Goal: Task Accomplishment & Management: Use online tool/utility

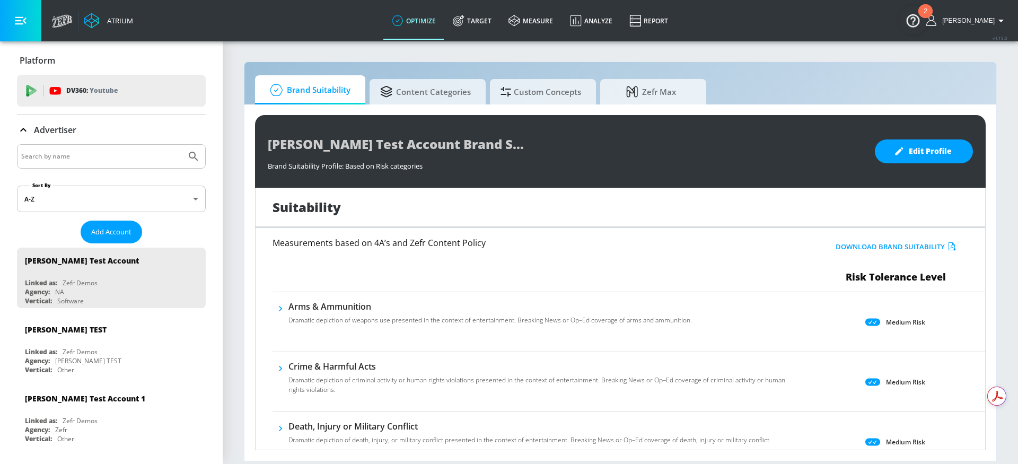
click at [94, 158] on input "Search by name" at bounding box center [101, 157] width 161 height 14
type input "american express"
click at [182, 161] on button "Submit Search" at bounding box center [193, 156] width 23 height 23
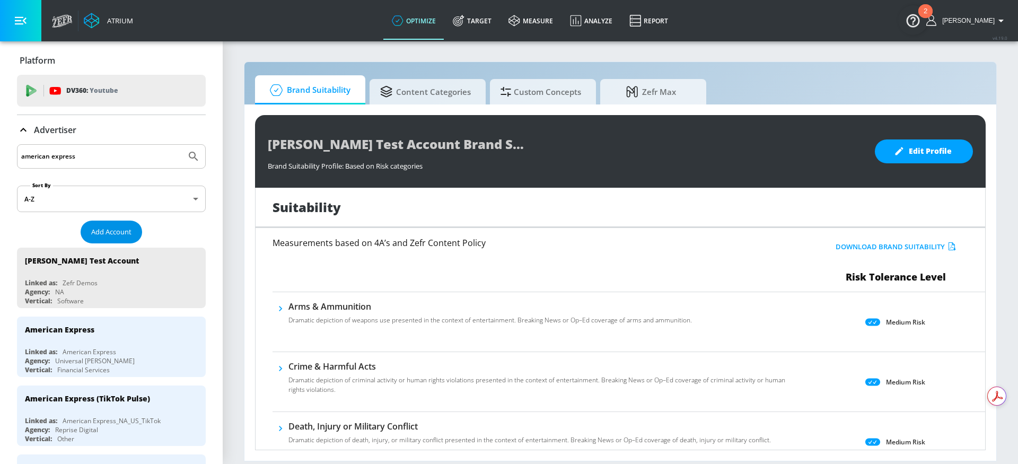
click at [112, 235] on span "Add Account" at bounding box center [111, 232] width 40 height 12
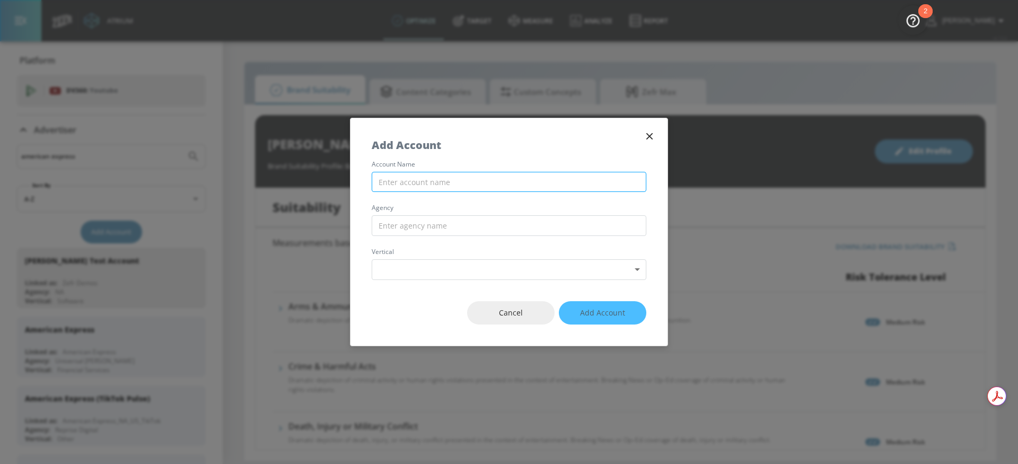
click at [387, 177] on input "text" at bounding box center [509, 182] width 275 height 21
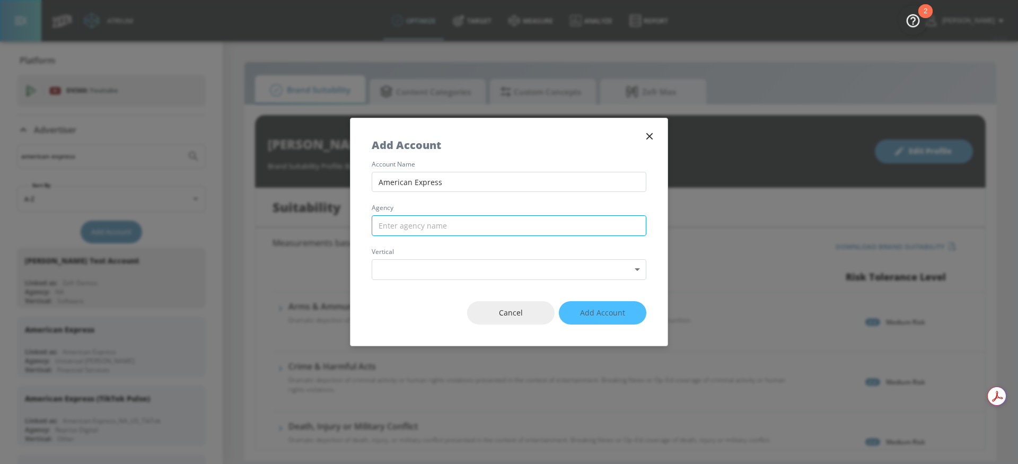
type input "American Express"
click at [478, 221] on input "text" at bounding box center [509, 225] width 275 height 21
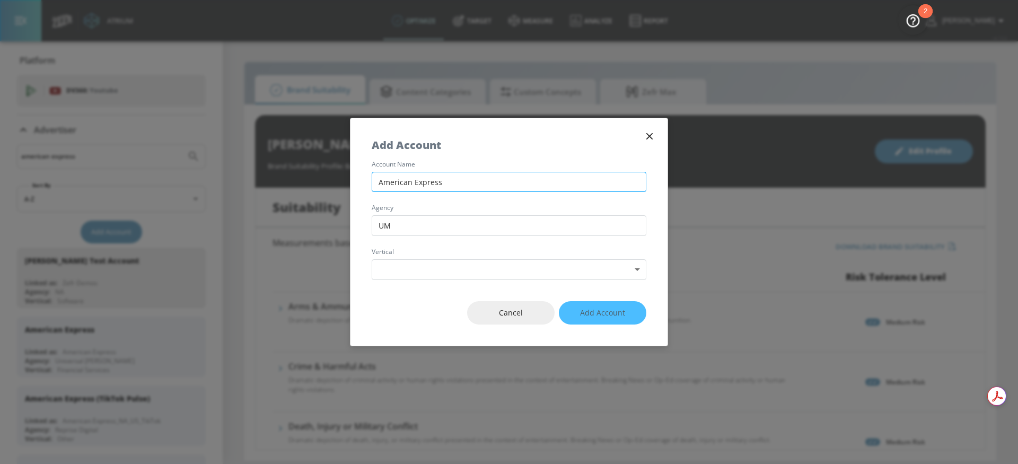
type input "UM"
click at [485, 176] on input "American Express" at bounding box center [509, 182] width 275 height 21
click at [485, 181] on input "American Express" at bounding box center [509, 182] width 275 height 21
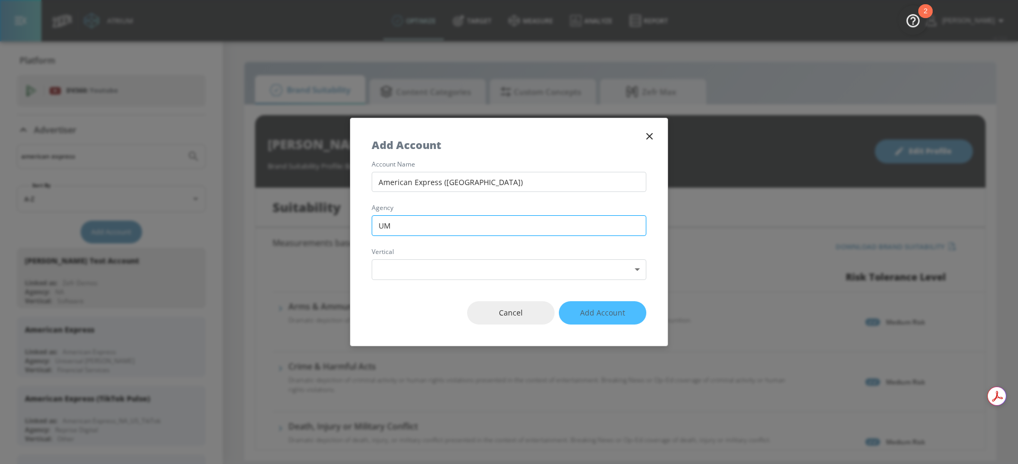
click at [438, 225] on input "UM" at bounding box center [509, 225] width 275 height 21
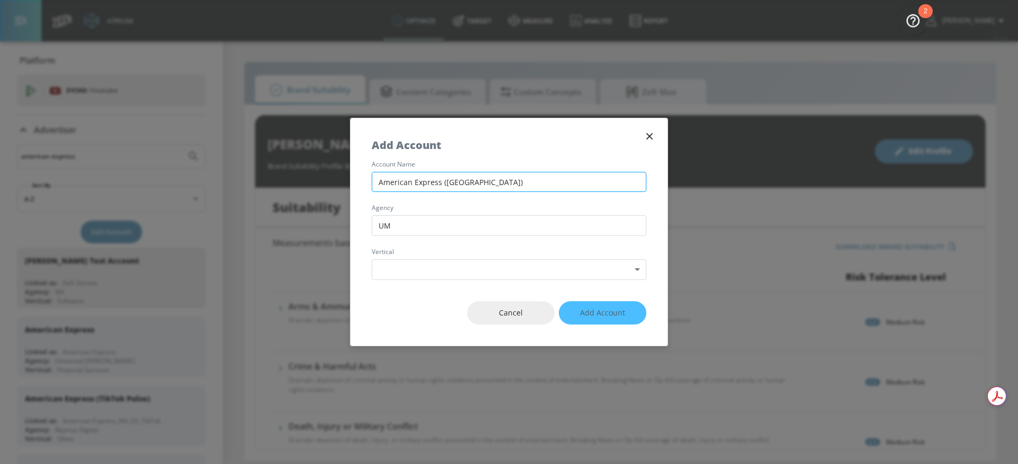
drag, startPoint x: 486, startPoint y: 182, endPoint x: 446, endPoint y: 182, distance: 40.3
click at [443, 181] on input "American Express ([GEOGRAPHIC_DATA])" at bounding box center [509, 182] width 275 height 21
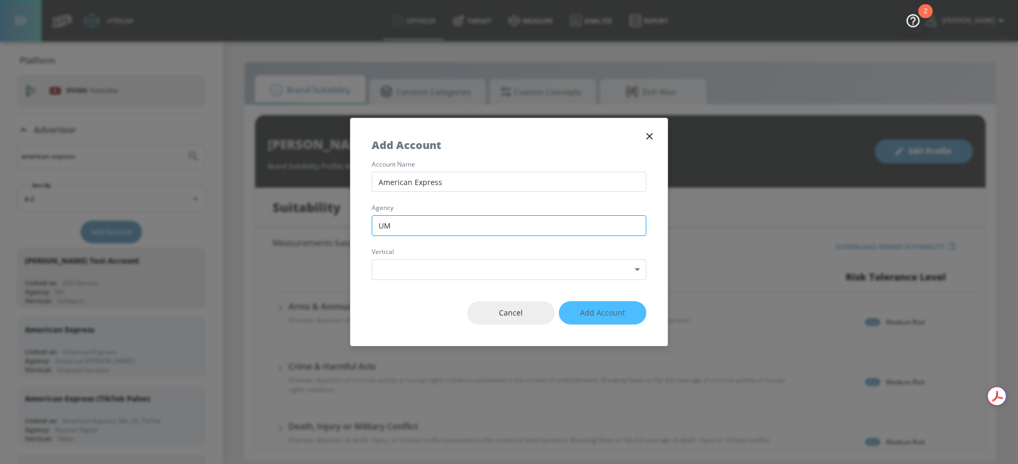
type input "American Express"
click at [424, 221] on input "UM" at bounding box center [509, 225] width 275 height 21
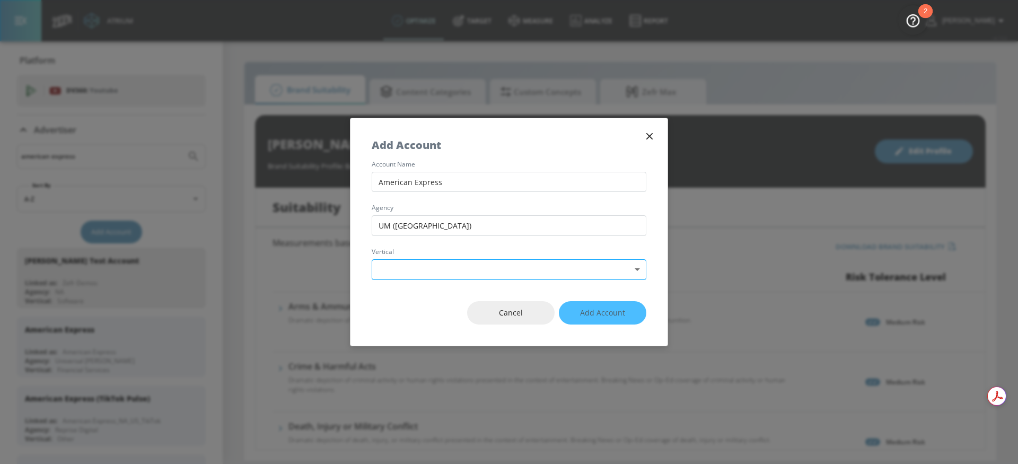
type input "UM ([GEOGRAPHIC_DATA])"
click at [430, 267] on body "Atrium optimize Target measure Analyze Report optimize Target measure Analyze R…" at bounding box center [509, 232] width 1018 height 464
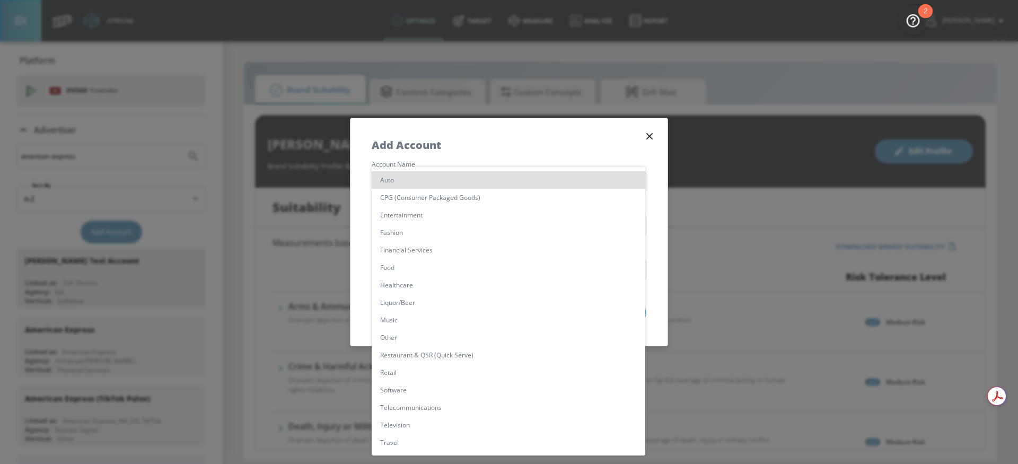
click at [396, 336] on li "Other" at bounding box center [509, 338] width 274 height 18
type input "[object Object]"
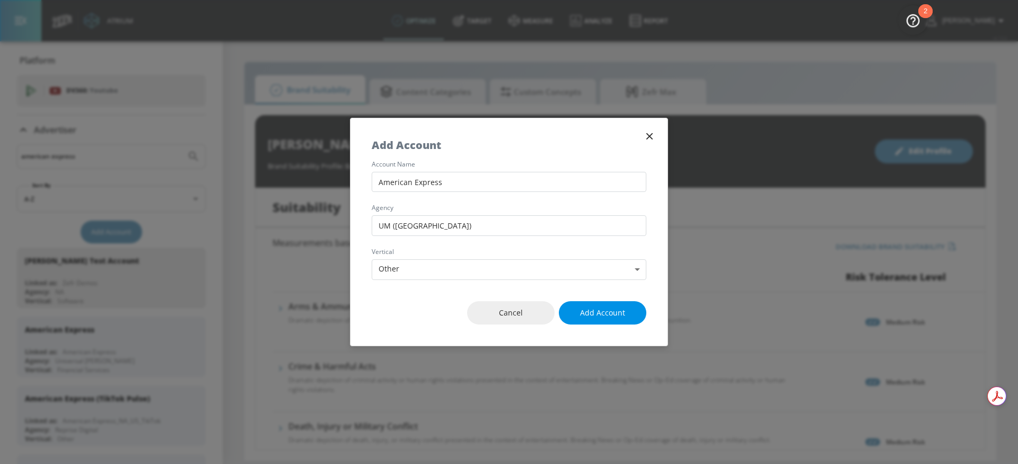
click at [619, 307] on span "Add Account" at bounding box center [602, 313] width 45 height 13
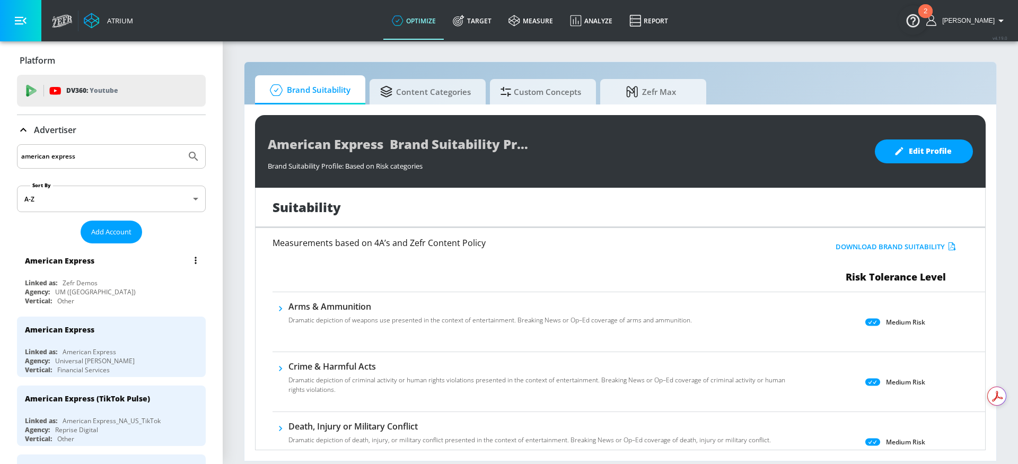
click at [195, 261] on icon "list of Advertiser" at bounding box center [196, 260] width 2 height 7
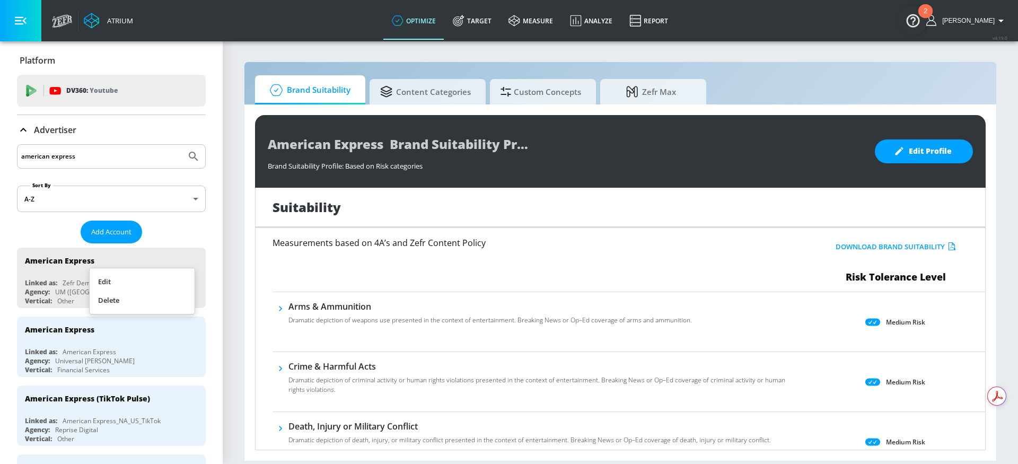
click at [126, 278] on li "Edit" at bounding box center [142, 282] width 105 height 19
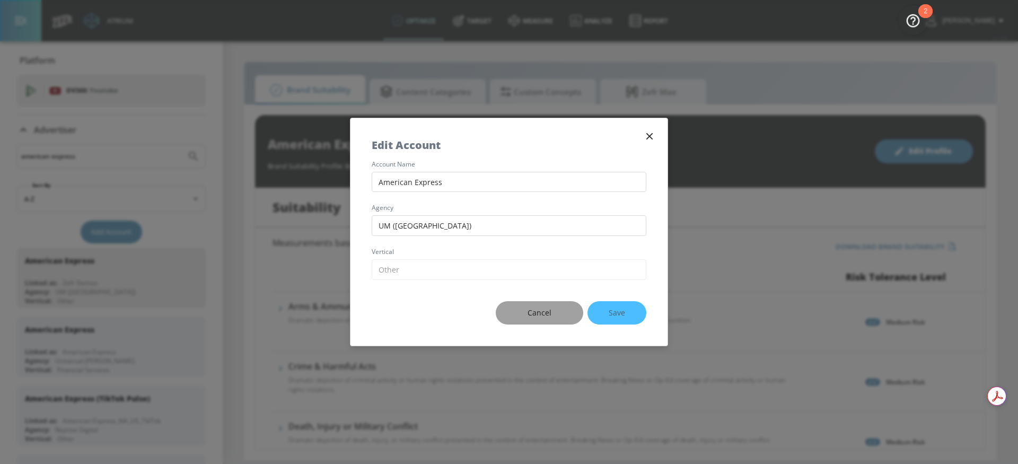
click at [555, 313] on span "Cancel" at bounding box center [539, 313] width 45 height 13
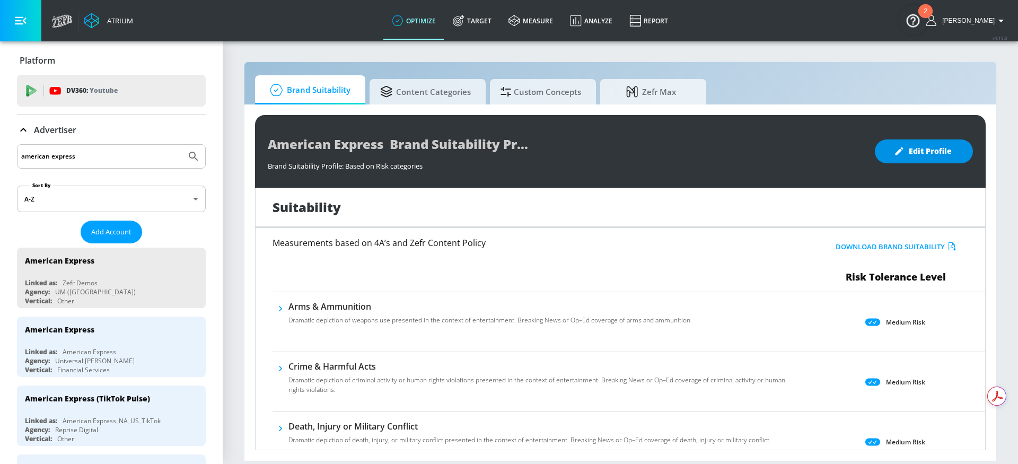
click at [936, 150] on span "Edit Profile" at bounding box center [924, 151] width 56 height 13
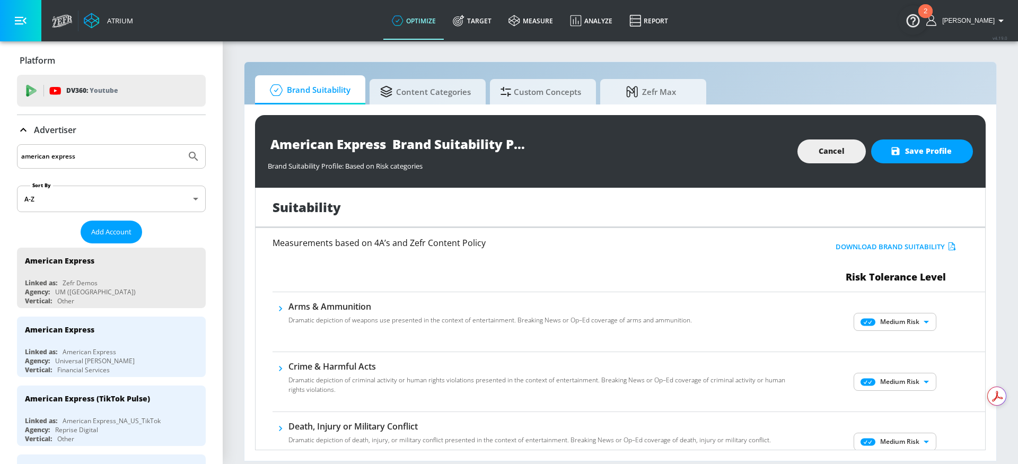
click at [905, 327] on body "Atrium optimize Target measure Analyze Report optimize Target measure Analyze R…" at bounding box center [509, 232] width 1018 height 464
drag, startPoint x: 903, startPoint y: 340, endPoint x: 820, endPoint y: 337, distance: 82.8
click at [902, 342] on p "No Risk" at bounding box center [909, 343] width 23 height 10
type input "MINIMAL"
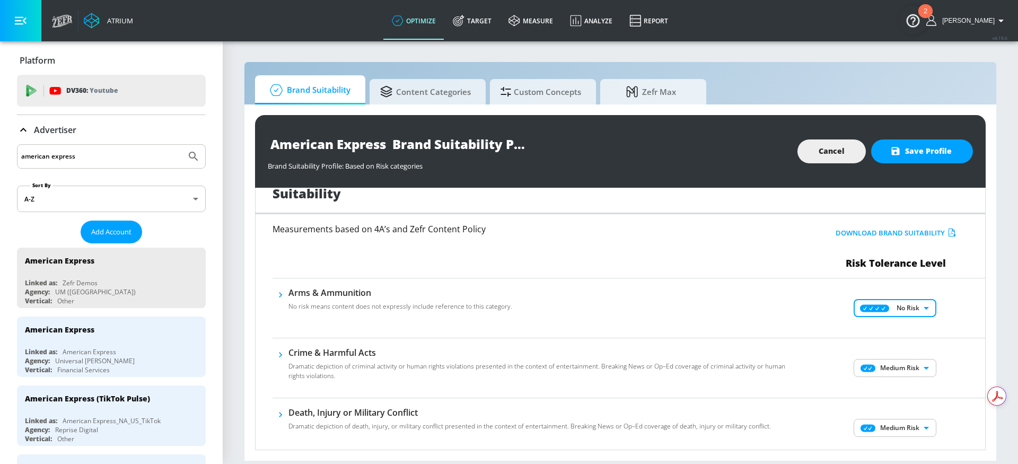
scroll to position [81, 0]
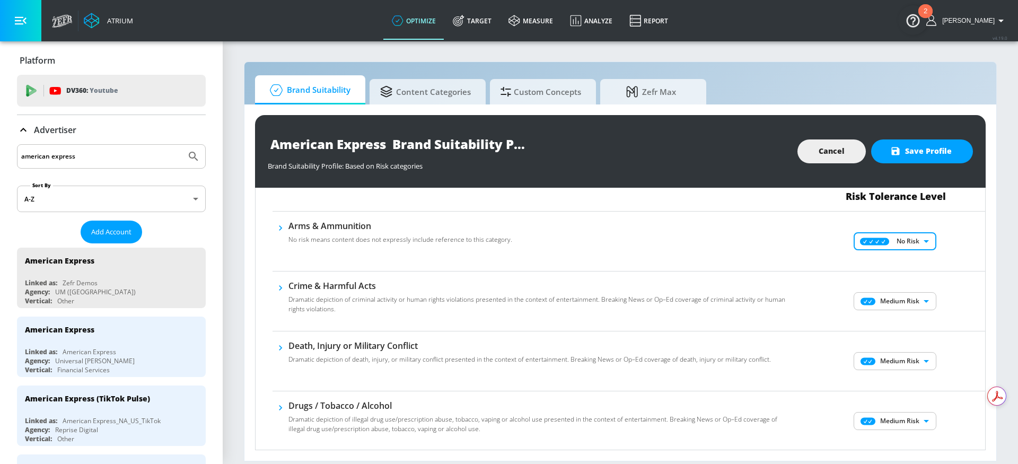
click at [907, 304] on body "Atrium optimize Target measure Analyze Report optimize Target measure Analyze R…" at bounding box center [509, 232] width 1018 height 464
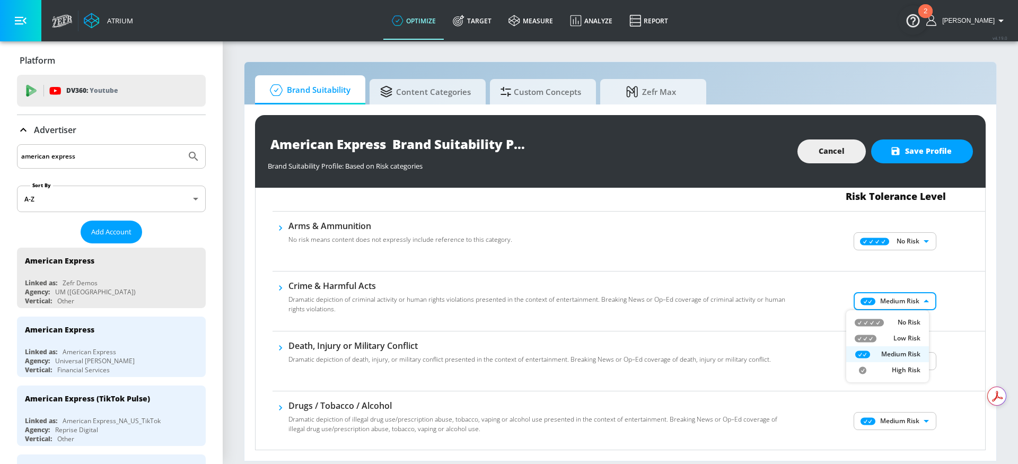
drag, startPoint x: 899, startPoint y: 325, endPoint x: 902, endPoint y: 341, distance: 16.1
click at [899, 325] on p "No Risk" at bounding box center [909, 323] width 23 height 10
type input "MINIMAL"
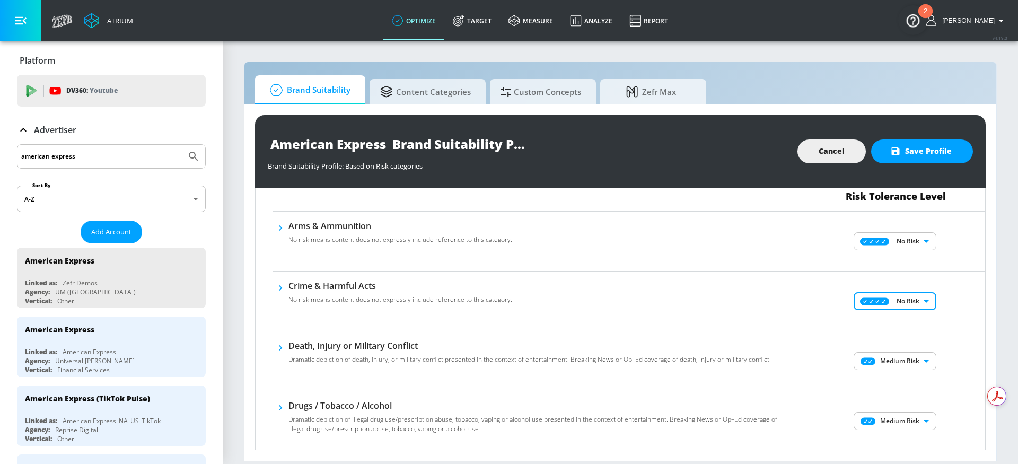
click at [889, 359] on body "Atrium optimize Target measure Analyze Report optimize Target measure Analyze R…" at bounding box center [509, 232] width 1018 height 464
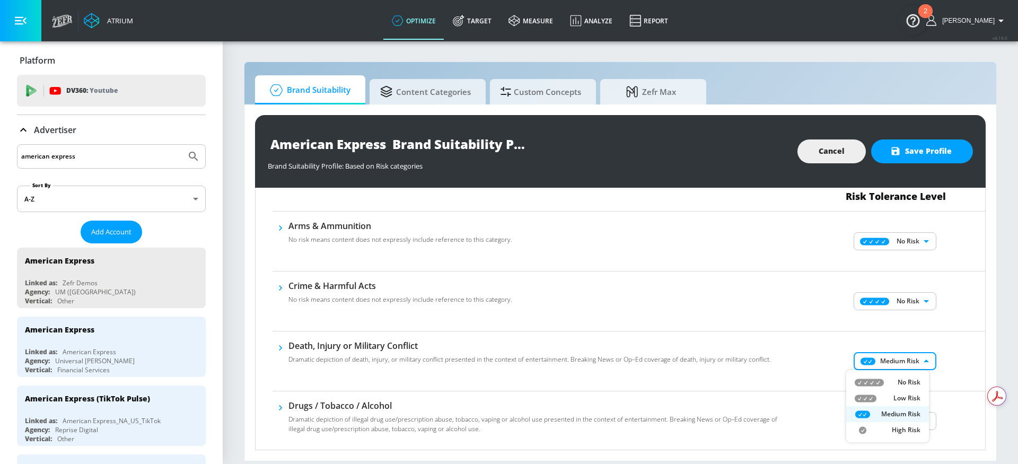
click at [906, 382] on p "No Risk" at bounding box center [909, 383] width 23 height 10
type input "MINIMAL"
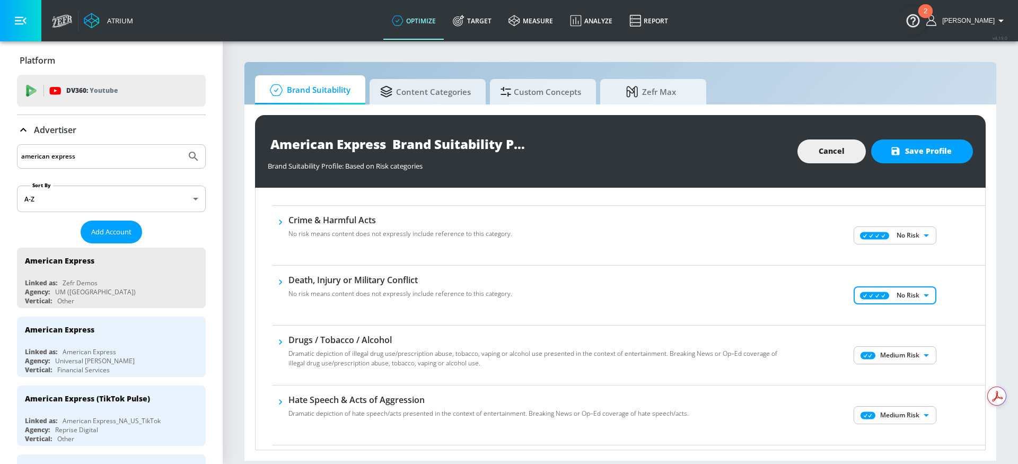
scroll to position [167, 0]
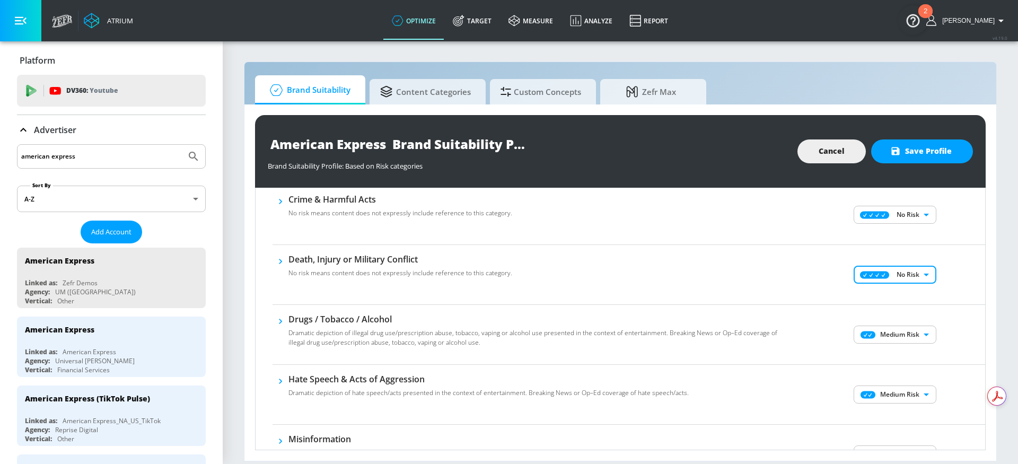
click at [900, 338] on body "Atrium optimize Target measure Analyze Report optimize Target measure Analyze R…" at bounding box center [509, 232] width 1018 height 464
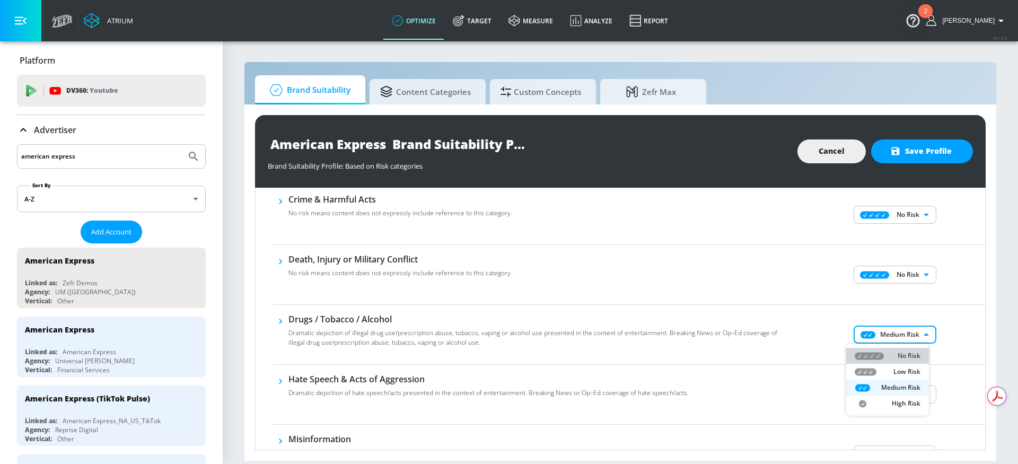
click at [913, 358] on p "No Risk" at bounding box center [909, 356] width 23 height 10
type input "MINIMAL"
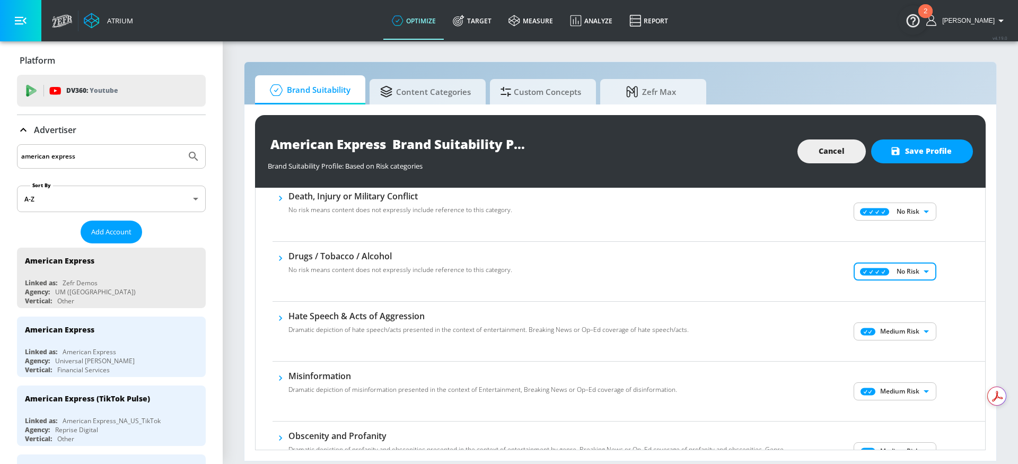
scroll to position [244, 0]
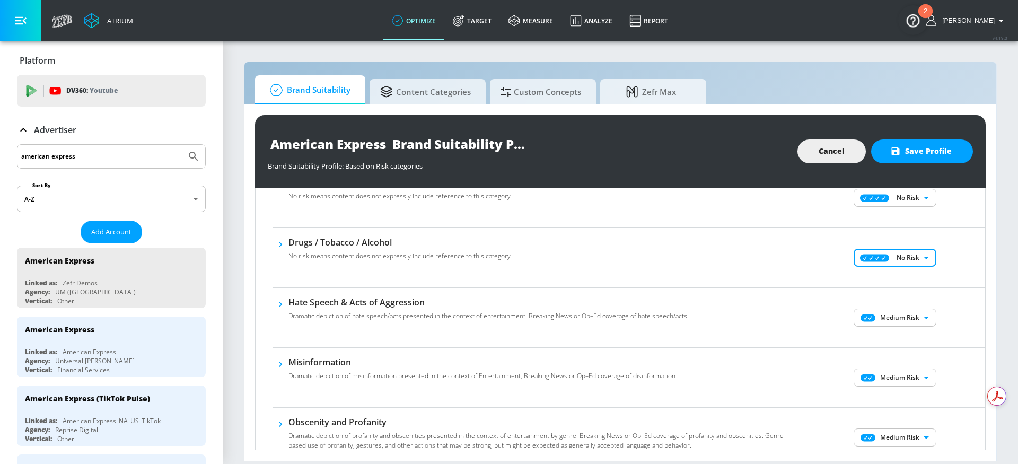
click at [877, 319] on body "Atrium optimize Target measure Analyze Report optimize Target measure Analyze R…" at bounding box center [509, 232] width 1018 height 464
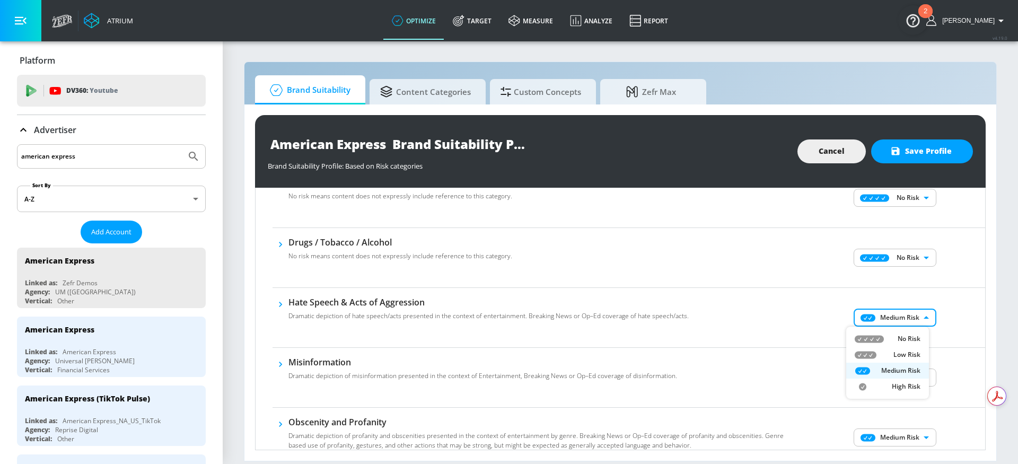
drag, startPoint x: 901, startPoint y: 349, endPoint x: 898, endPoint y: 343, distance: 6.4
click at [901, 349] on li "Low Risk" at bounding box center [887, 355] width 83 height 16
click at [890, 321] on body "Atrium optimize Target measure Analyze Report optimize Target measure Analyze R…" at bounding box center [509, 232] width 1018 height 464
click at [896, 339] on div "No Risk" at bounding box center [888, 339] width 66 height 10
type input "MINIMAL"
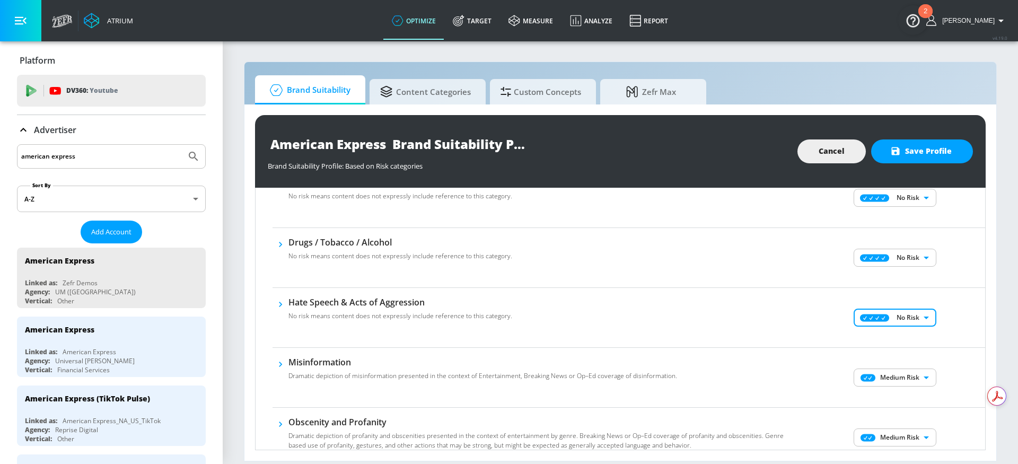
click at [889, 374] on body "Atrium optimize Target measure Analyze Report optimize Target measure Analyze R…" at bounding box center [509, 232] width 1018 height 464
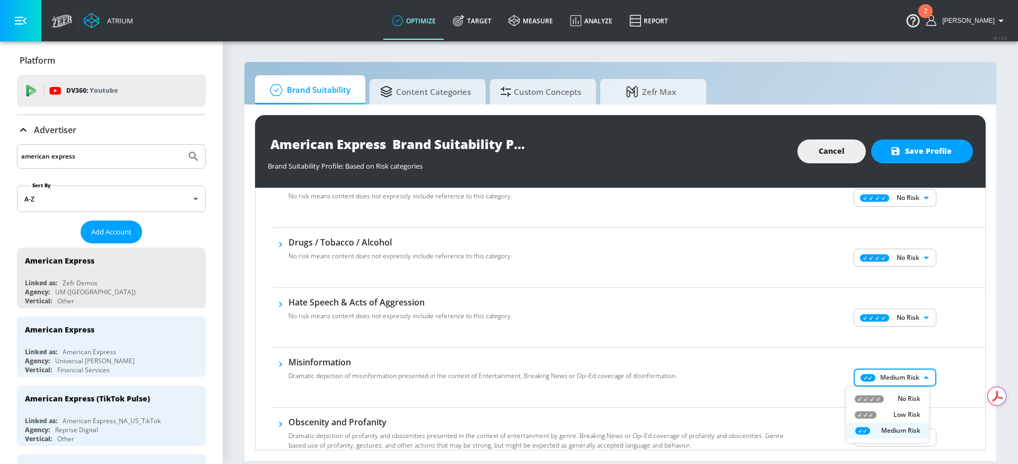
click at [898, 394] on p "No Risk" at bounding box center [909, 399] width 23 height 10
type input "MINIMAL"
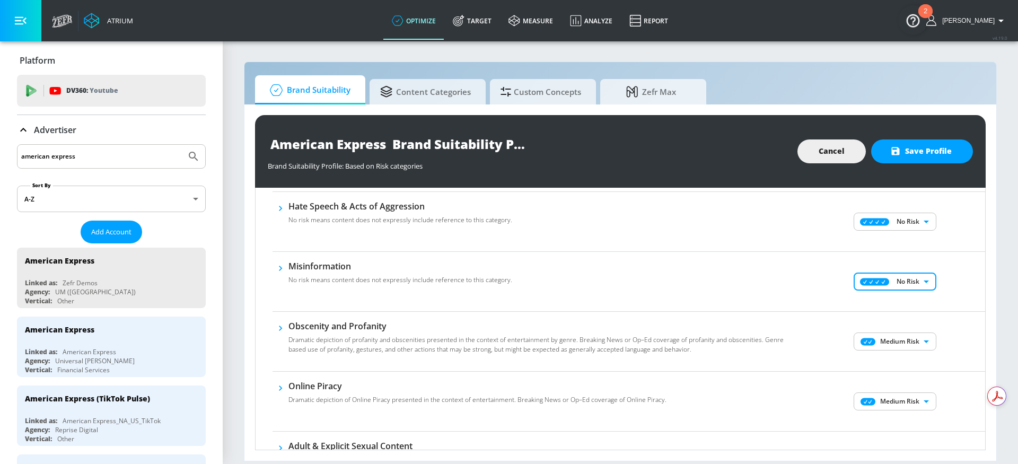
scroll to position [343, 0]
click at [869, 339] on body "Atrium optimize Target measure Analyze Report optimize Target measure Analyze R…" at bounding box center [509, 232] width 1018 height 464
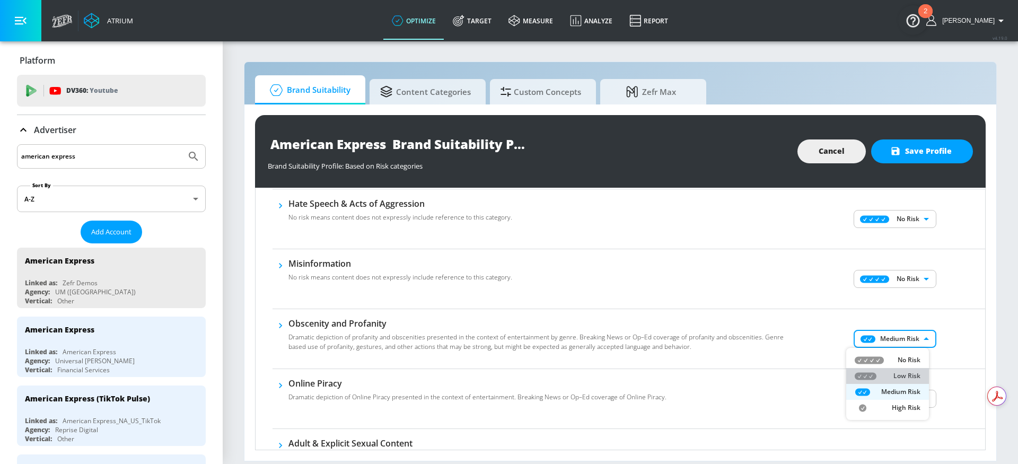
click at [899, 368] on li "Low Risk" at bounding box center [887, 376] width 83 height 16
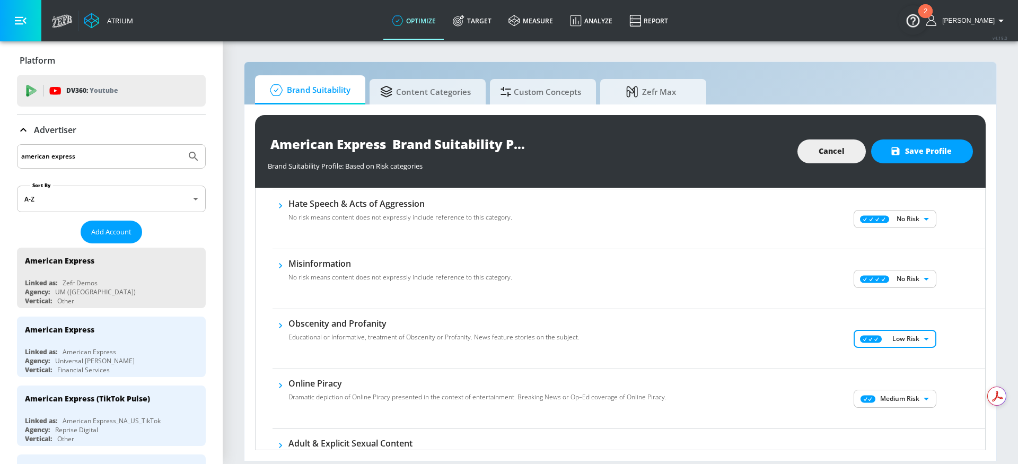
click at [886, 336] on body "Atrium optimize Target measure Analyze Report optimize Target measure Analyze R…" at bounding box center [509, 232] width 1018 height 464
click at [898, 364] on p "No Risk" at bounding box center [909, 360] width 23 height 10
type input "MINIMAL"
drag, startPoint x: 881, startPoint y: 386, endPoint x: 879, endPoint y: 392, distance: 6.6
click at [880, 386] on div "Medium Risk MEDIUM ​" at bounding box center [896, 399] width 178 height 42
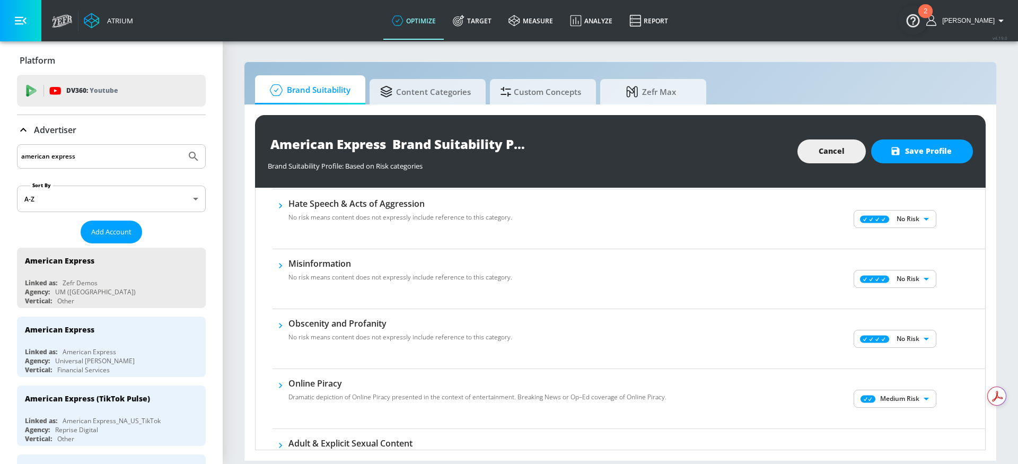
click at [878, 397] on body "Atrium optimize Target measure Analyze Report optimize Target measure Analyze R…" at bounding box center [509, 232] width 1018 height 464
click at [905, 397] on p "No Risk" at bounding box center [909, 396] width 23 height 10
type input "MINIMAL"
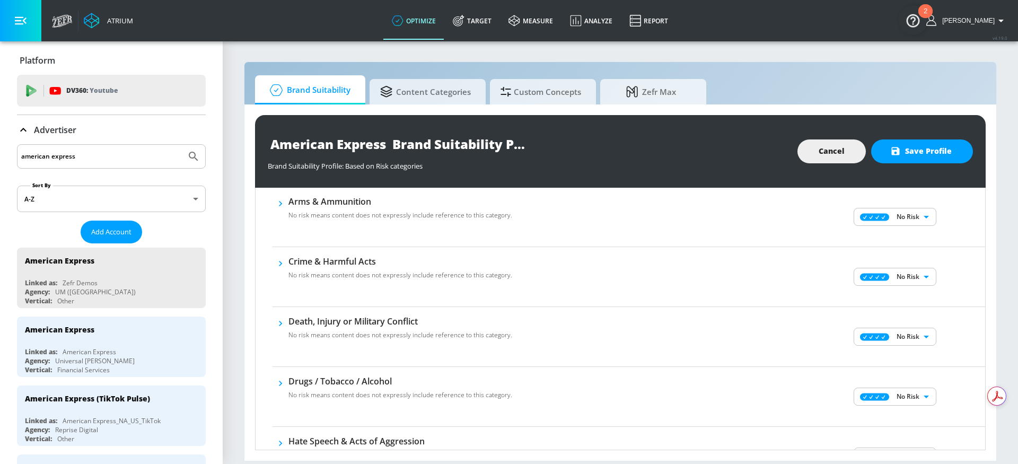
scroll to position [0, 0]
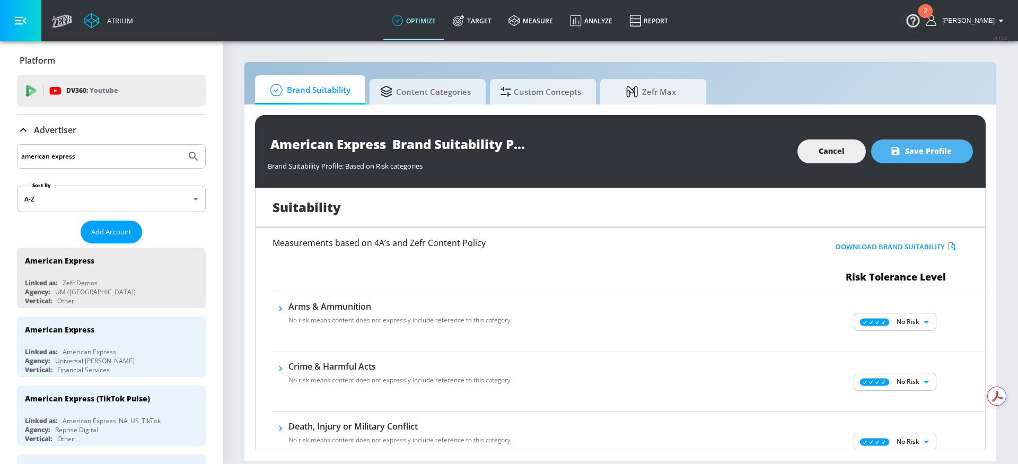
click at [924, 152] on span "Save Profile" at bounding box center [922, 151] width 59 height 13
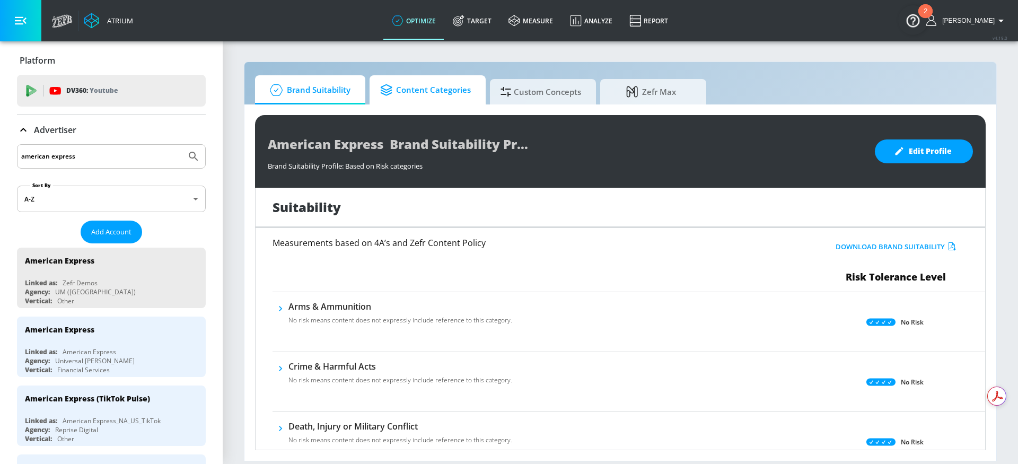
click at [438, 95] on span "Content Categories" at bounding box center [425, 89] width 91 height 25
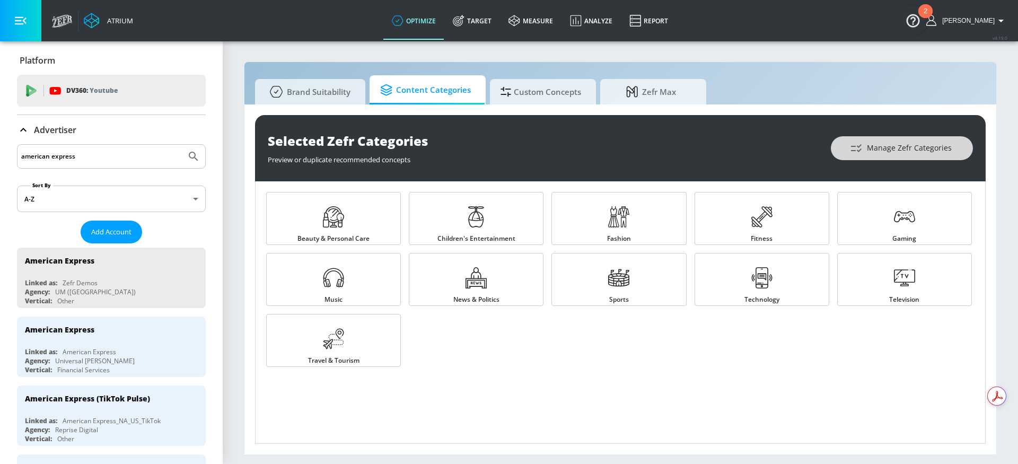
click at [854, 152] on icon "button" at bounding box center [856, 148] width 13 height 13
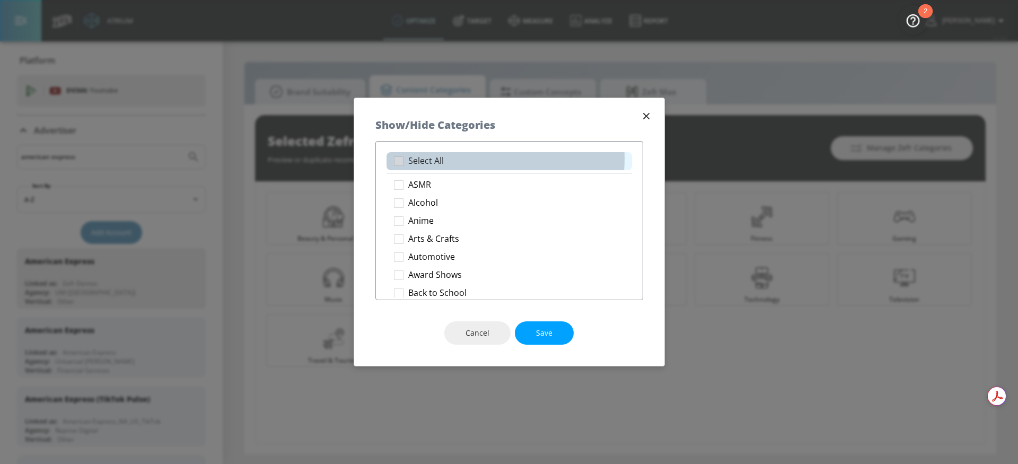
click at [466, 158] on li "Select All" at bounding box center [510, 161] width 246 height 18
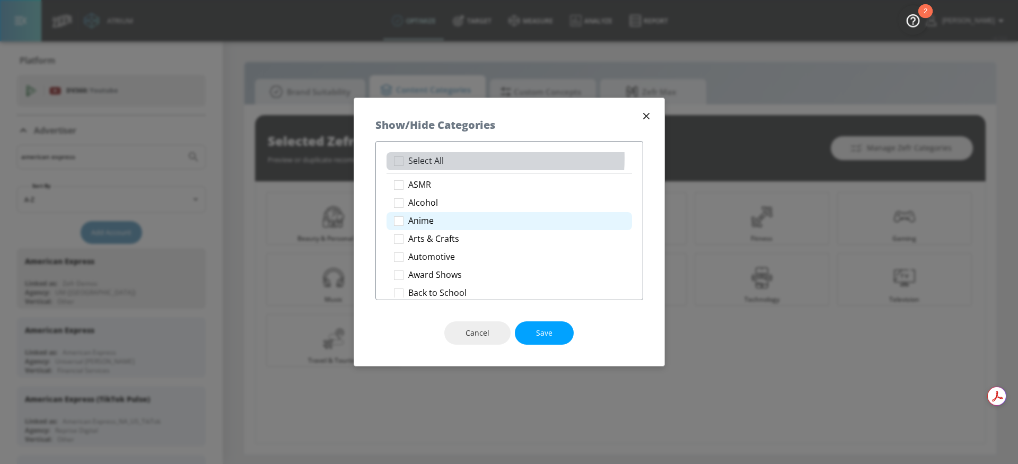
checkbox input "true"
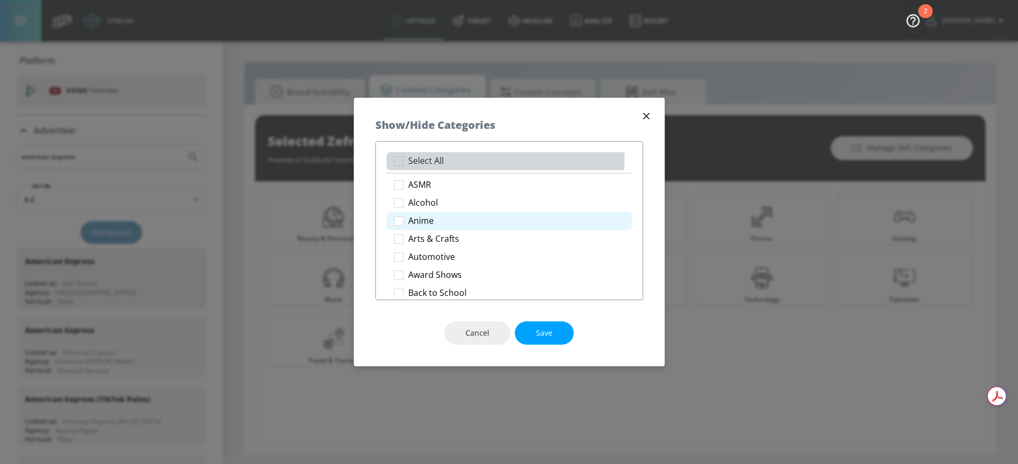
checkbox input "true"
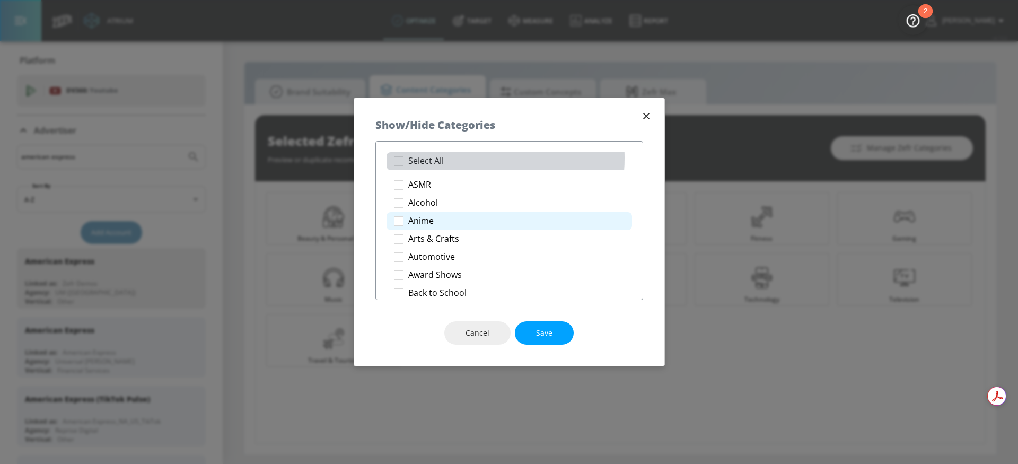
checkbox input "true"
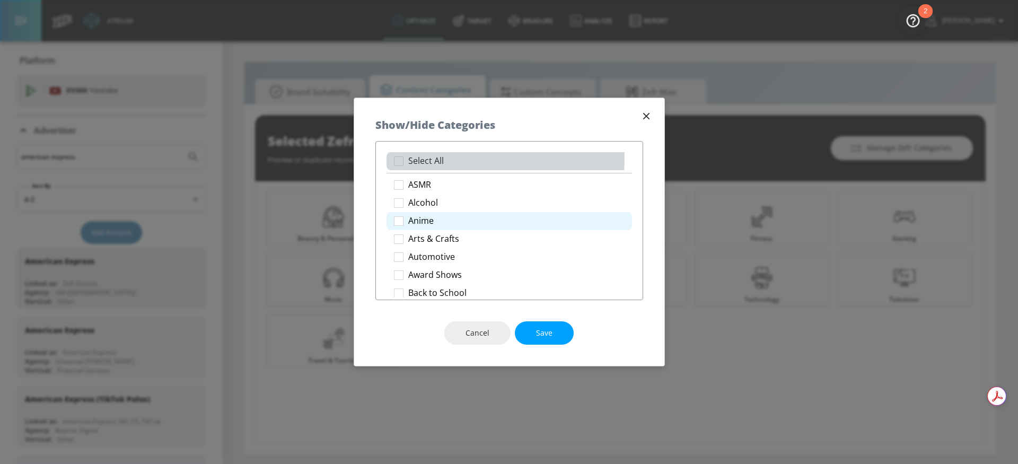
checkbox input "true"
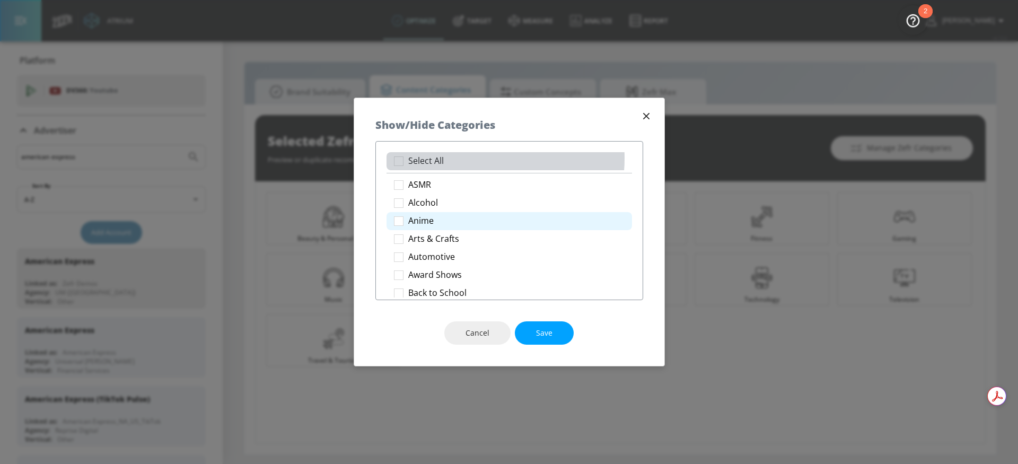
checkbox input "true"
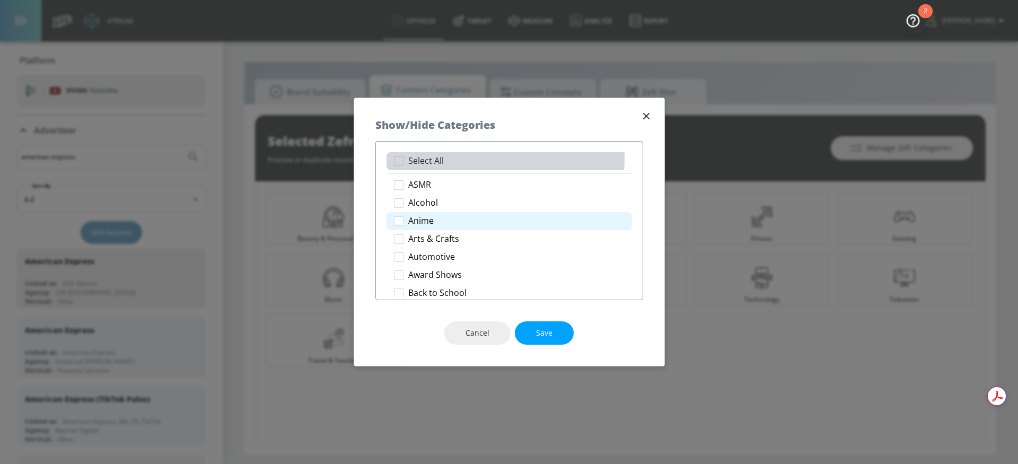
checkbox input "true"
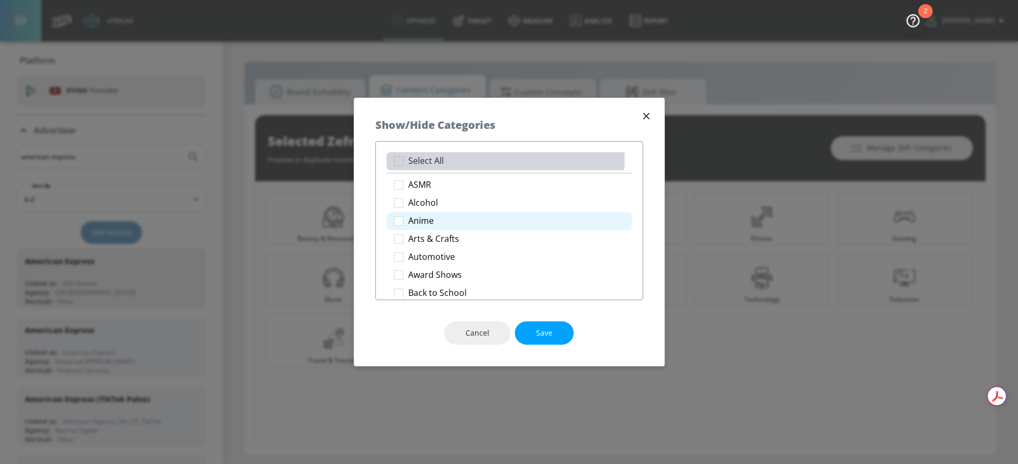
checkbox input "true"
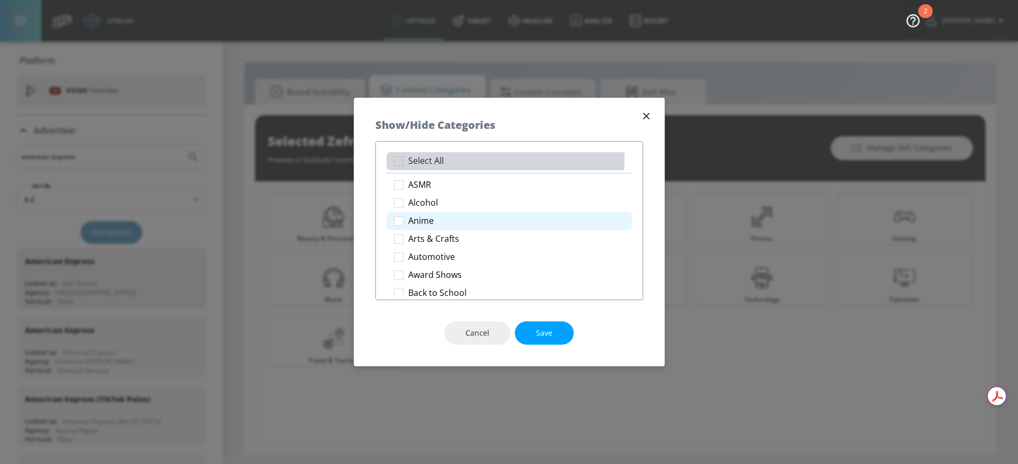
checkbox input "true"
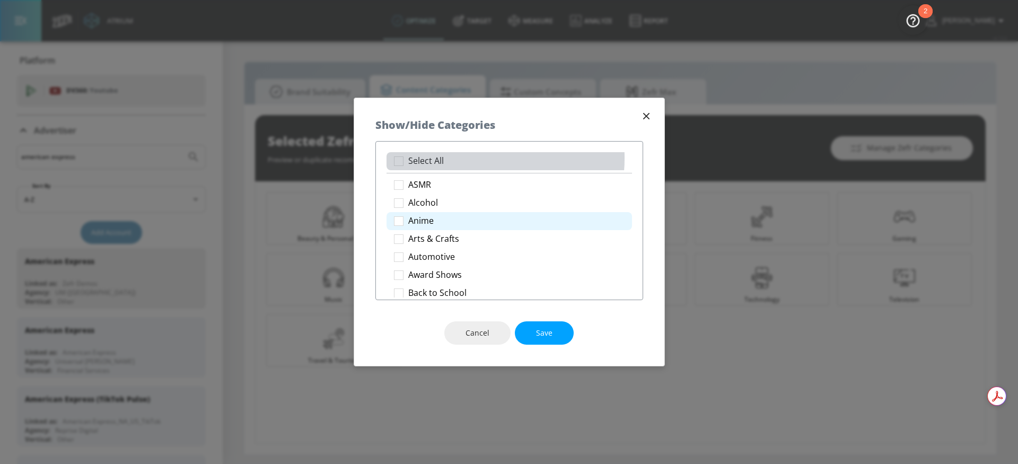
checkbox input "true"
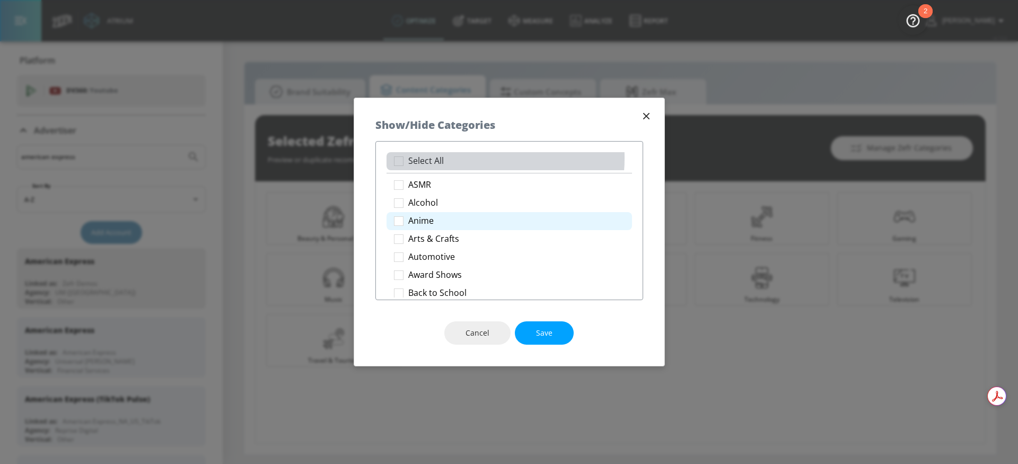
checkbox input "true"
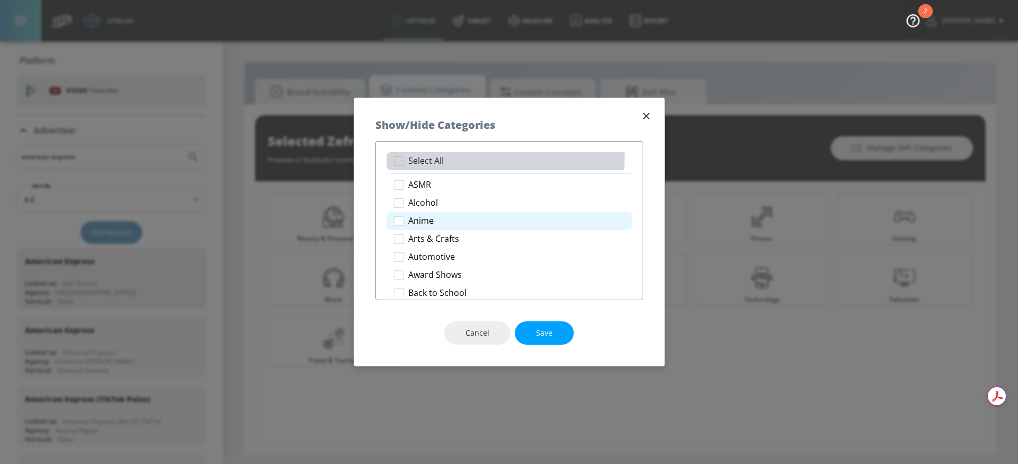
checkbox input "true"
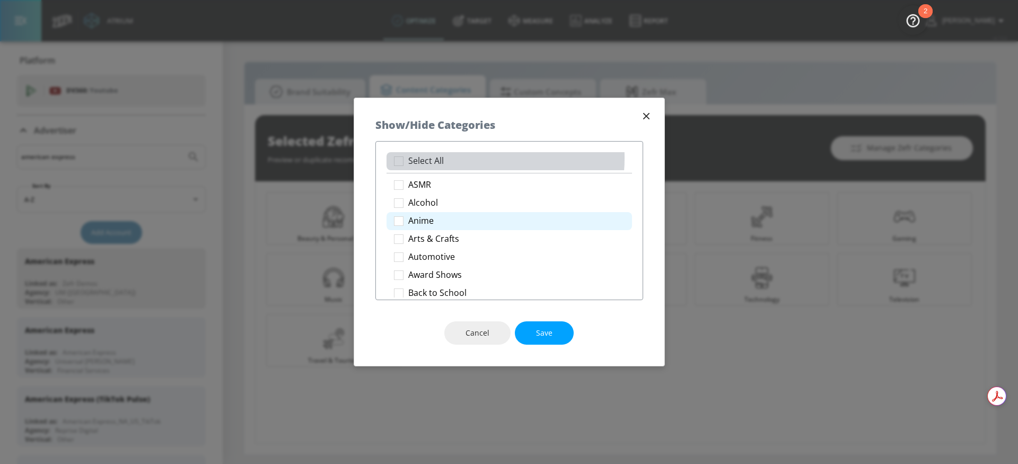
checkbox input "true"
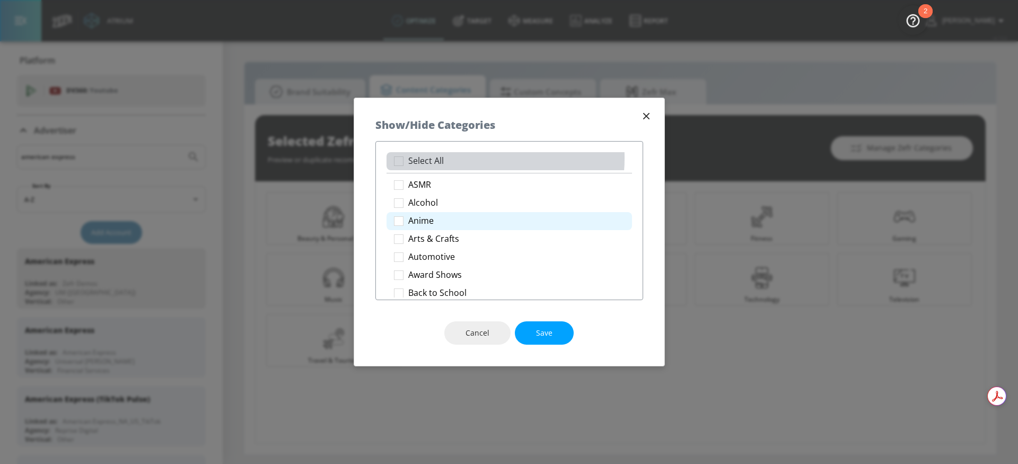
checkbox input "true"
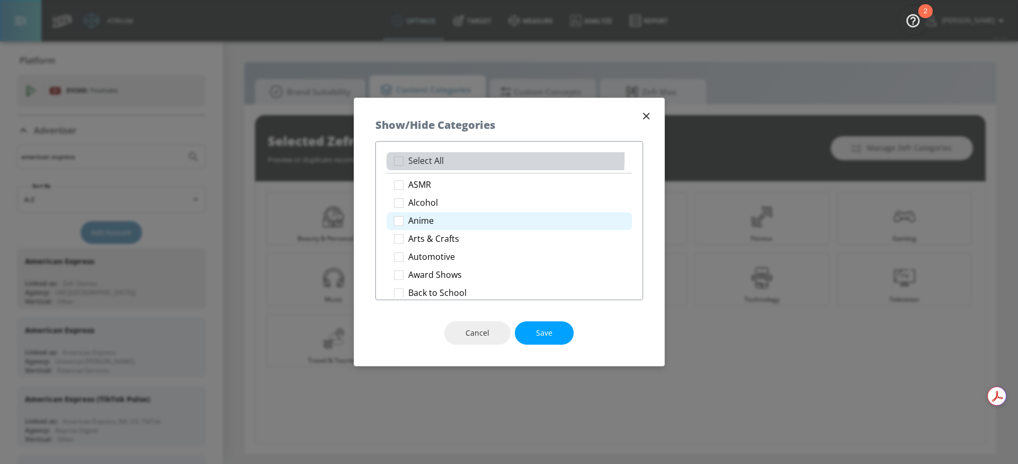
checkbox input "true"
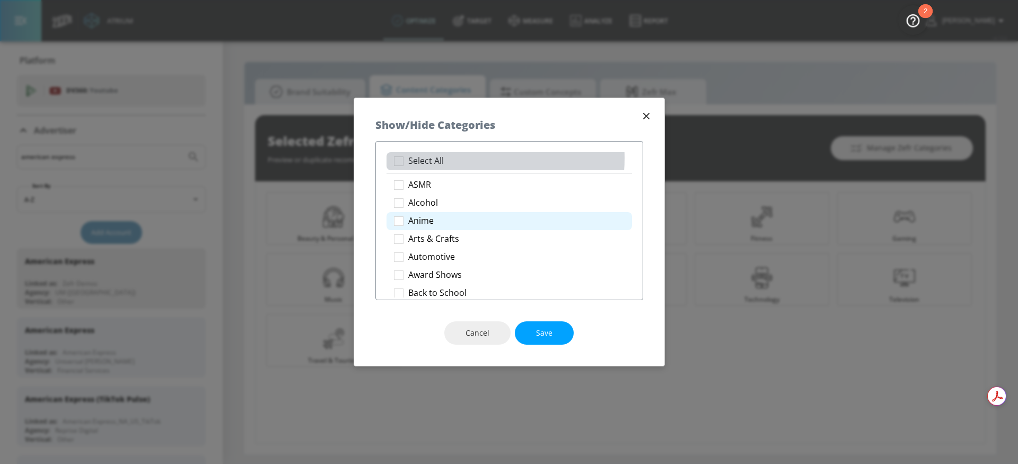
checkbox input "true"
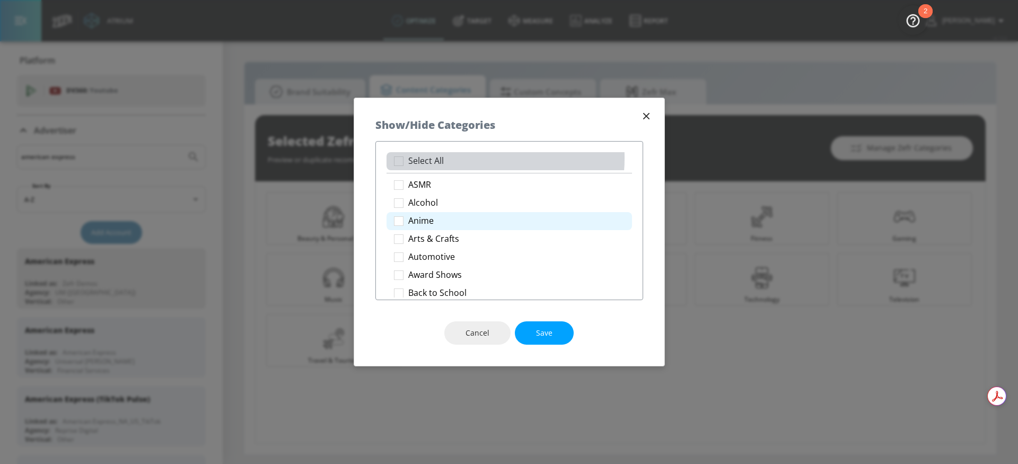
checkbox input "true"
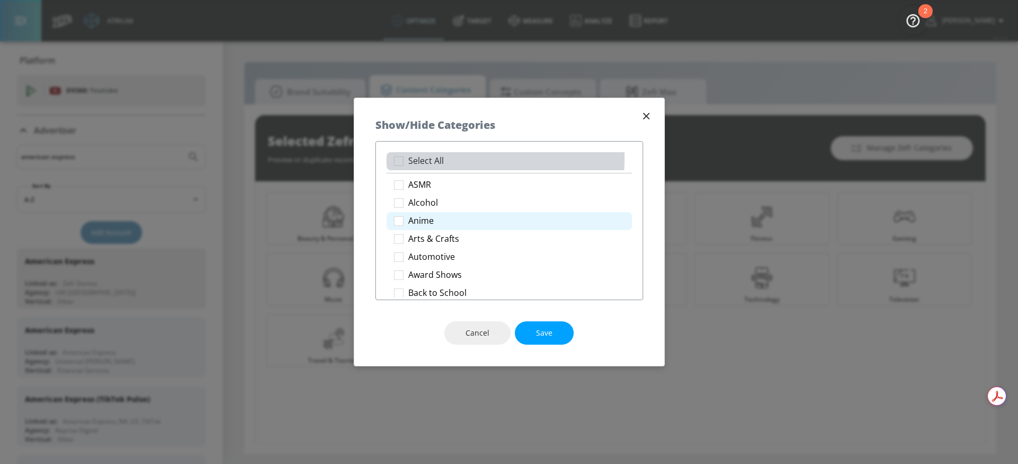
checkbox input "true"
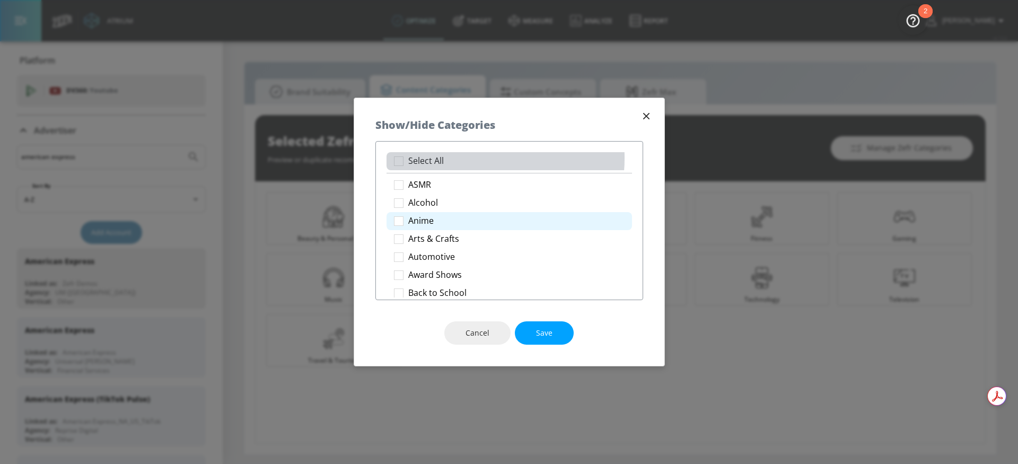
checkbox input "true"
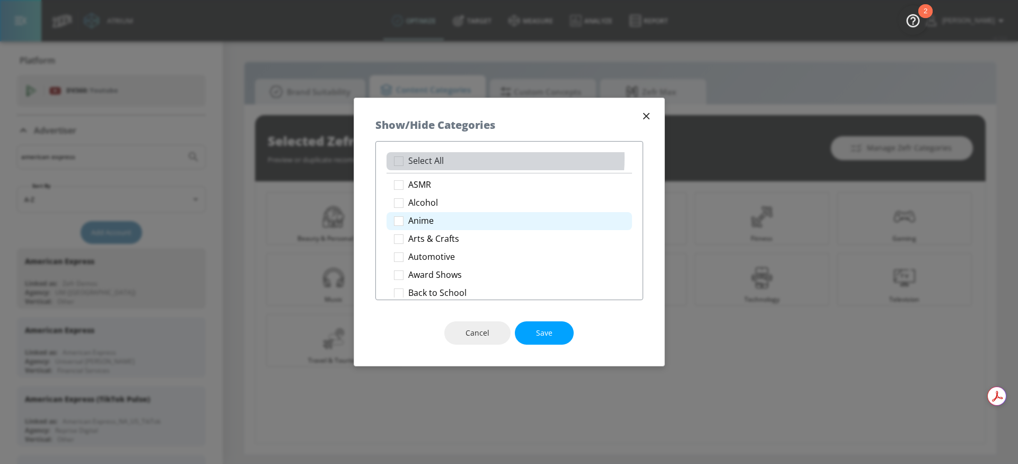
checkbox input "true"
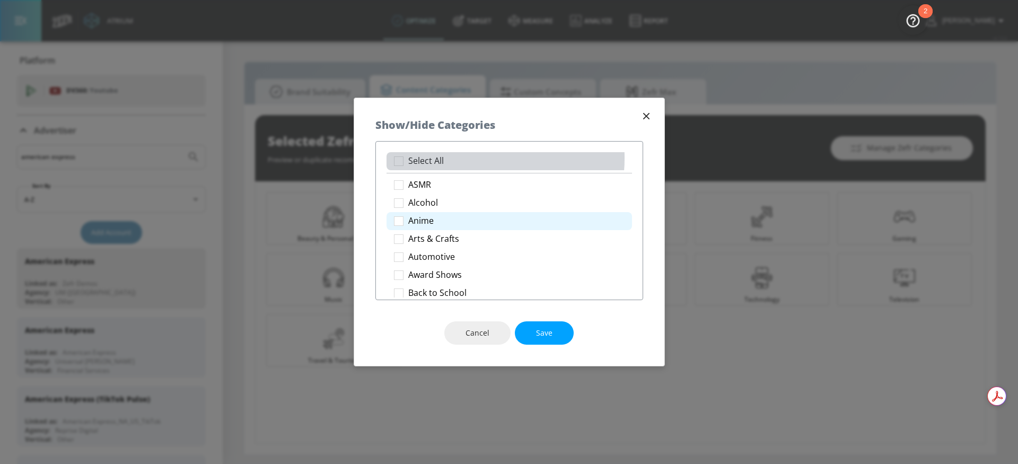
checkbox input "true"
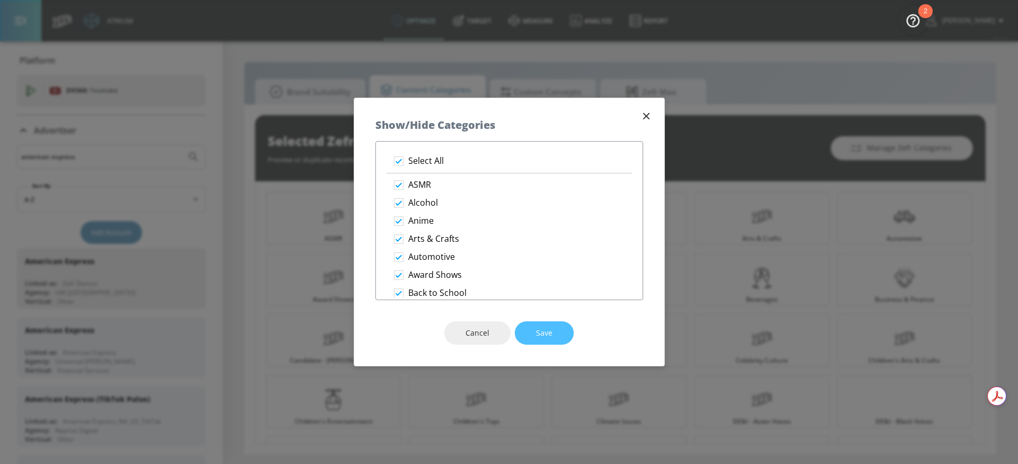
drag, startPoint x: 534, startPoint y: 327, endPoint x: 550, endPoint y: 312, distance: 22.2
click at [534, 327] on button "Save" at bounding box center [544, 333] width 59 height 24
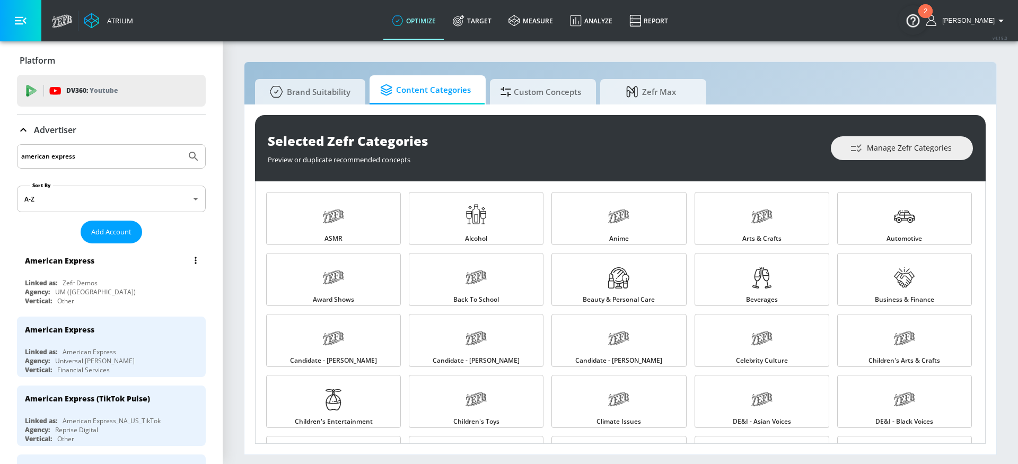
click at [142, 290] on div "Agency: UM ([GEOGRAPHIC_DATA])" at bounding box center [114, 291] width 178 height 9
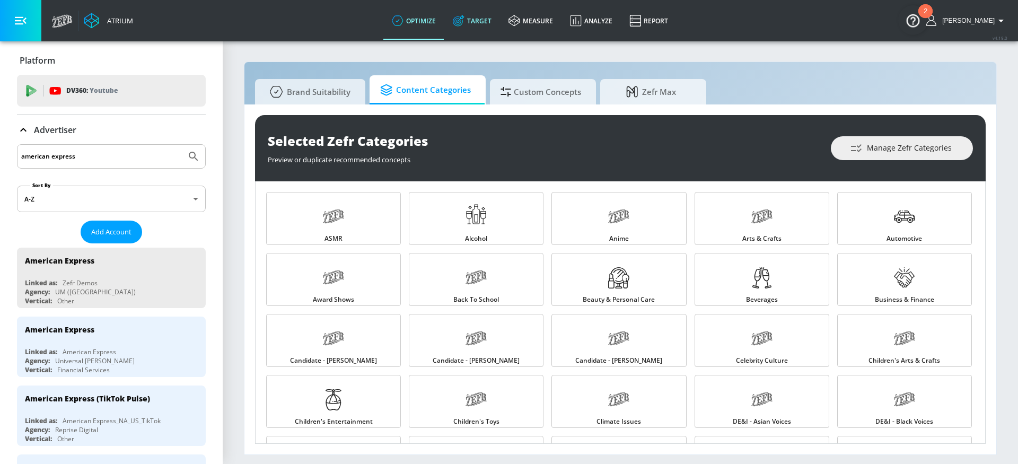
click at [498, 25] on link "Target" at bounding box center [472, 21] width 56 height 38
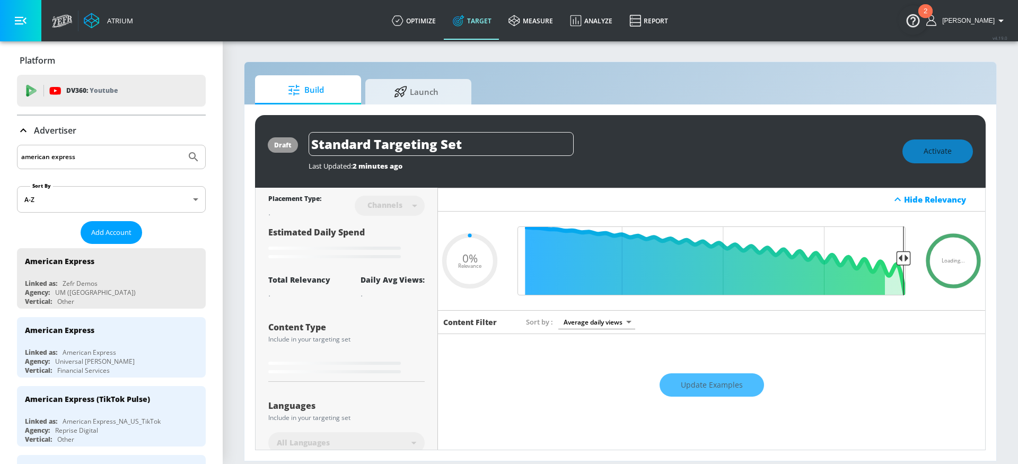
type input "0.6"
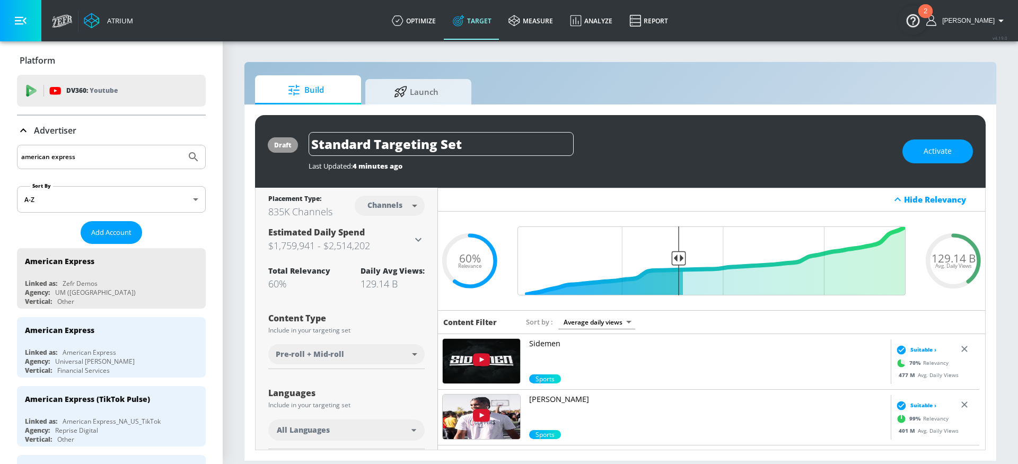
drag, startPoint x: 124, startPoint y: 289, endPoint x: 172, endPoint y: 242, distance: 67.2
click at [123, 289] on div "Agency: UM ([GEOGRAPHIC_DATA])" at bounding box center [114, 292] width 178 height 9
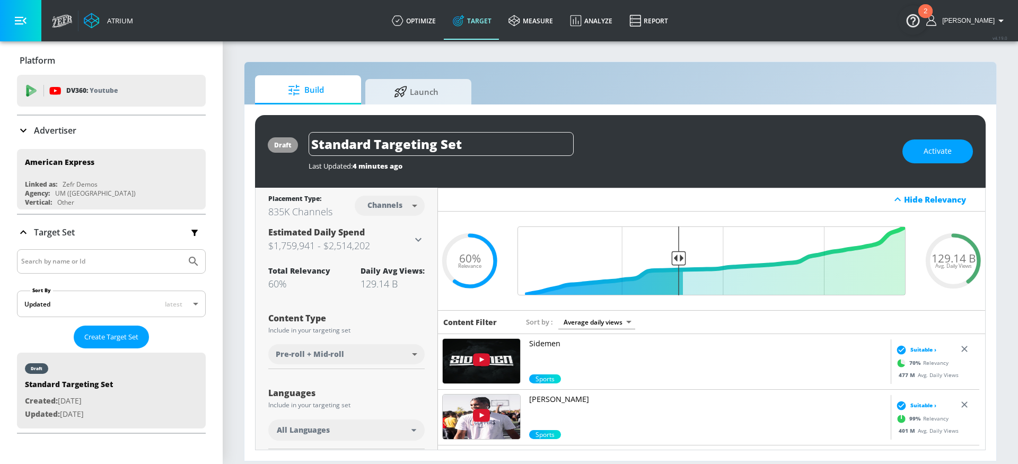
click at [482, 27] on link "Target" at bounding box center [472, 21] width 56 height 38
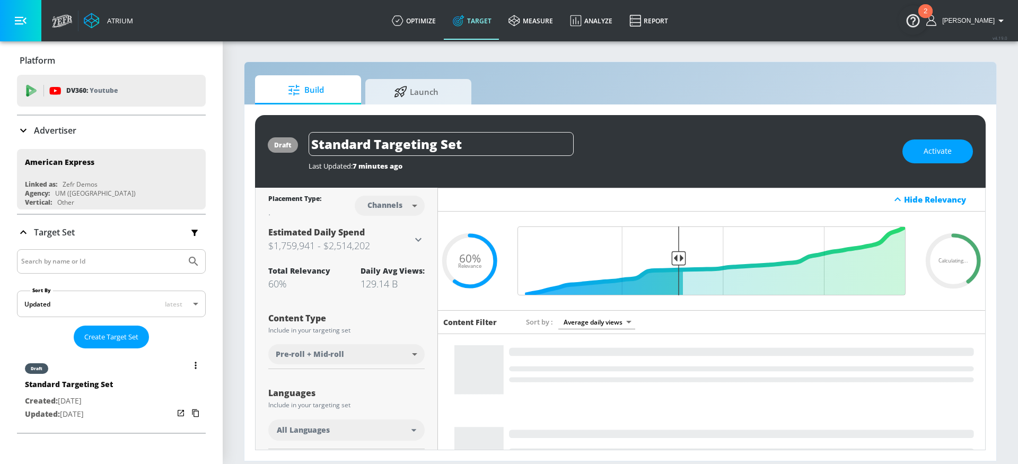
click at [129, 390] on div "draft Standard Targeting Set Created: [DATE] Updated: [DATE]" at bounding box center [111, 391] width 189 height 76
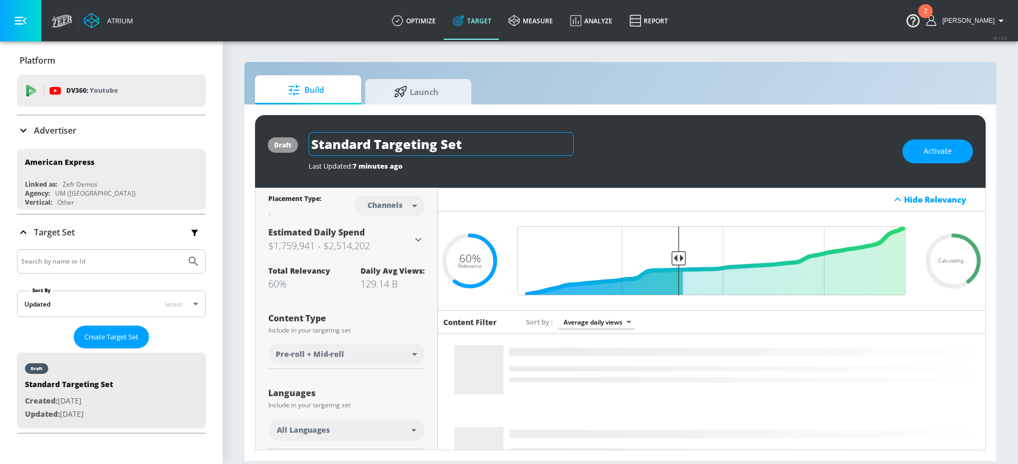
click at [466, 146] on input "Standard Targeting Set" at bounding box center [441, 144] width 265 height 24
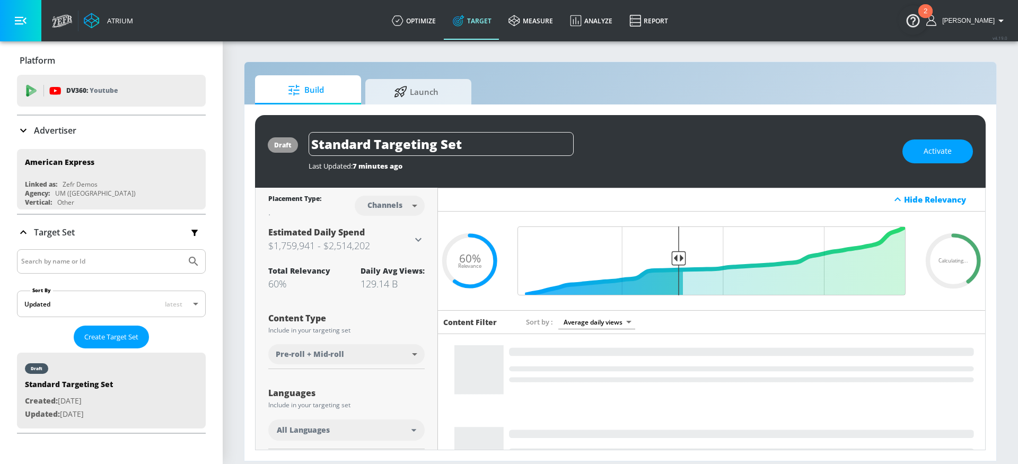
drag, startPoint x: 482, startPoint y: 144, endPoint x: 290, endPoint y: 116, distance: 194.0
click at [325, 123] on div "draft Standard Targeting Set Last Updated: 7 minutes ago Activate" at bounding box center [620, 151] width 731 height 73
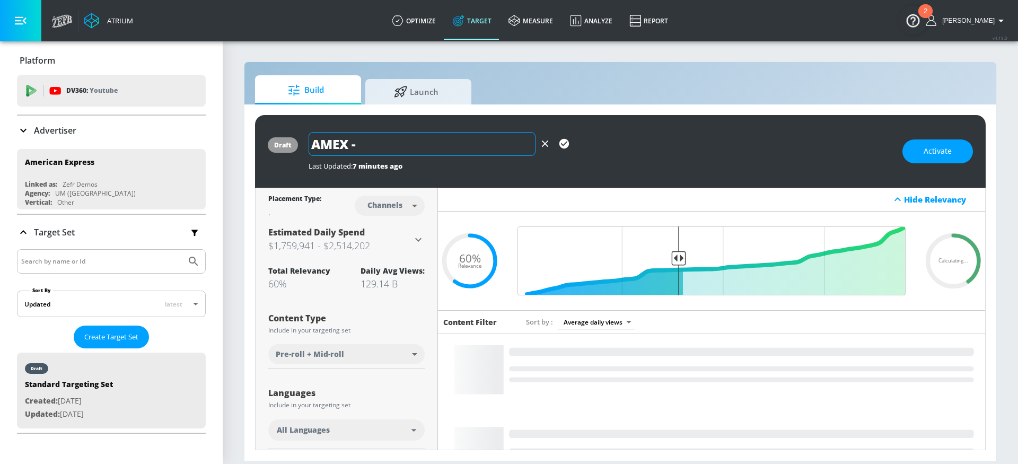
click at [381, 146] on input "AMEX -" at bounding box center [422, 144] width 227 height 24
paste input "Q3 Consumer Platinum ATL FY25"
type input "AMEX - Q3 Consumer Platinum ATL FY25 - EN - TS"
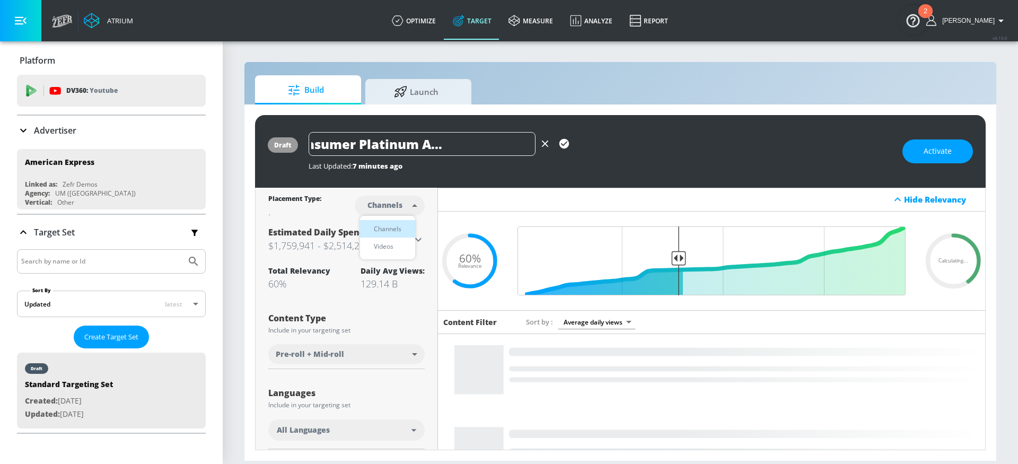
click at [364, 194] on body "Atrium optimize Target measure Analyze Report optimize Target measure Analyze R…" at bounding box center [509, 232] width 1018 height 464
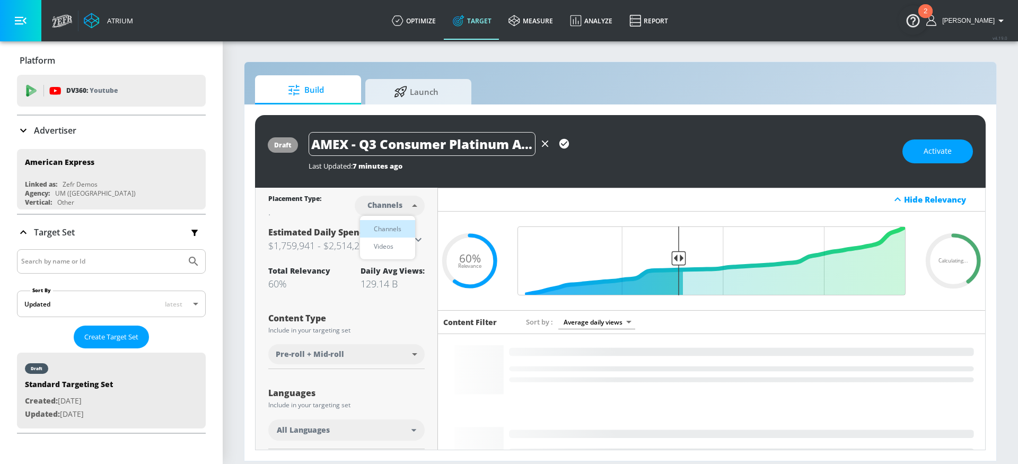
click at [387, 246] on div "Videos" at bounding box center [384, 246] width 30 height 11
type input "videos"
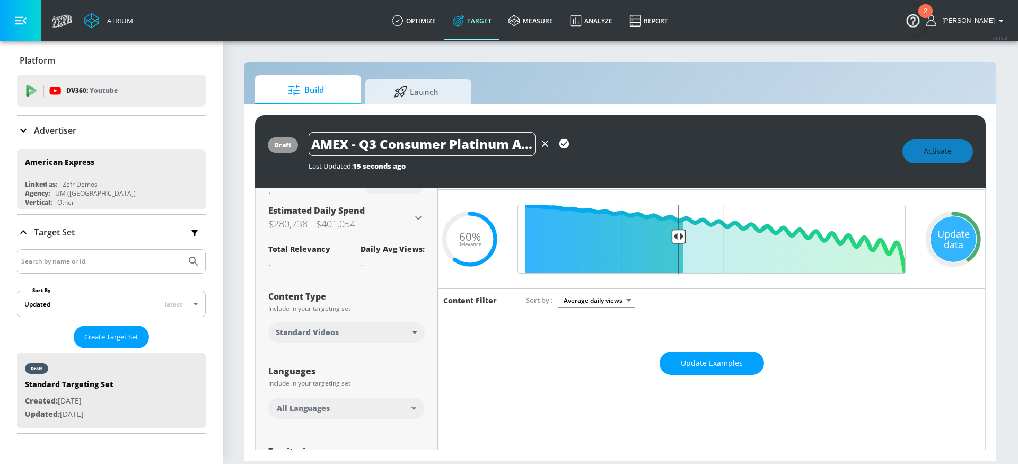
scroll to position [97, 0]
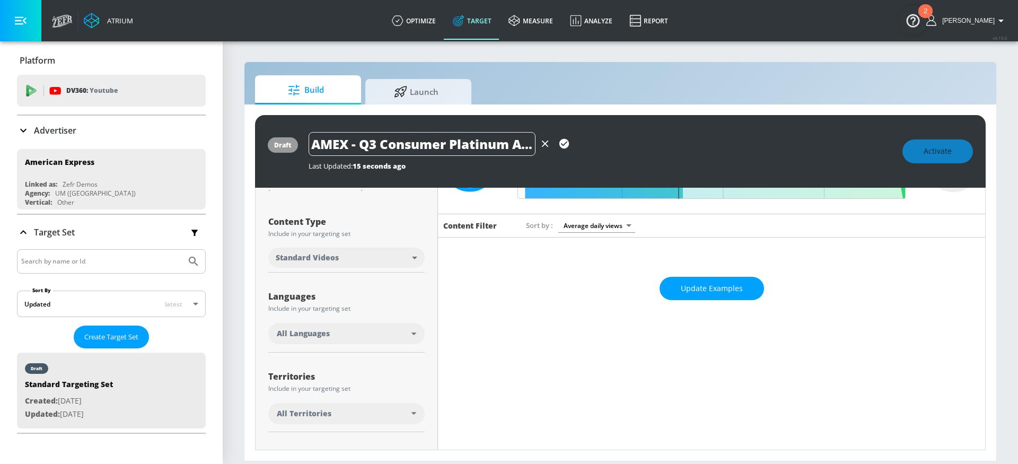
click at [339, 333] on div "All Languages" at bounding box center [344, 333] width 135 height 11
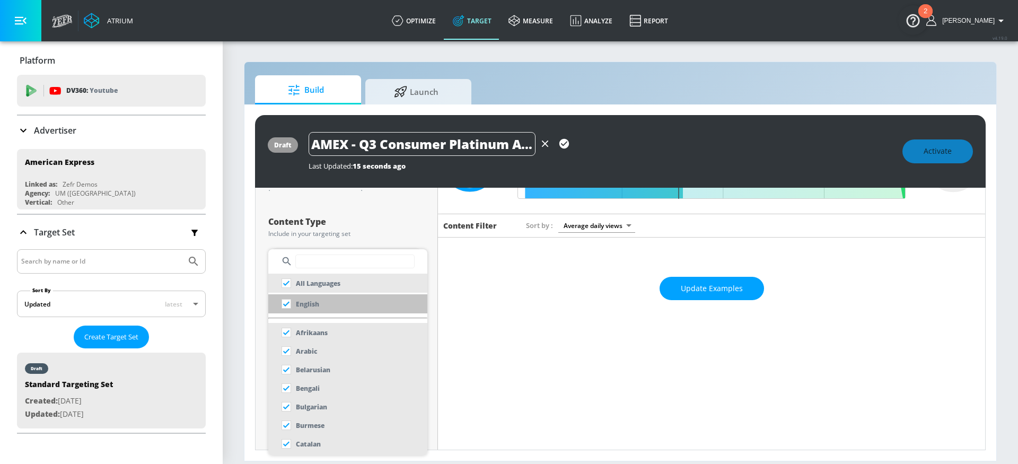
click at [329, 300] on li "English" at bounding box center [347, 303] width 159 height 19
checkbox input "false"
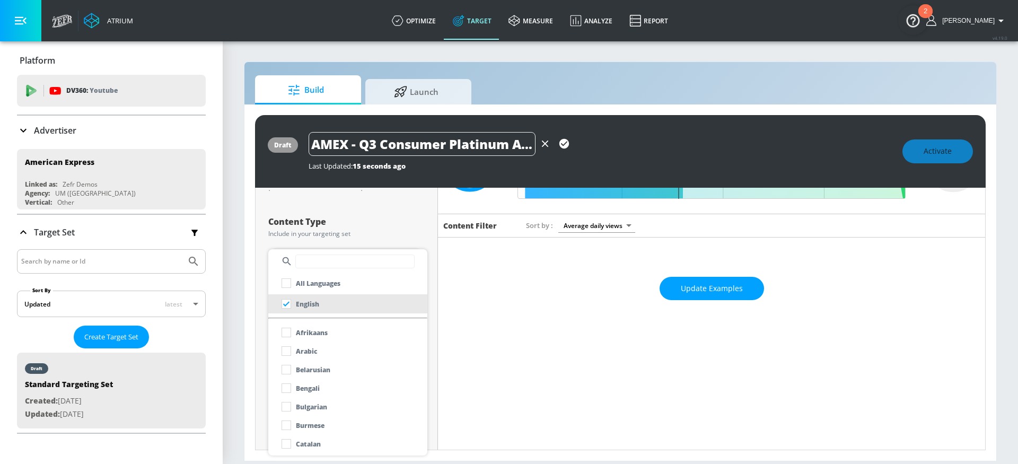
click at [250, 342] on div at bounding box center [509, 232] width 1018 height 464
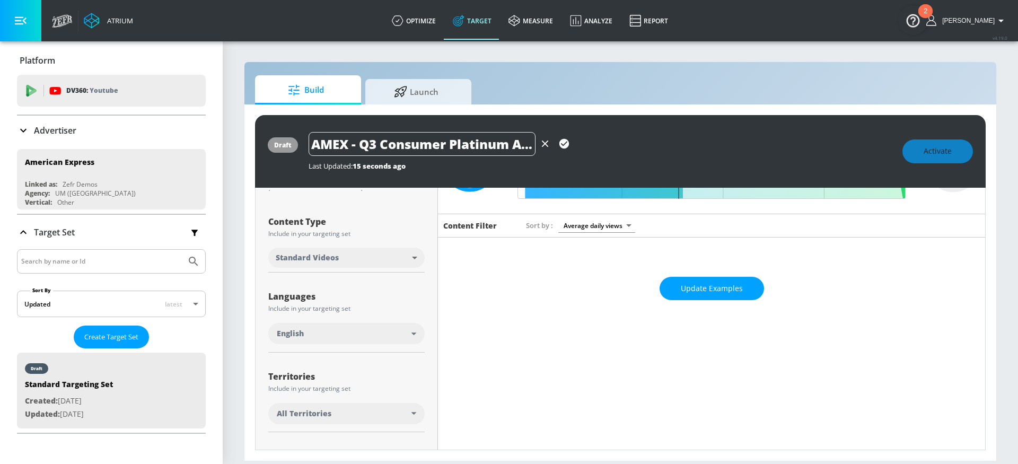
click at [324, 414] on span "All Territories" at bounding box center [304, 413] width 55 height 11
click at [346, 410] on div "All Territories" at bounding box center [344, 413] width 135 height 11
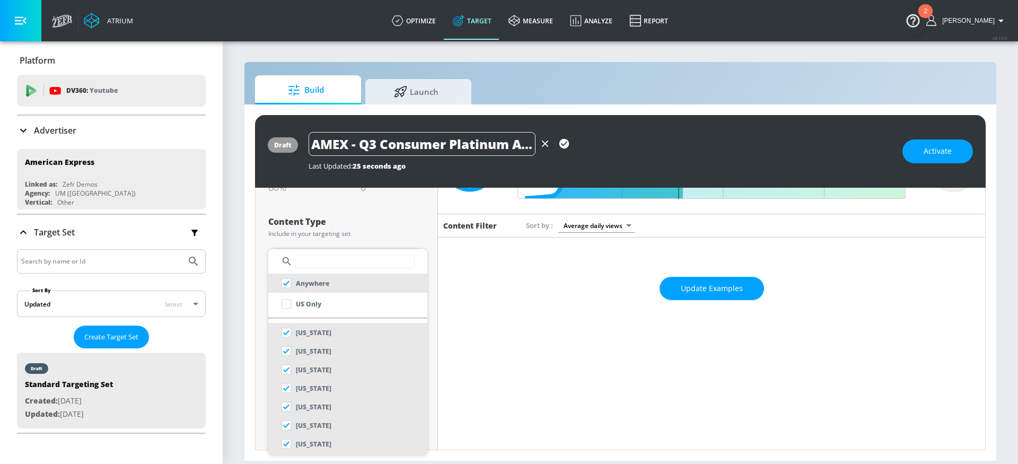
click at [320, 258] on input "text" at bounding box center [354, 262] width 119 height 14
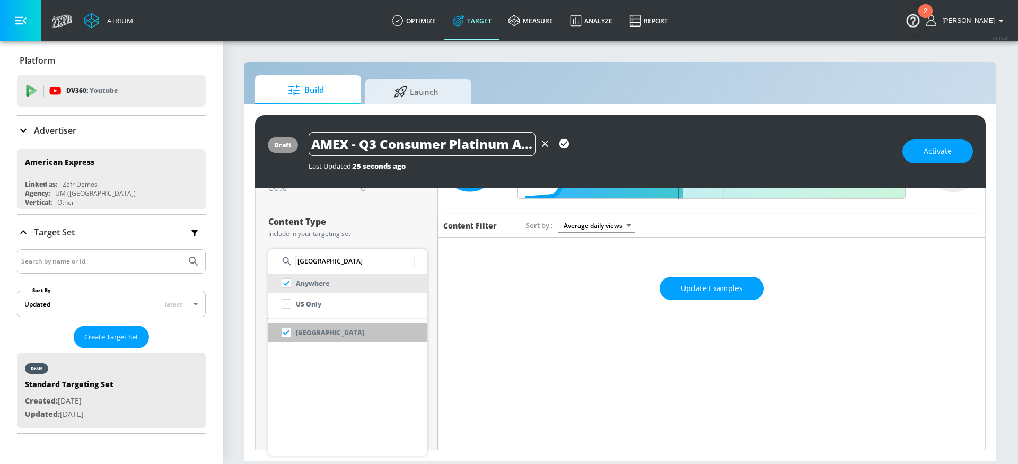
type input "[GEOGRAPHIC_DATA]"
click at [312, 333] on p "[GEOGRAPHIC_DATA]" at bounding box center [330, 332] width 68 height 11
checkbox input "false"
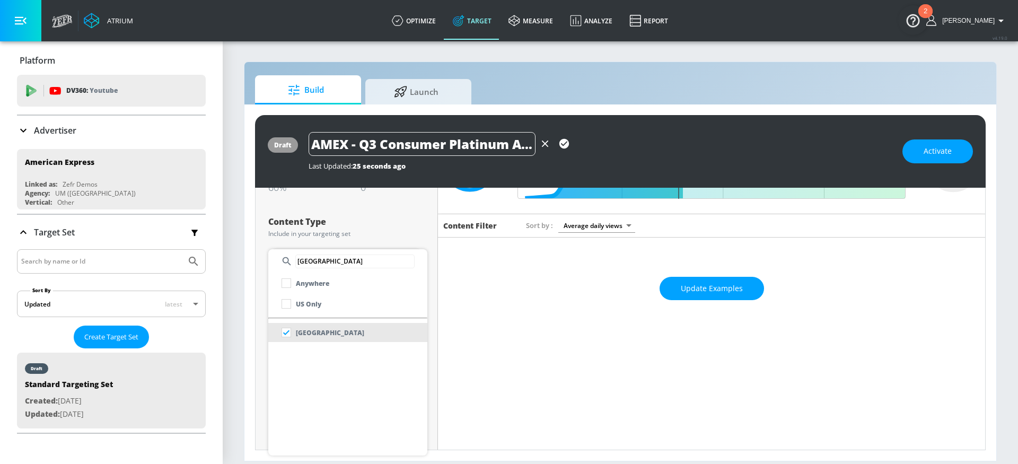
click at [255, 346] on div at bounding box center [509, 232] width 1018 height 464
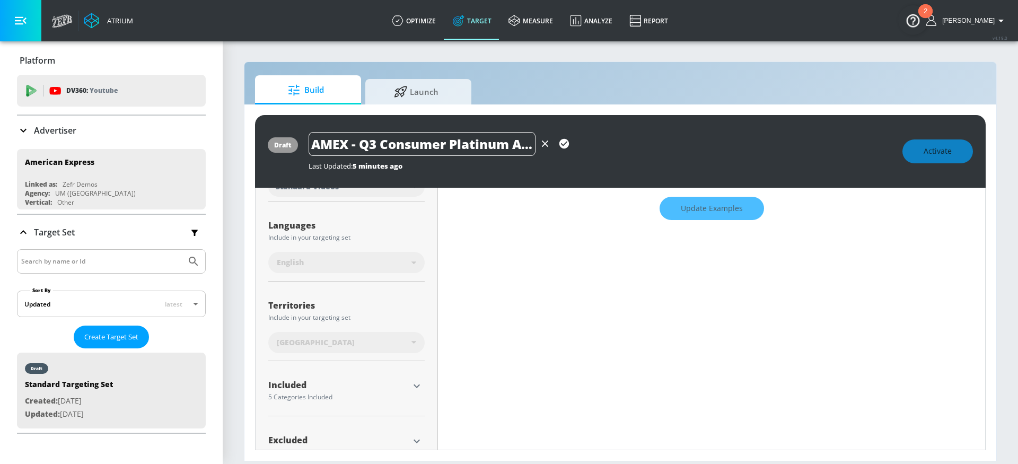
scroll to position [179, 0]
click at [415, 386] on icon "button" at bounding box center [416, 384] width 13 height 13
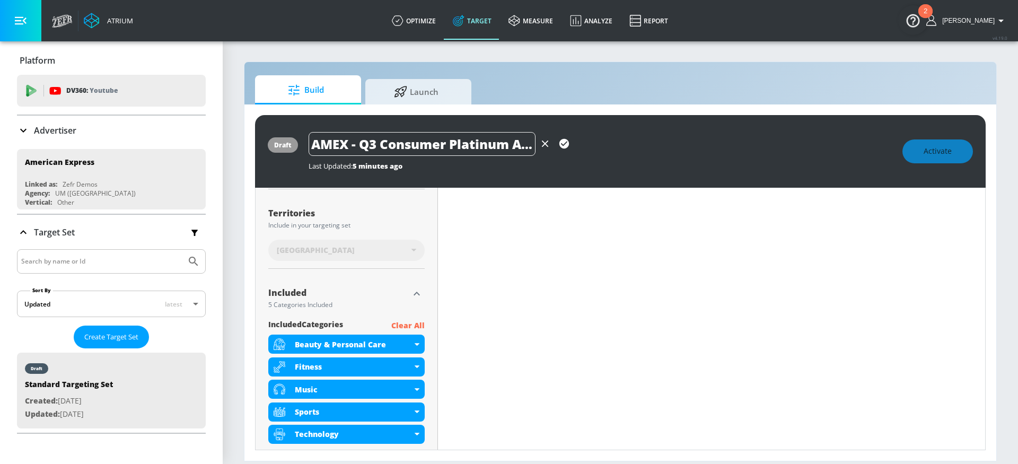
scroll to position [273, 0]
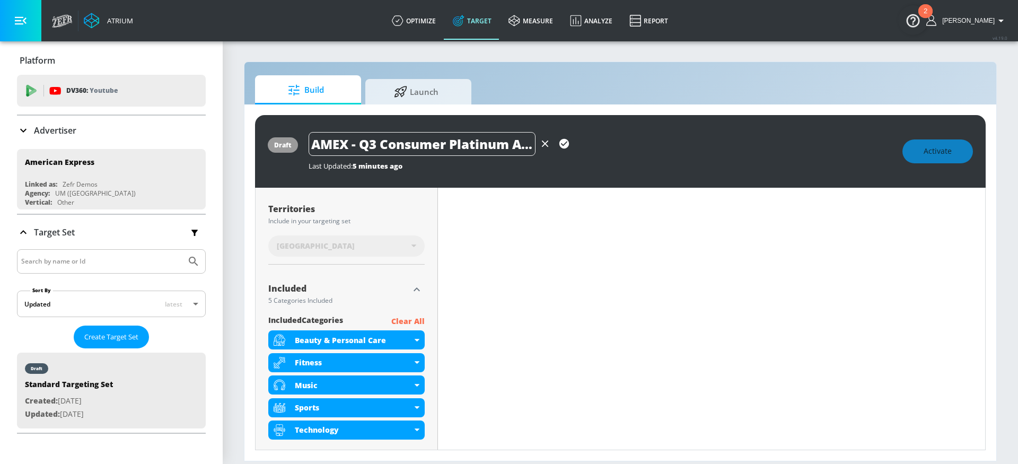
click at [397, 321] on p "Clear All" at bounding box center [407, 321] width 33 height 13
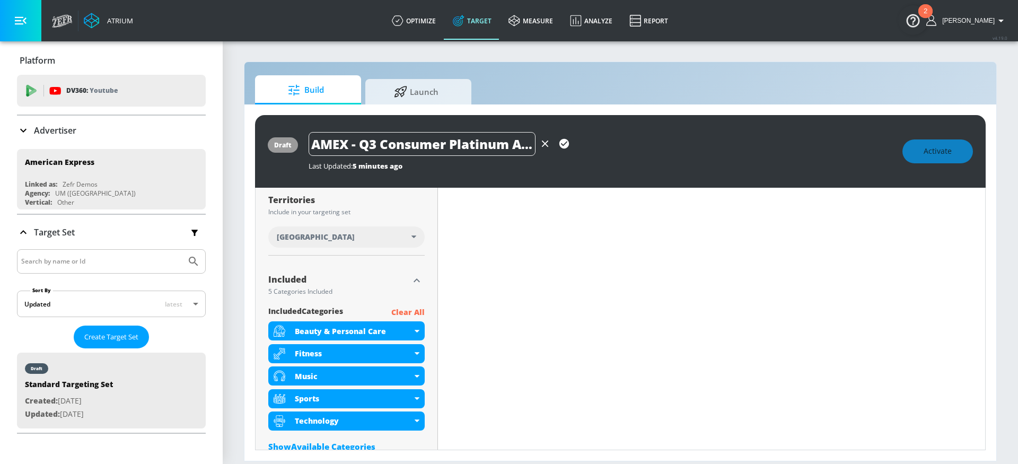
scroll to position [264, 0]
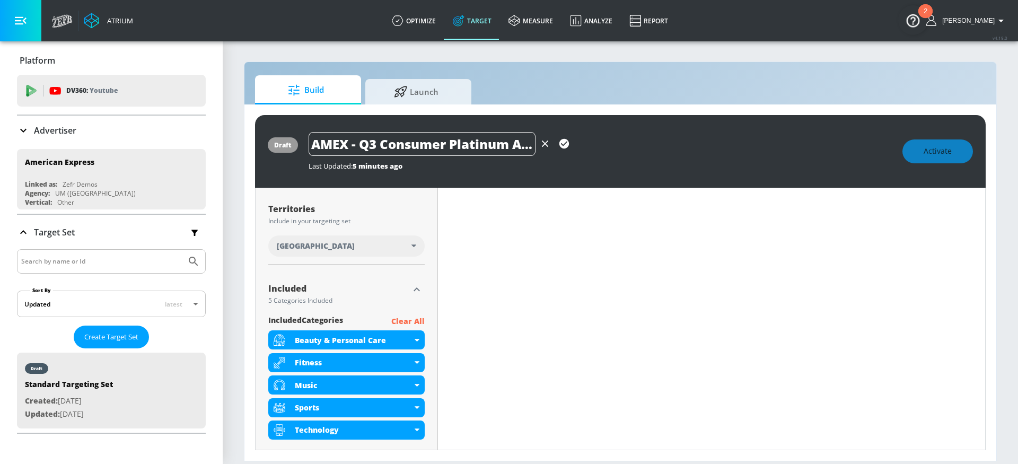
click at [401, 321] on p "Clear All" at bounding box center [407, 321] width 33 height 13
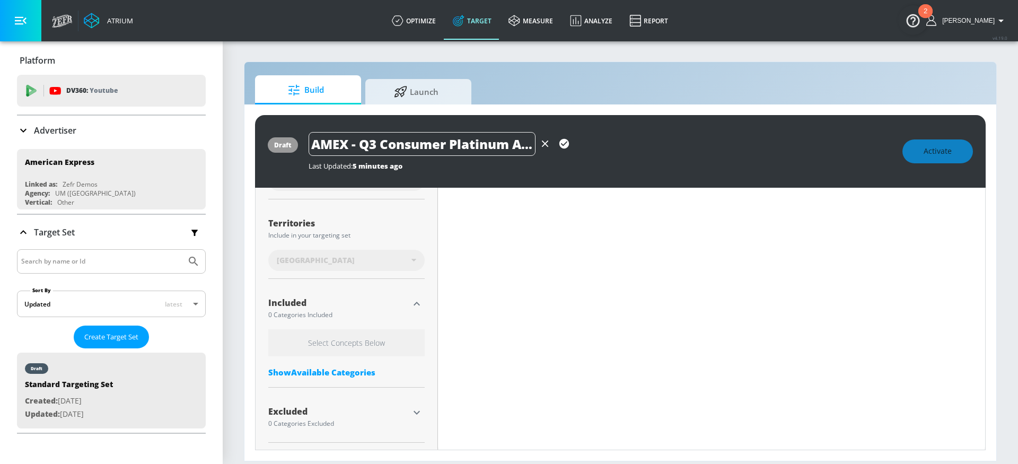
scroll to position [258, 0]
click at [343, 378] on div "Select Concepts Below Show Available Categories" at bounding box center [346, 357] width 156 height 54
click at [341, 372] on div "Show Available Categories" at bounding box center [346, 373] width 156 height 11
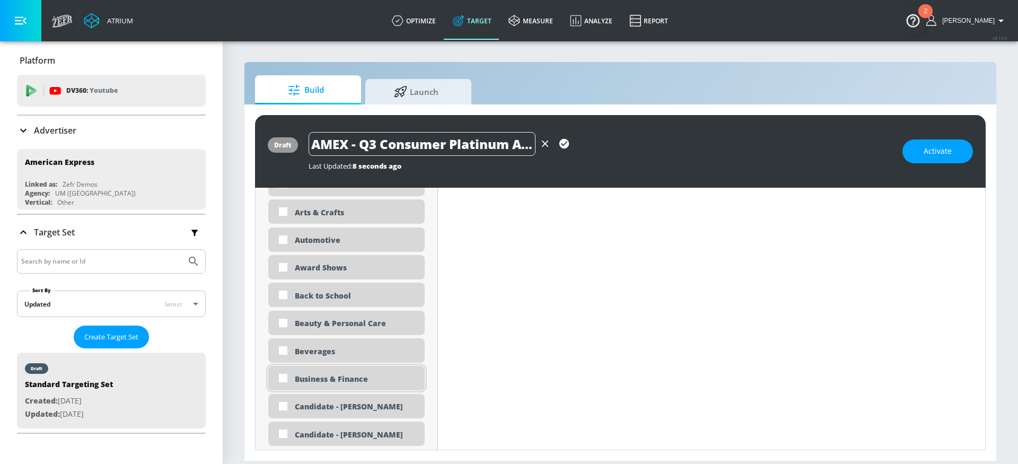
scroll to position [534, 0]
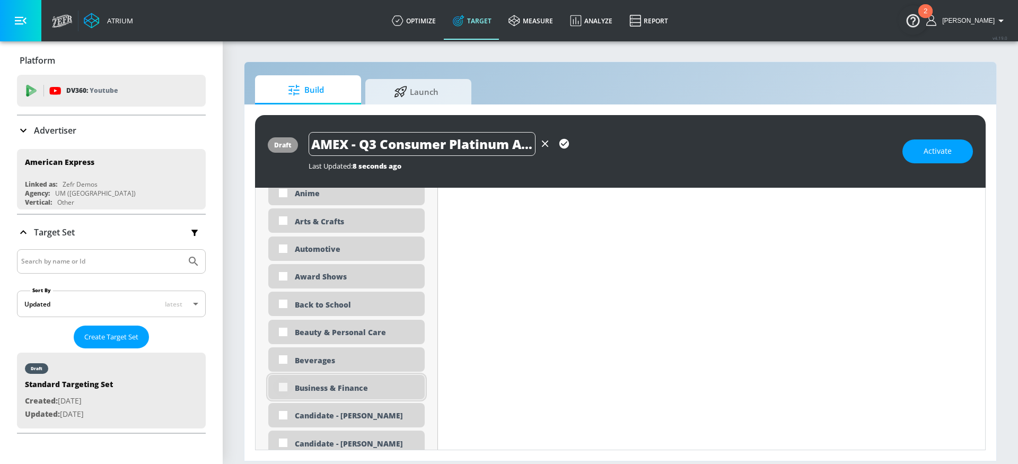
click at [292, 388] on input "checkbox" at bounding box center [283, 387] width 19 height 19
checkbox input "true"
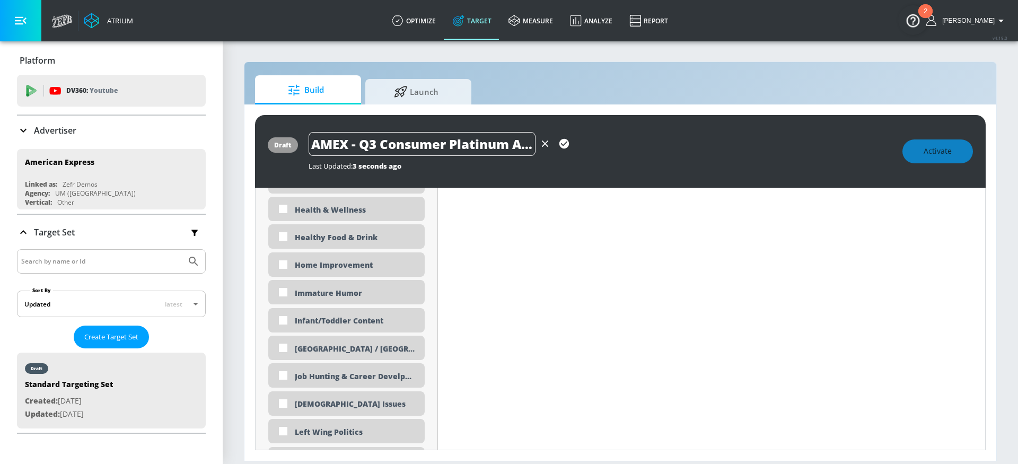
scroll to position [1723, 0]
click at [323, 375] on div "Job Hunting & Career Develpment" at bounding box center [356, 375] width 122 height 20
checkbox input "true"
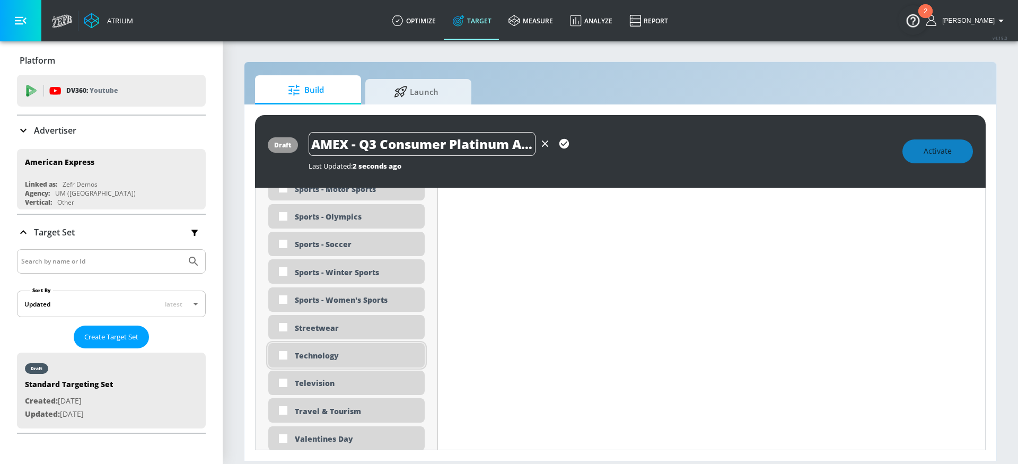
click at [317, 360] on div "Technology" at bounding box center [356, 356] width 122 height 10
checkbox input "true"
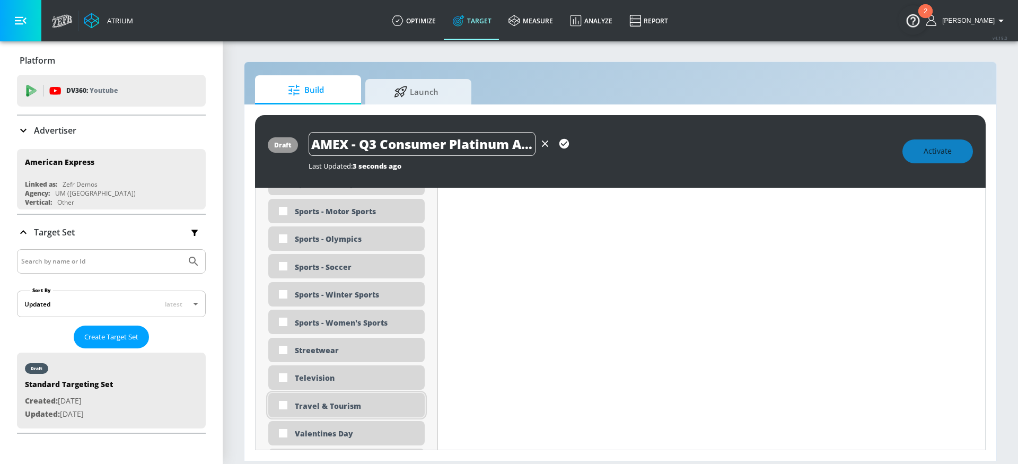
click at [308, 403] on div "Travel & Tourism" at bounding box center [356, 406] width 122 height 10
checkbox input "true"
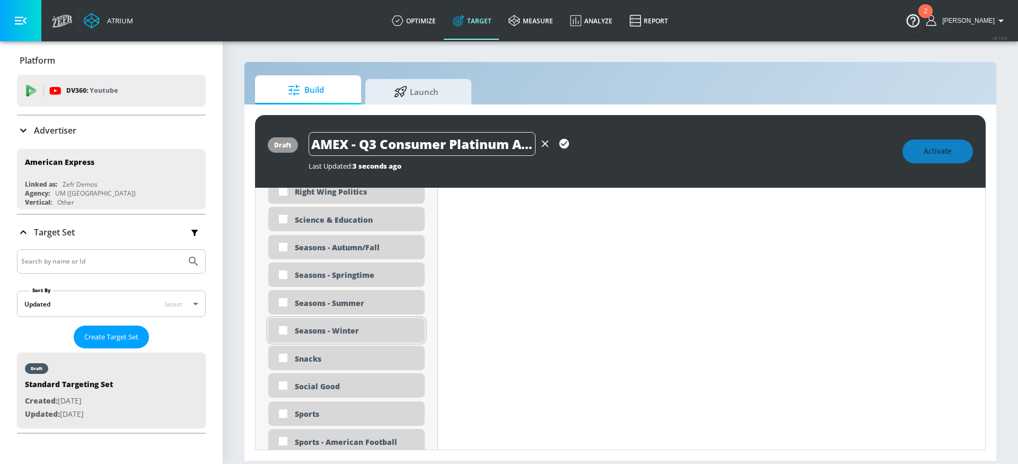
click at [340, 333] on div "Seasons - Winter" at bounding box center [356, 331] width 122 height 10
checkbox input "true"
click at [345, 246] on div "Seasons - Autumn/Fall" at bounding box center [356, 247] width 122 height 10
checkbox input "true"
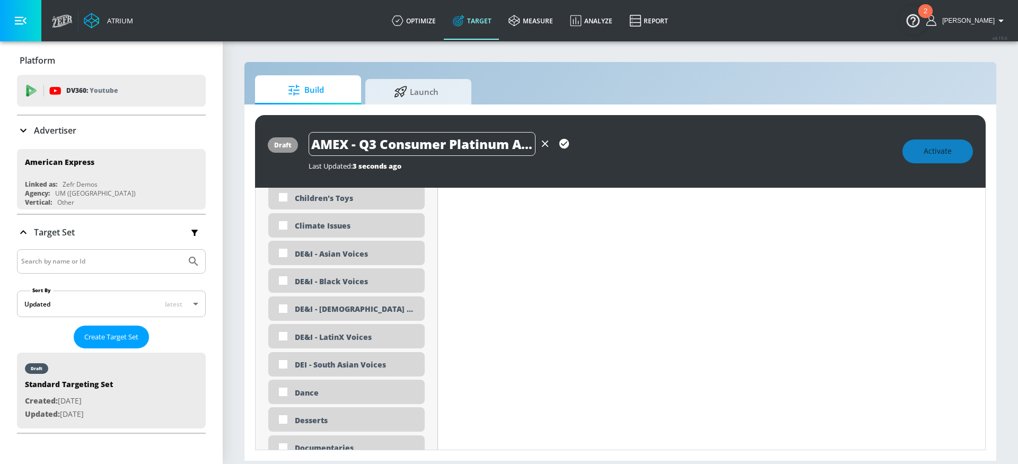
scroll to position [1001, 0]
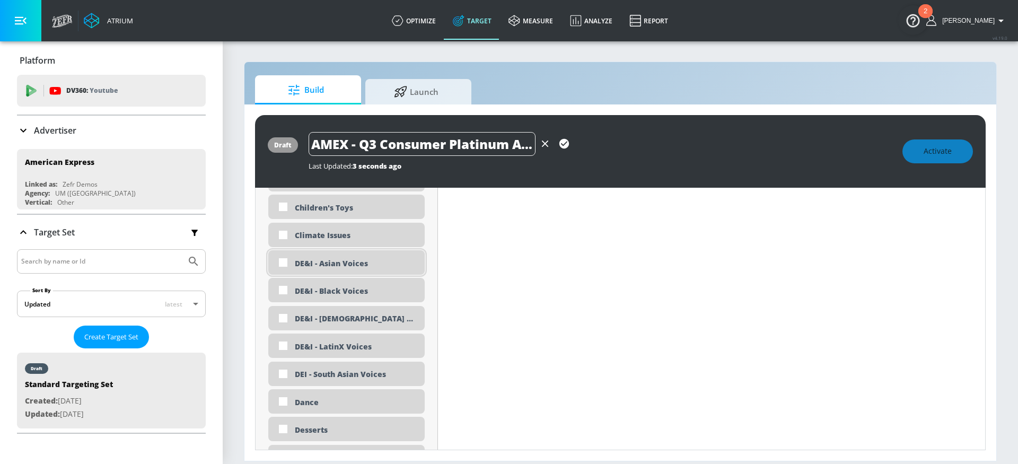
click at [349, 266] on div "DE&I - Asian Voices" at bounding box center [356, 263] width 122 height 10
checkbox input "true"
drag, startPoint x: 338, startPoint y: 287, endPoint x: 339, endPoint y: 293, distance: 5.5
click at [338, 287] on div "DE&I - Black Voices" at bounding box center [356, 291] width 122 height 10
checkbox input "true"
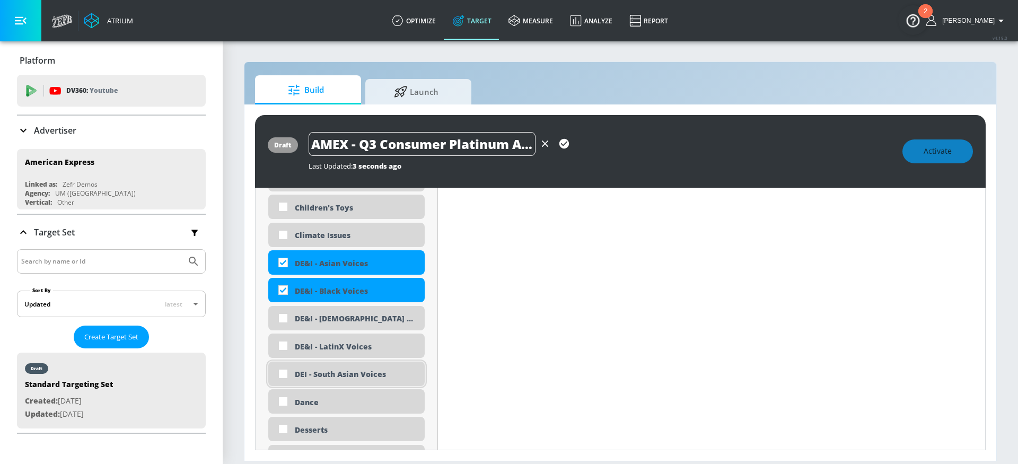
click at [338, 373] on div "DEI - South Asian Voices" at bounding box center [356, 374] width 122 height 10
checkbox input "true"
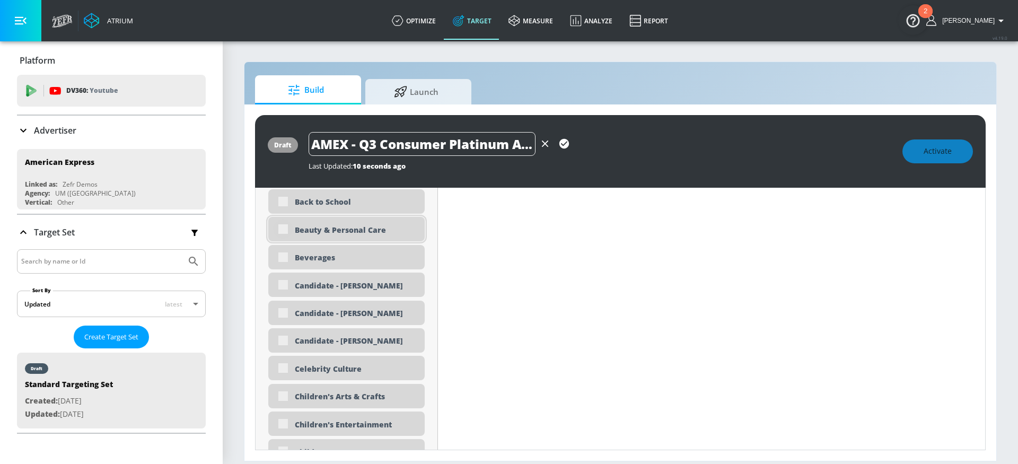
scroll to position [824, 0]
click at [307, 230] on div "Beauty & Personal Care" at bounding box center [356, 230] width 122 height 10
checkbox input "true"
click at [305, 404] on div "Luxury" at bounding box center [346, 398] width 156 height 24
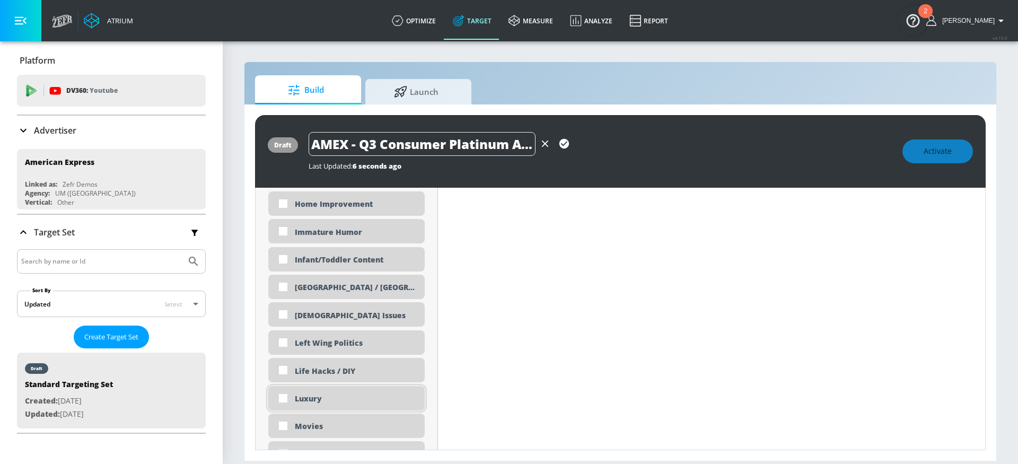
checkbox input "true"
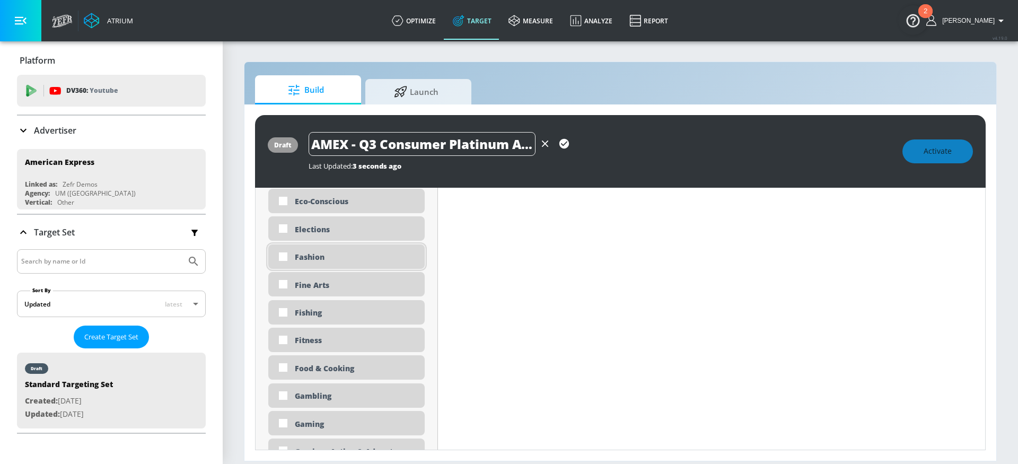
scroll to position [1302, 0]
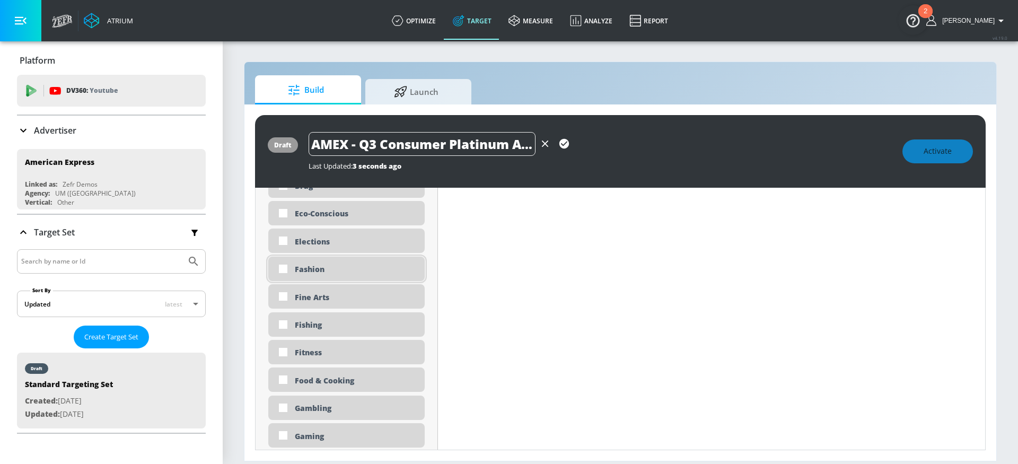
click at [319, 266] on div "Fashion" at bounding box center [356, 269] width 122 height 10
checkbox input "true"
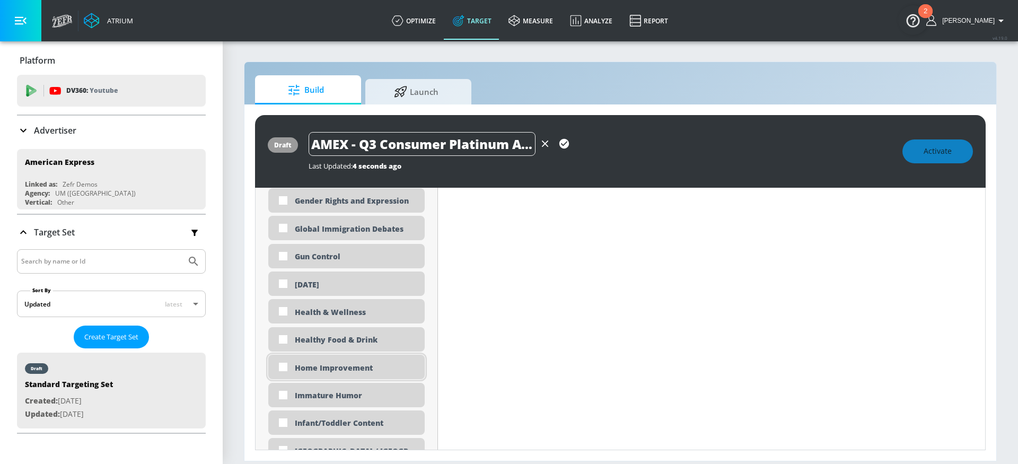
scroll to position [1717, 0]
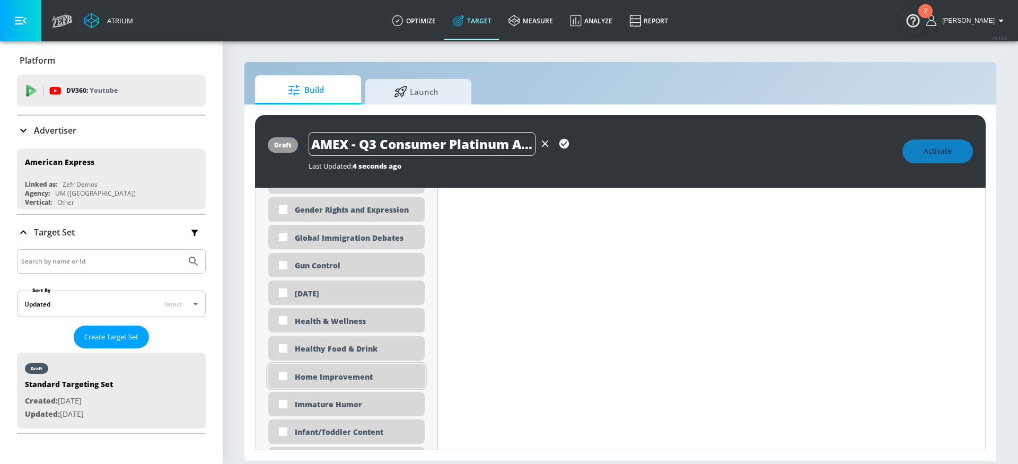
click at [314, 375] on div "Home Improvement" at bounding box center [356, 377] width 122 height 10
checkbox input "true"
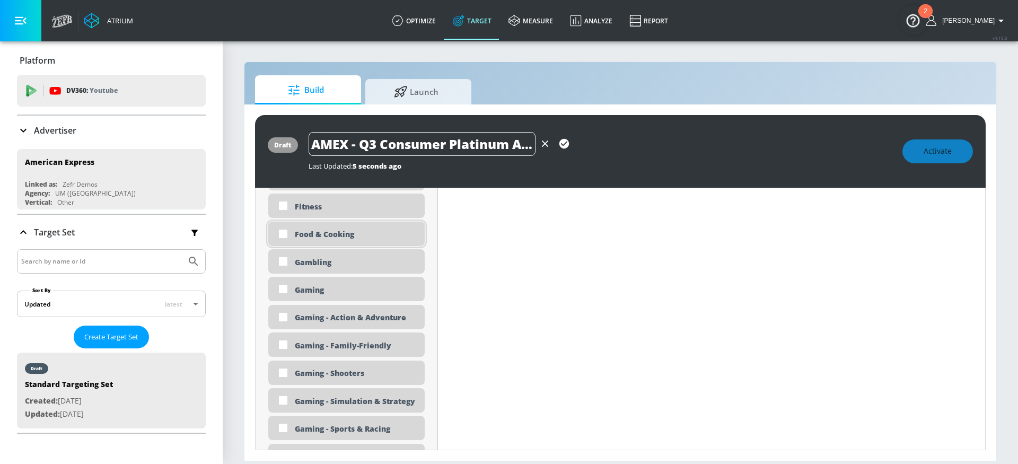
scroll to position [1456, 0]
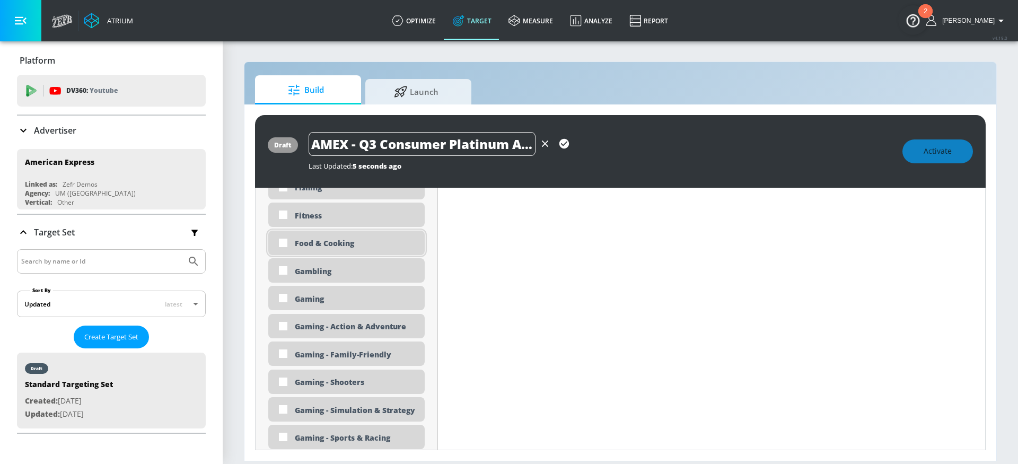
click at [311, 243] on div "Food & Cooking" at bounding box center [356, 243] width 122 height 10
checkbox input "true"
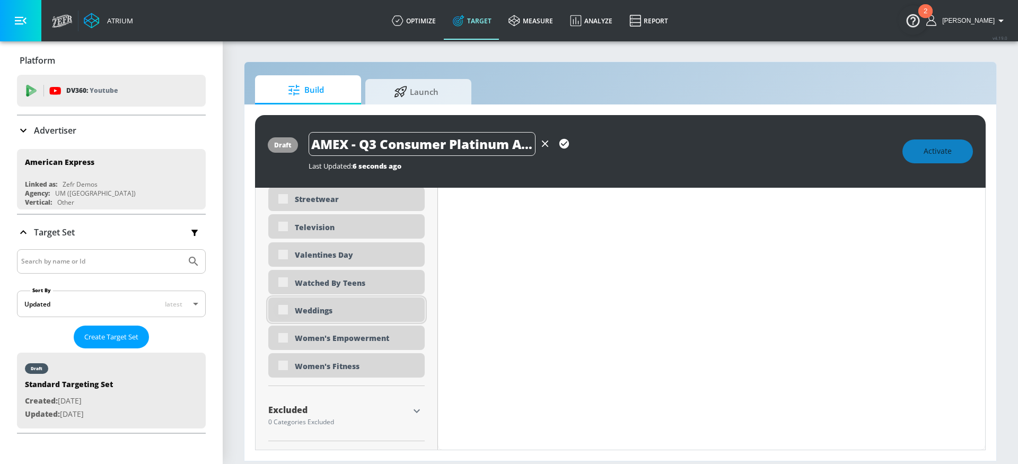
scroll to position [3218, 0]
click at [295, 311] on div "Weddings" at bounding box center [356, 310] width 122 height 10
checkbox input "true"
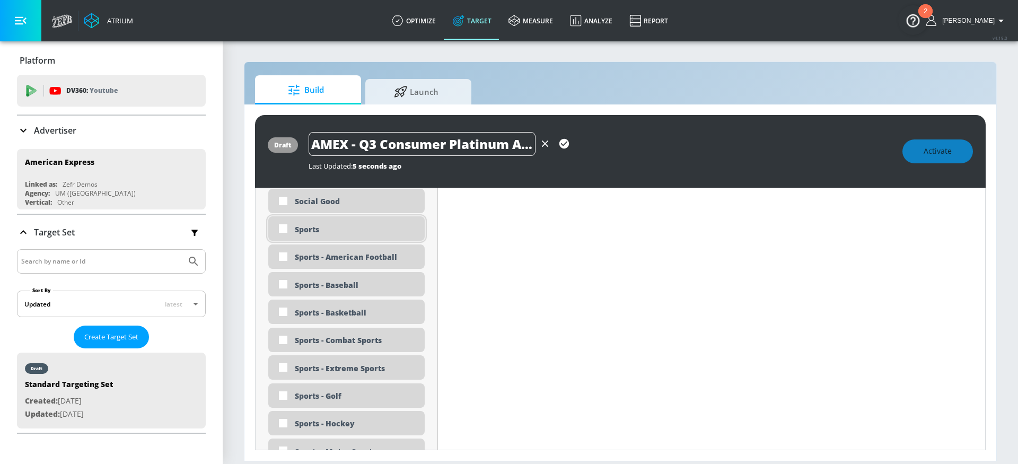
scroll to position [2840, 0]
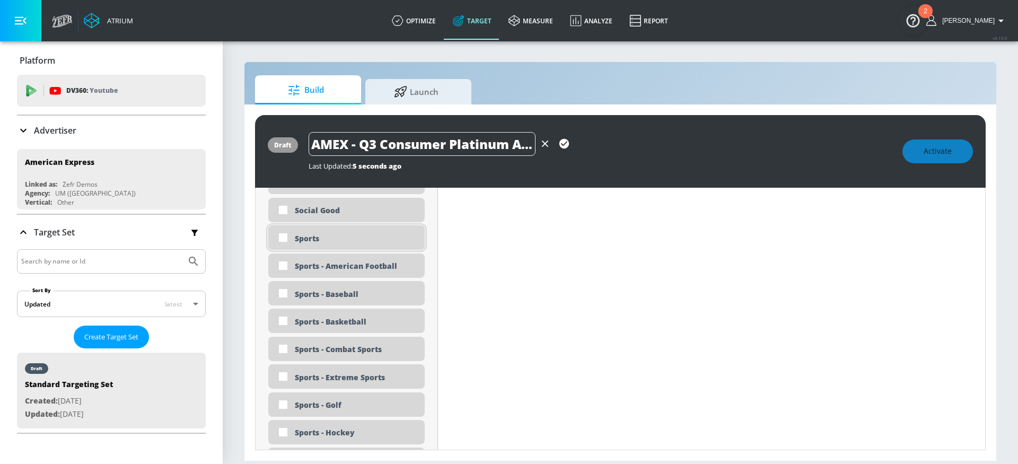
click at [300, 238] on div "Sports" at bounding box center [356, 238] width 122 height 10
checkbox input "true"
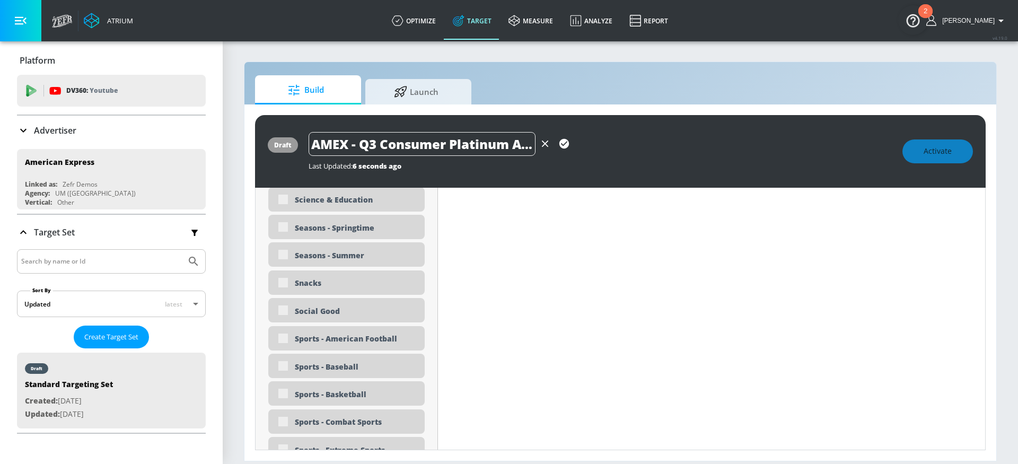
scroll to position [2986, 0]
click at [329, 415] on div "Sports - Women's Sports" at bounding box center [356, 420] width 122 height 10
checkbox input "true"
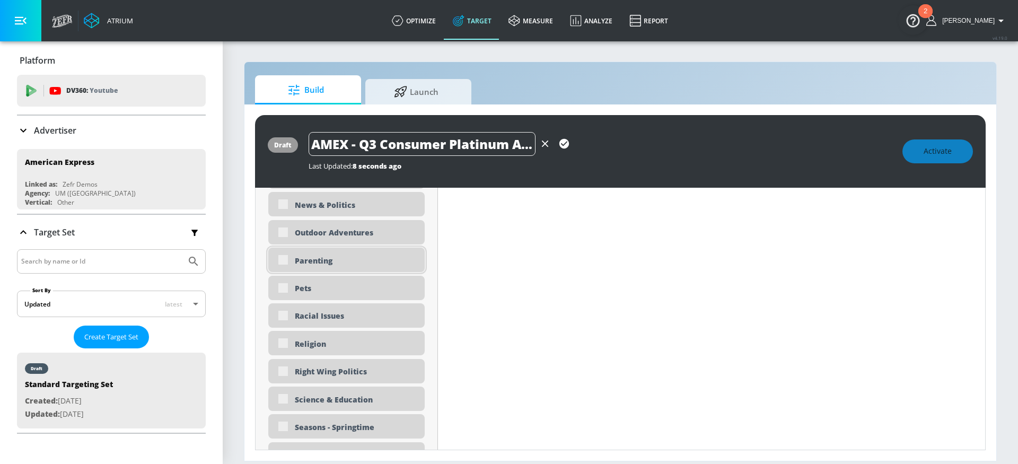
scroll to position [2585, 0]
click at [330, 263] on div "Parenting" at bounding box center [356, 261] width 122 height 10
checkbox input "true"
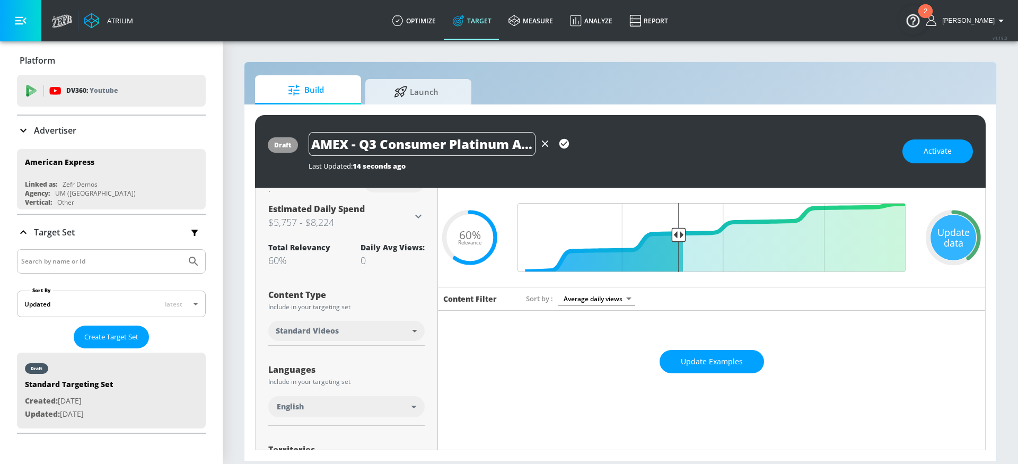
scroll to position [23, 0]
drag, startPoint x: 939, startPoint y: 236, endPoint x: 938, endPoint y: 254, distance: 18.1
click at [939, 237] on div "Update data" at bounding box center [954, 238] width 46 height 46
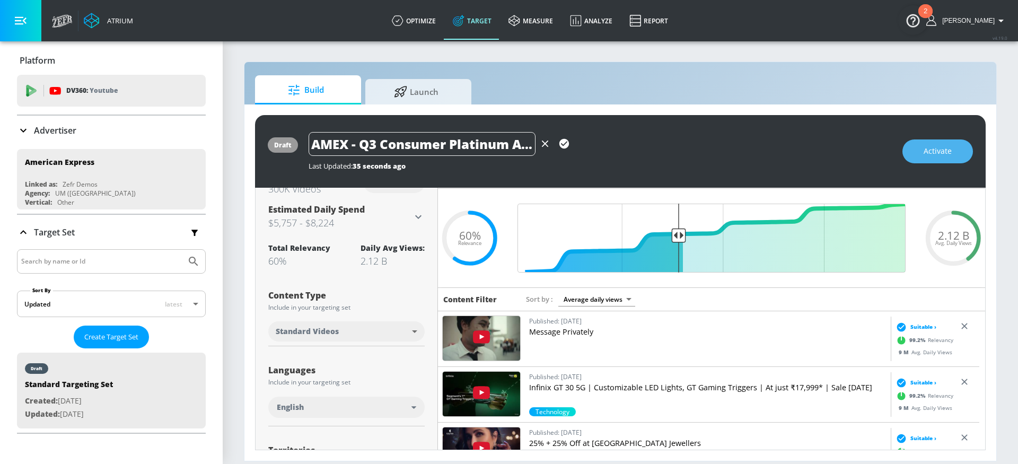
click at [929, 158] on span "Activate" at bounding box center [938, 151] width 28 height 13
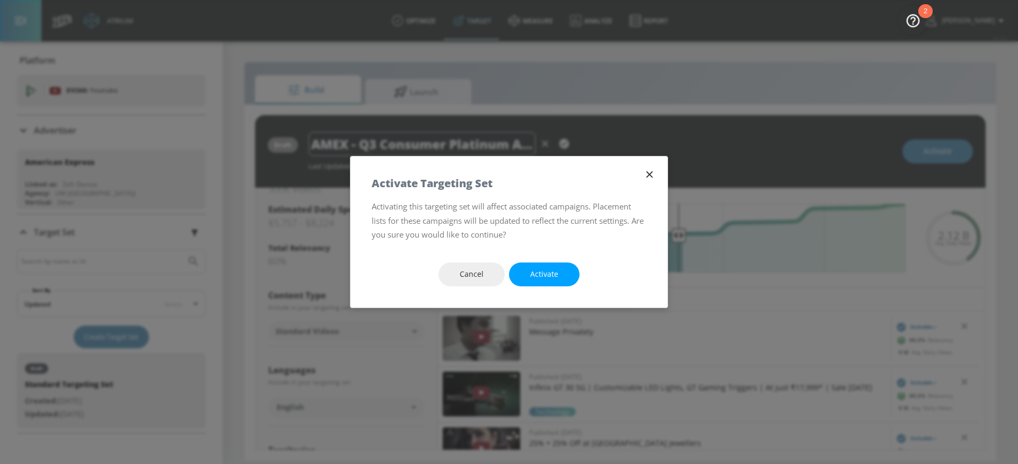
click at [648, 173] on icon "button" at bounding box center [649, 174] width 6 height 6
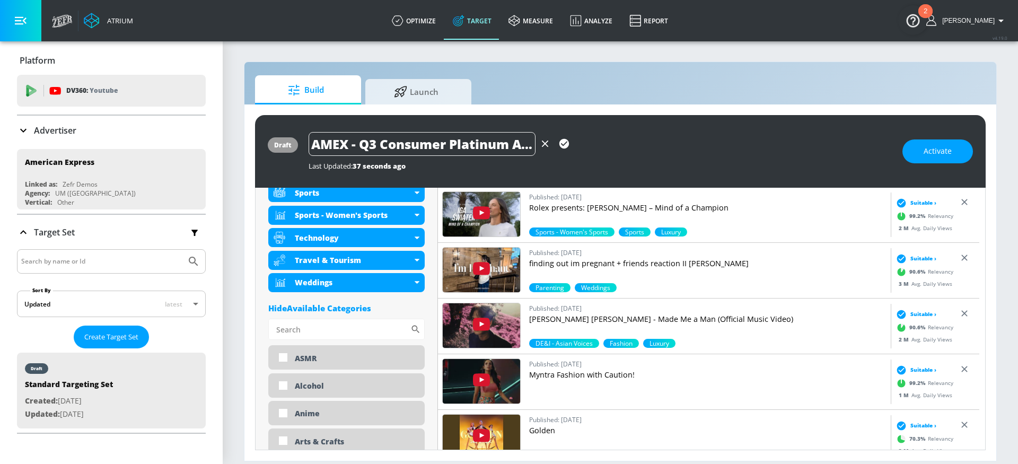
click at [326, 308] on div "Hide Available Categories" at bounding box center [346, 308] width 156 height 11
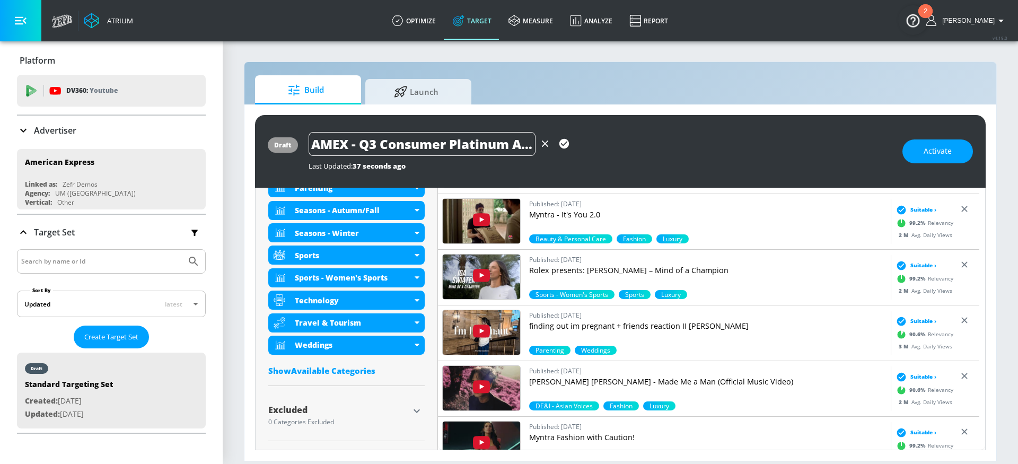
scroll to position [641, 0]
click at [418, 412] on icon "button" at bounding box center [416, 411] width 13 height 13
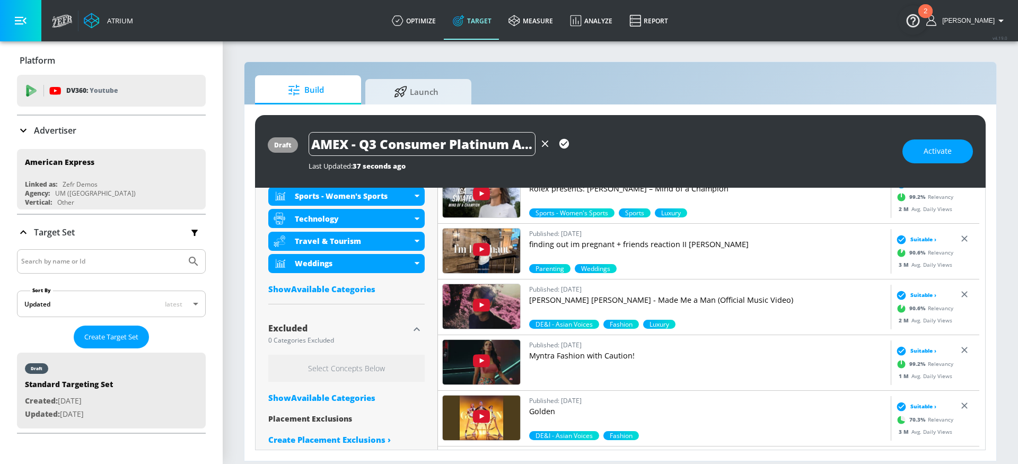
scroll to position [737, 0]
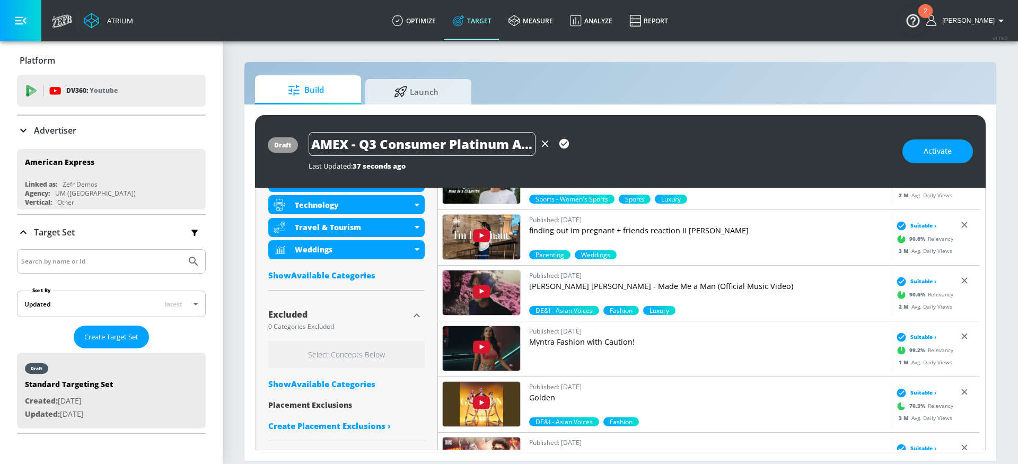
click at [326, 386] on div "Show Available Categories" at bounding box center [346, 384] width 156 height 11
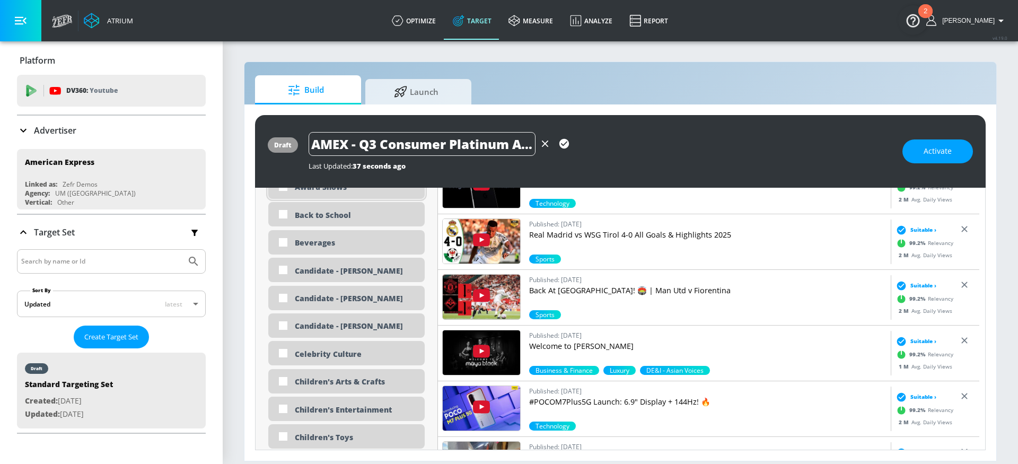
scroll to position [1124, 0]
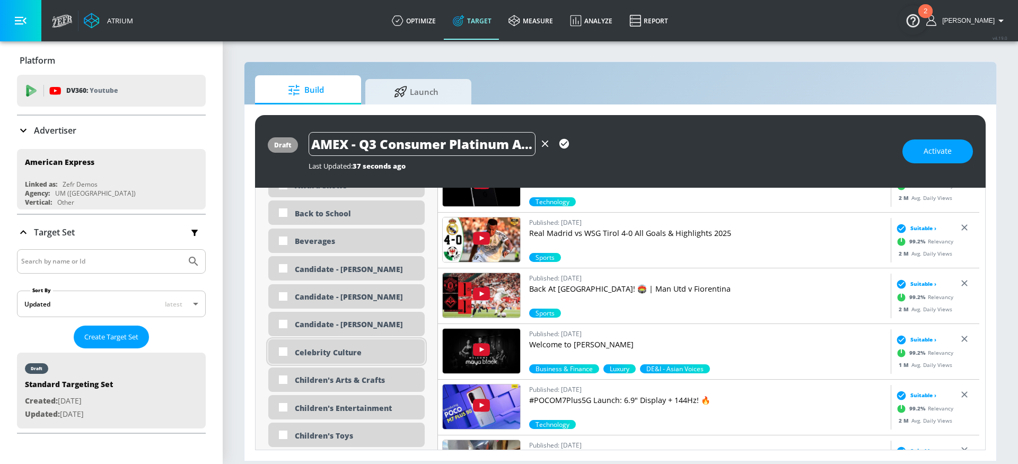
click at [337, 355] on div "Celebrity Culture" at bounding box center [356, 352] width 122 height 10
checkbox input "true"
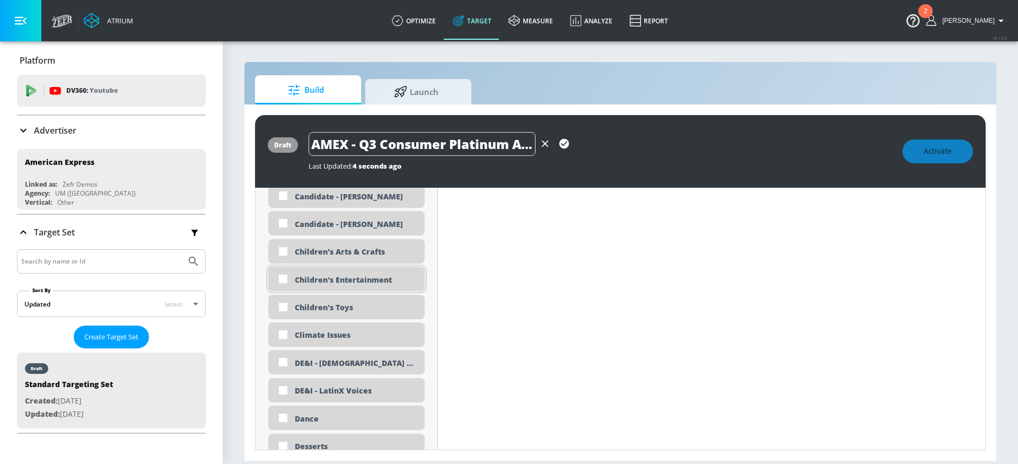
scroll to position [1223, 0]
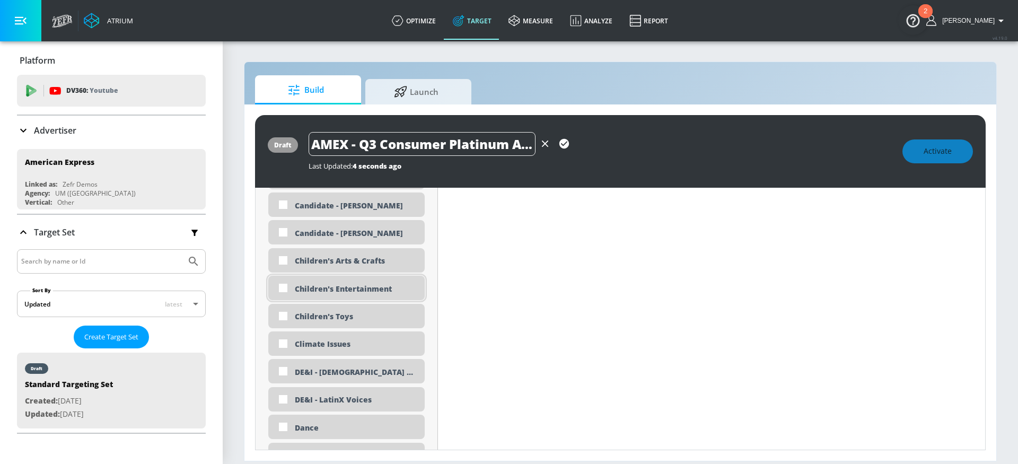
click at [332, 287] on div "Children's Entertainment" at bounding box center [356, 289] width 122 height 10
checkbox input "true"
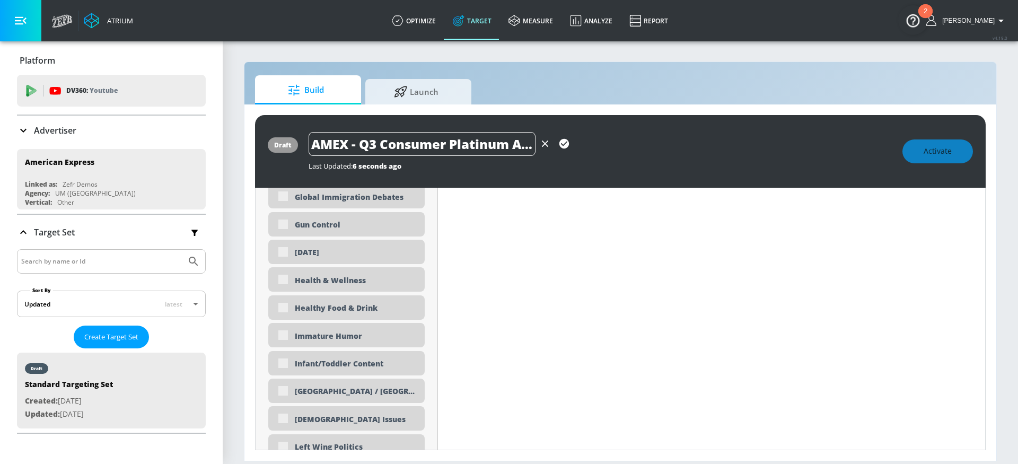
scroll to position [1970, 0]
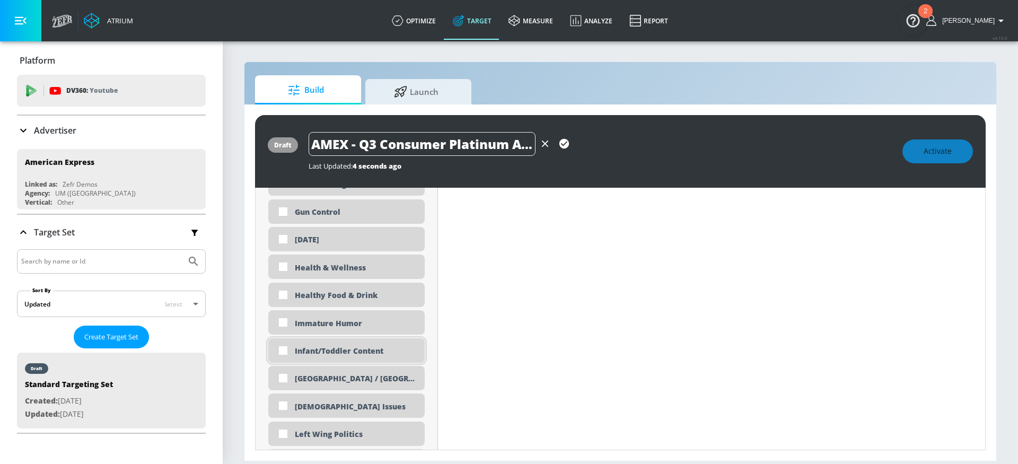
click at [310, 352] on div "Infant/Toddler Content" at bounding box center [356, 351] width 122 height 10
checkbox input "true"
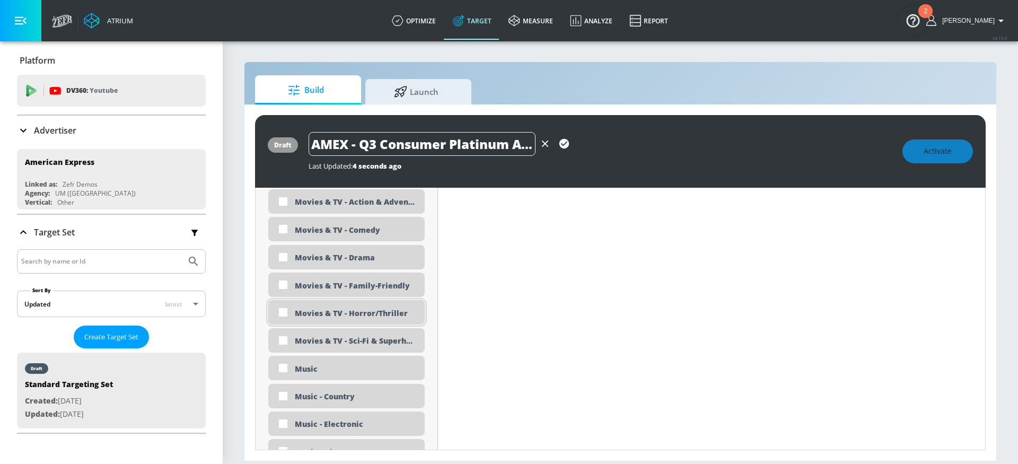
scroll to position [2262, 0]
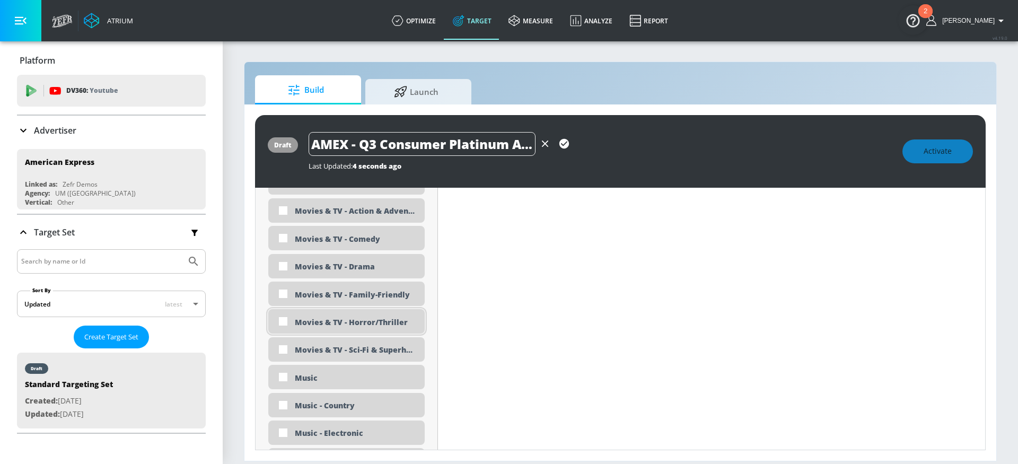
click at [365, 325] on div "Movies & TV - Horror/Thriller" at bounding box center [356, 322] width 122 height 10
checkbox input "true"
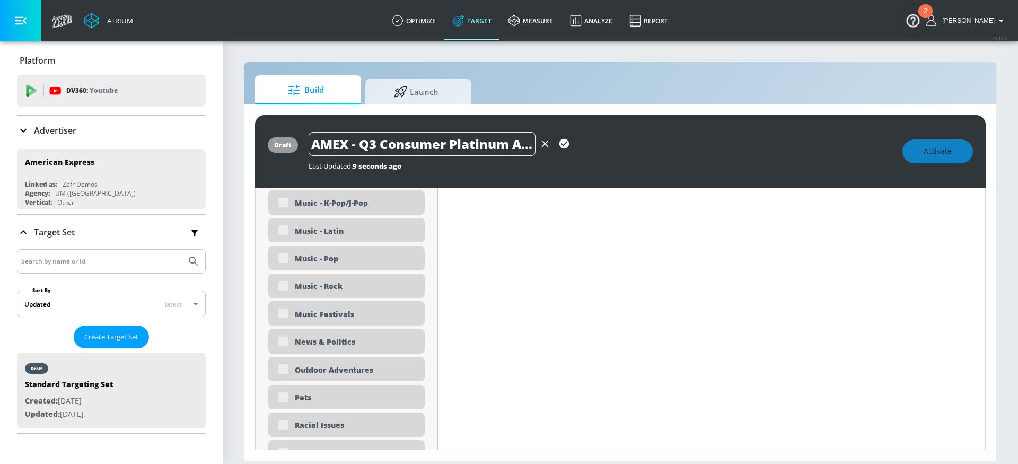
scroll to position [2543, 0]
click at [304, 342] on div "News & Politics" at bounding box center [356, 342] width 122 height 10
checkbox input "true"
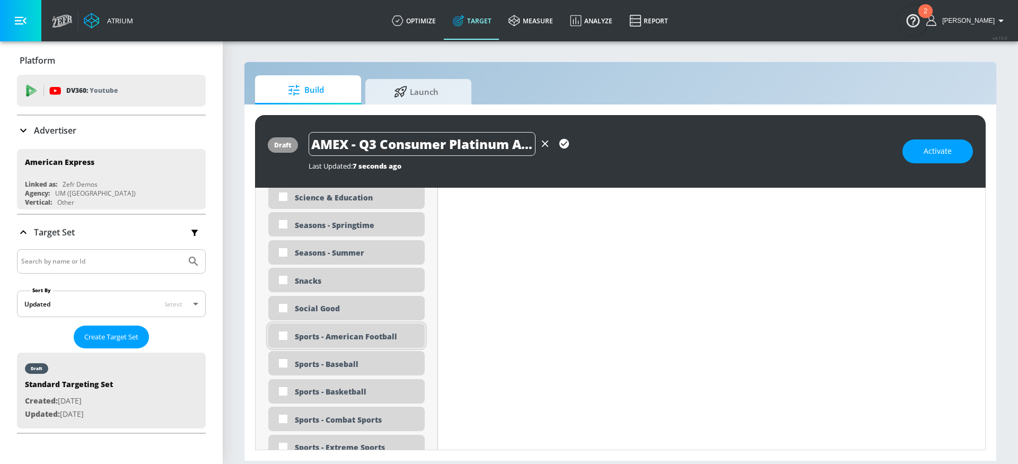
scroll to position [2859, 0]
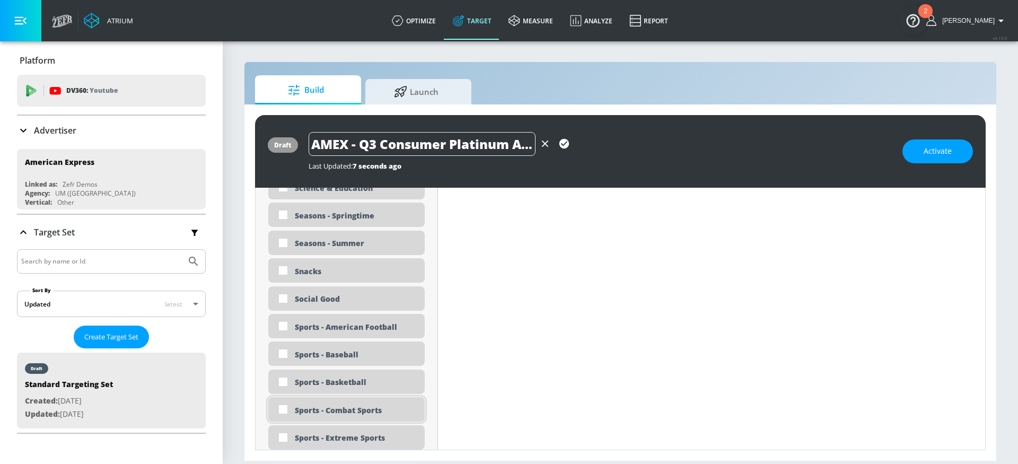
click at [377, 416] on div "Sports - Combat Sports" at bounding box center [346, 409] width 156 height 24
checkbox input "true"
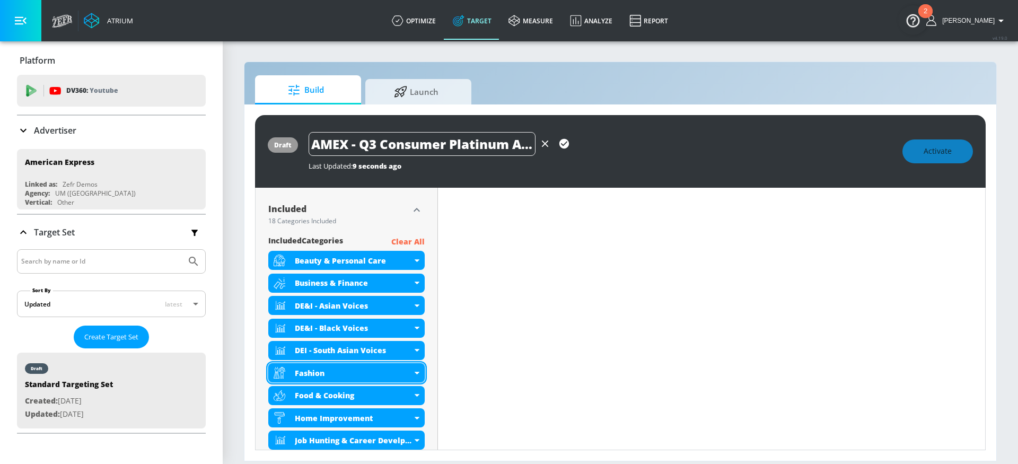
scroll to position [28, 0]
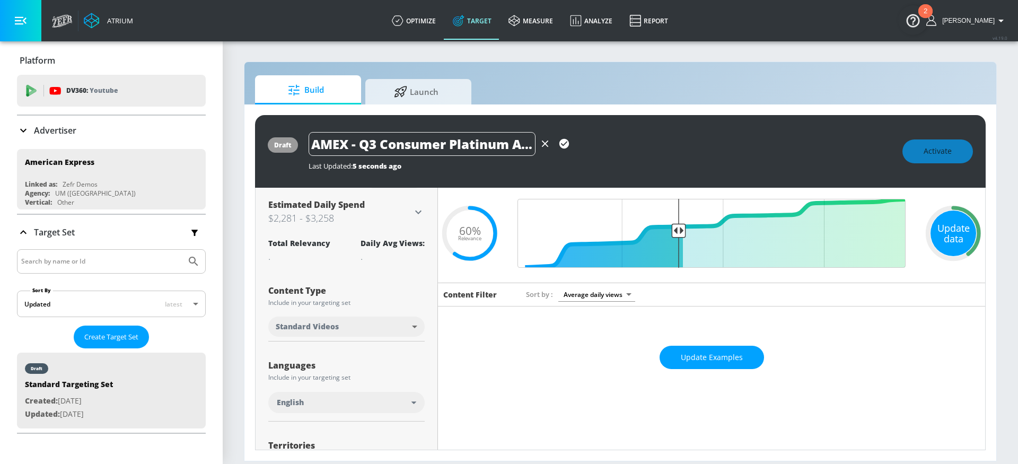
click at [942, 231] on div "Update data" at bounding box center [954, 234] width 46 height 46
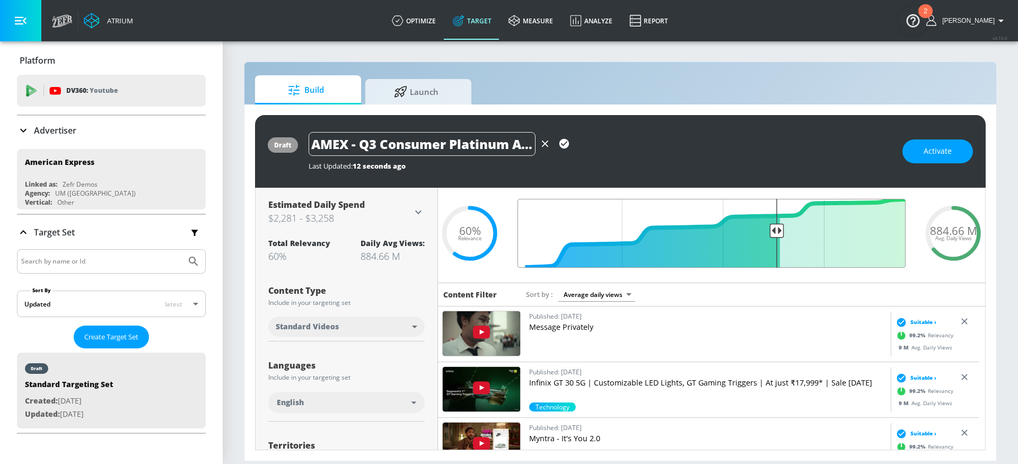
drag, startPoint x: 750, startPoint y: 230, endPoint x: 772, endPoint y: 227, distance: 21.4
click at [772, 227] on input "Final Threshold" at bounding box center [711, 233] width 399 height 69
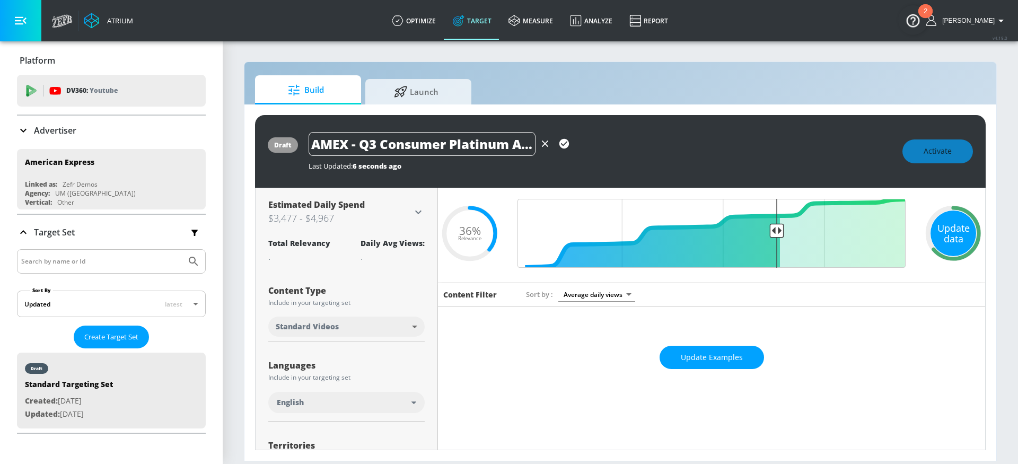
click at [964, 237] on div "Update data" at bounding box center [954, 234] width 46 height 46
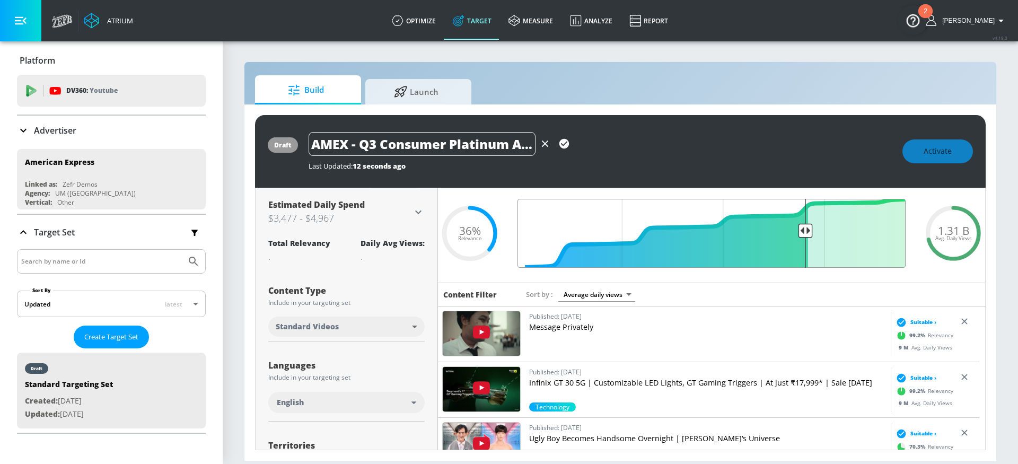
drag, startPoint x: 773, startPoint y: 229, endPoint x: 800, endPoint y: 229, distance: 26.5
type input "0.29"
click at [800, 229] on input "Final Threshold" at bounding box center [711, 233] width 399 height 69
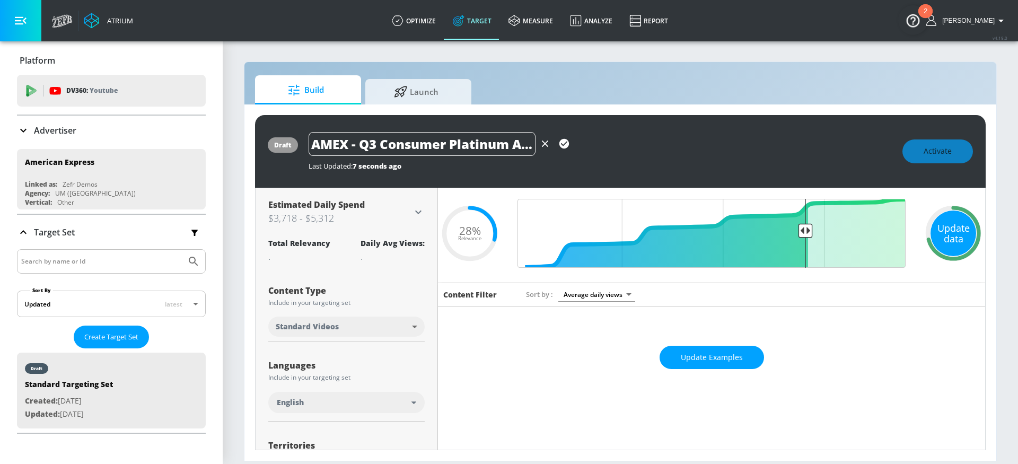
click at [946, 233] on div "Update data" at bounding box center [954, 234] width 46 height 46
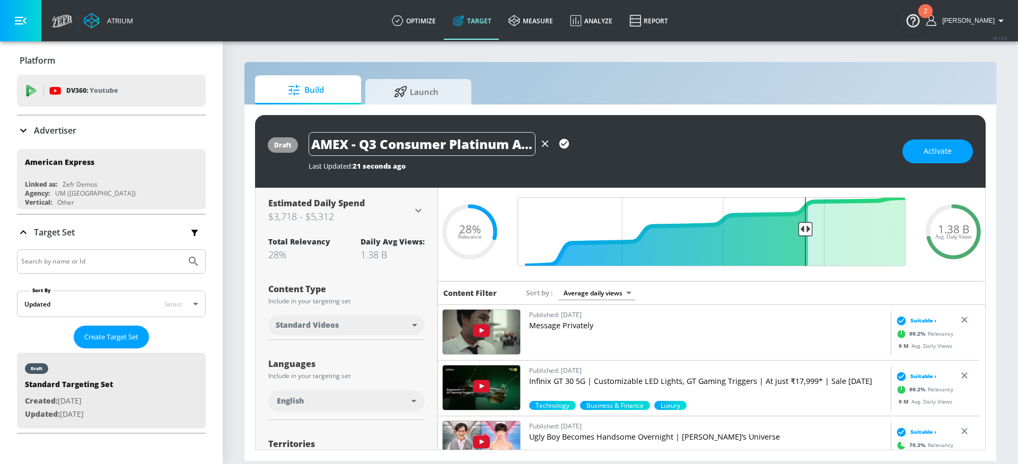
scroll to position [30, 0]
click at [562, 144] on icon "button" at bounding box center [564, 144] width 12 height 12
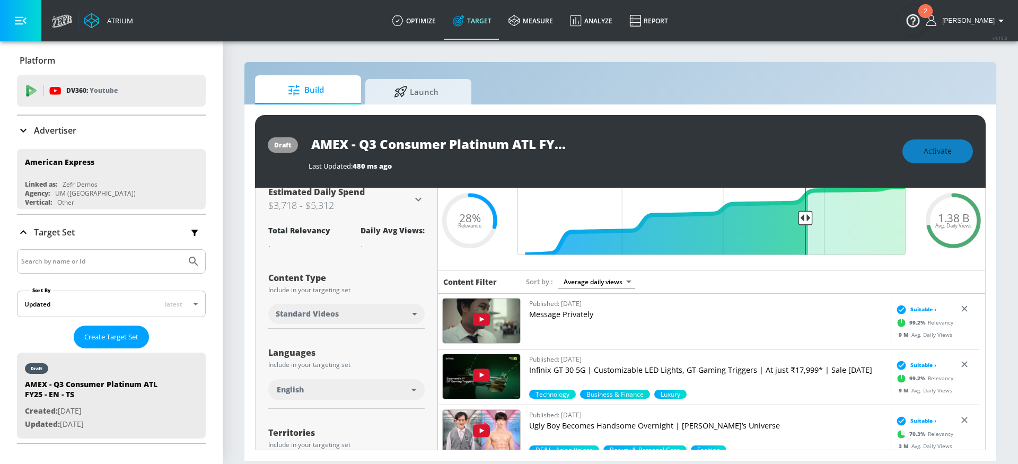
scroll to position [41, 0]
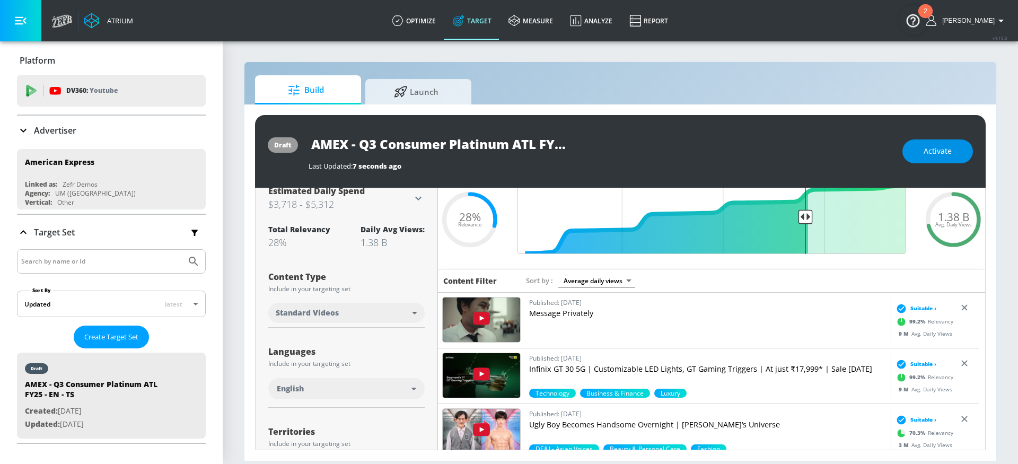
click at [933, 155] on span "Activate" at bounding box center [938, 151] width 28 height 13
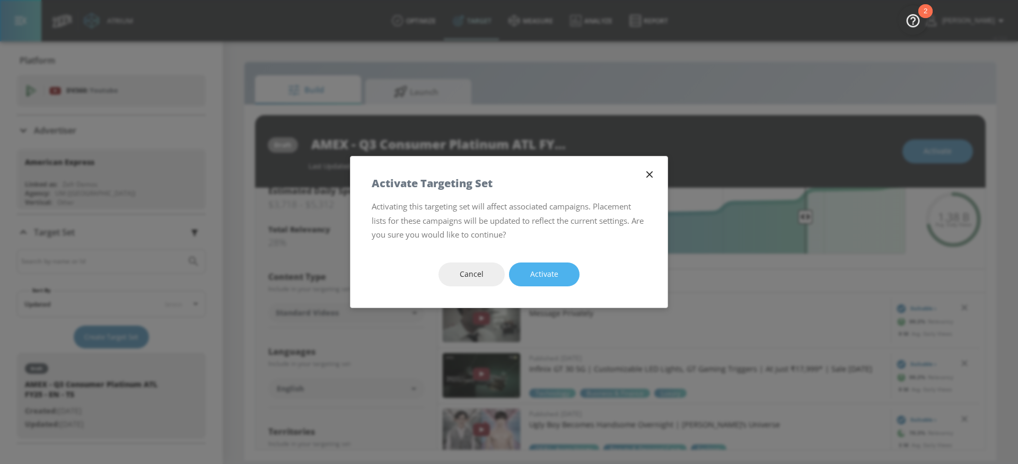
click at [558, 281] on button "Activate" at bounding box center [544, 275] width 71 height 24
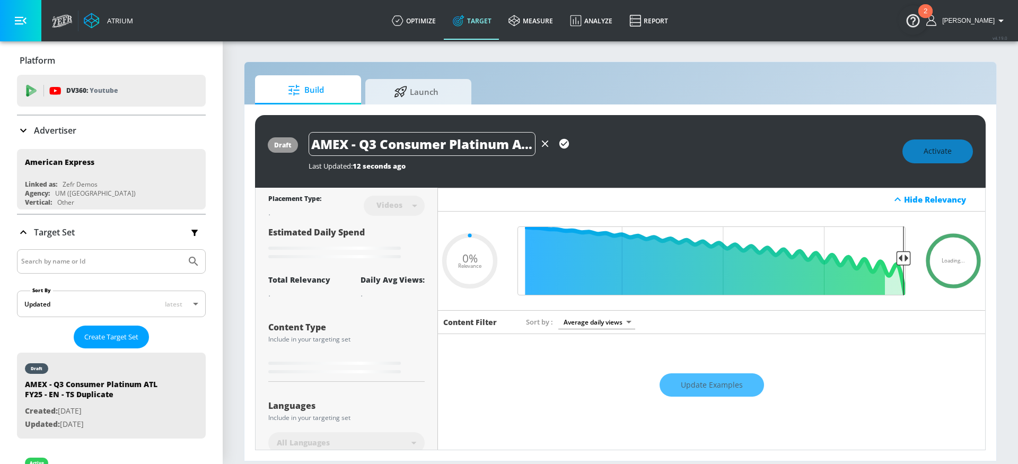
scroll to position [29, 0]
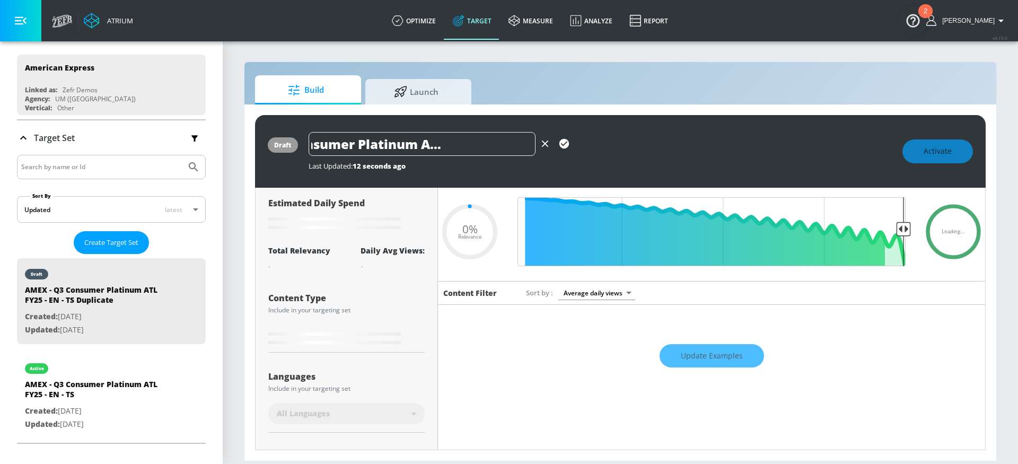
type input "0.29"
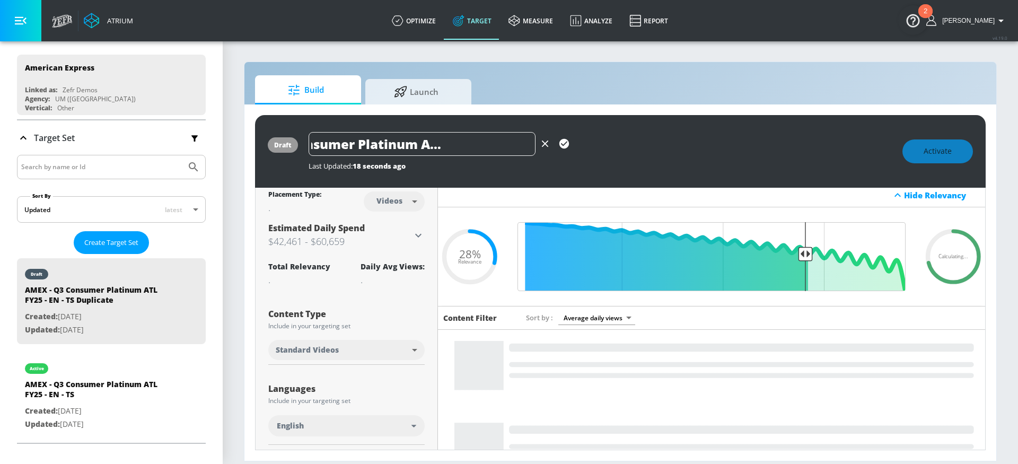
scroll to position [0, 0]
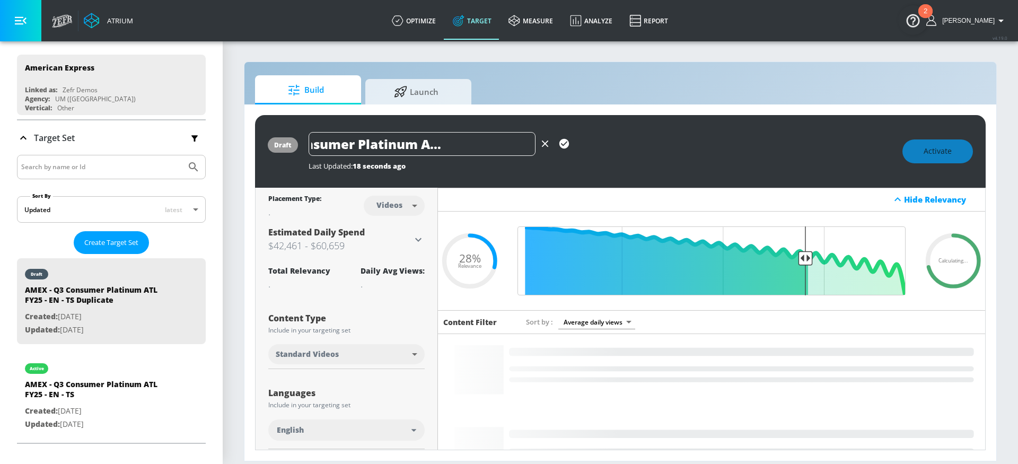
type input "AMEX - Q3 Consumer Platinum ATL FY25 - EN - CT"
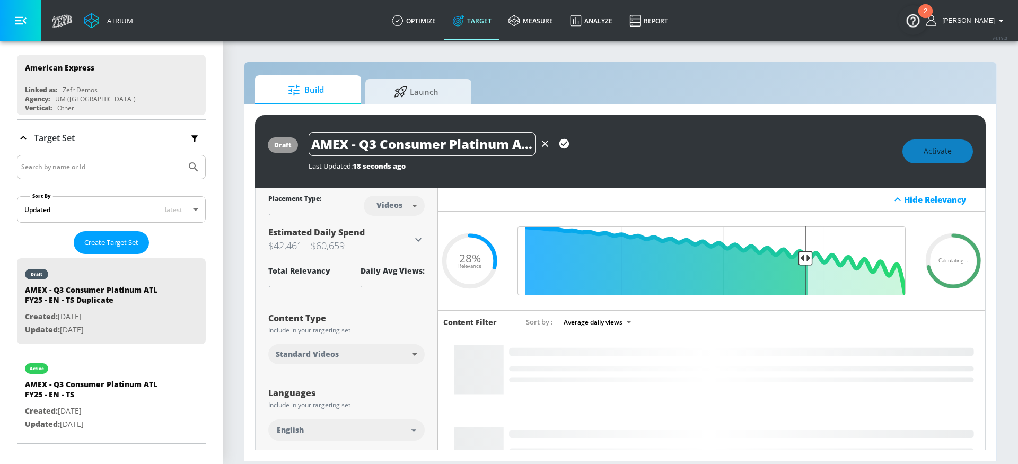
click at [400, 209] on body "Atrium optimize Target measure Analyze Report optimize Target measure Analyze R…" at bounding box center [509, 232] width 1018 height 464
click at [406, 231] on div "Channels" at bounding box center [392, 228] width 38 height 11
type input "channels"
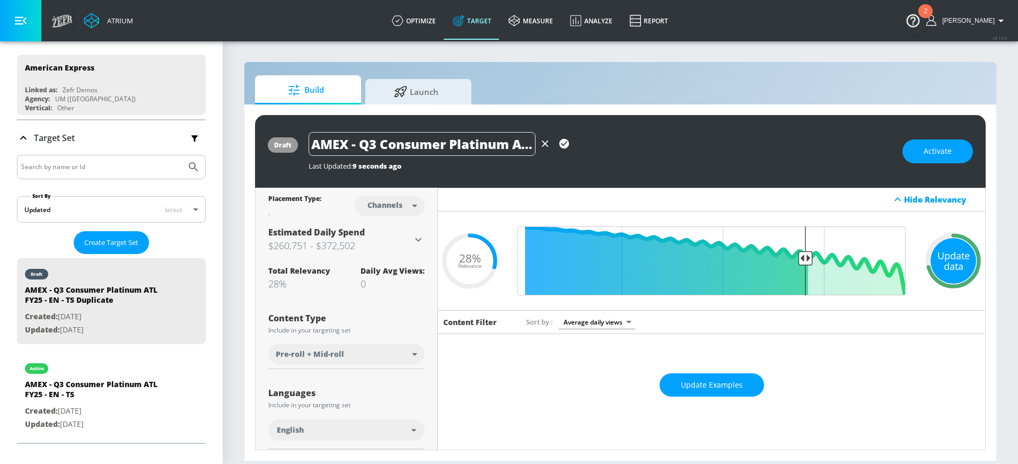
click at [951, 263] on div "Update data" at bounding box center [954, 261] width 46 height 46
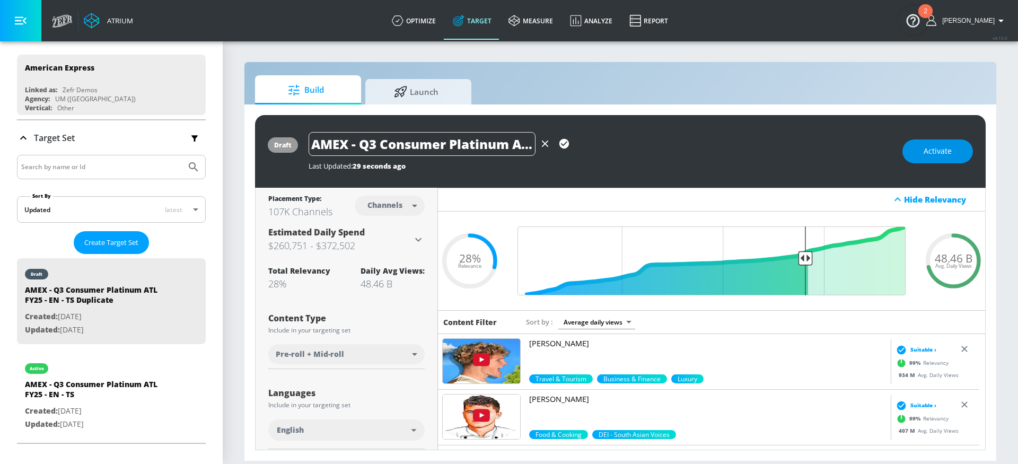
click at [907, 150] on button "Activate" at bounding box center [938, 151] width 71 height 24
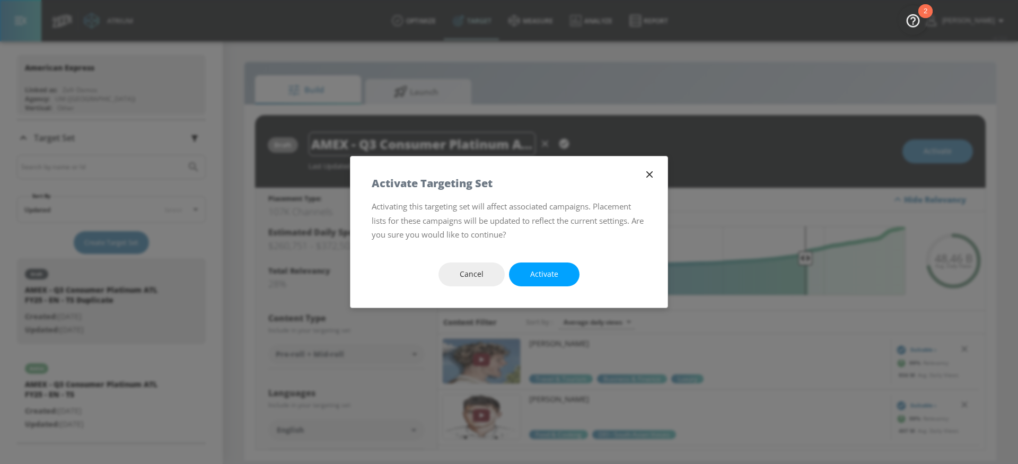
drag, startPoint x: 646, startPoint y: 175, endPoint x: 597, endPoint y: 168, distance: 50.4
click at [646, 174] on icon "button" at bounding box center [650, 175] width 12 height 12
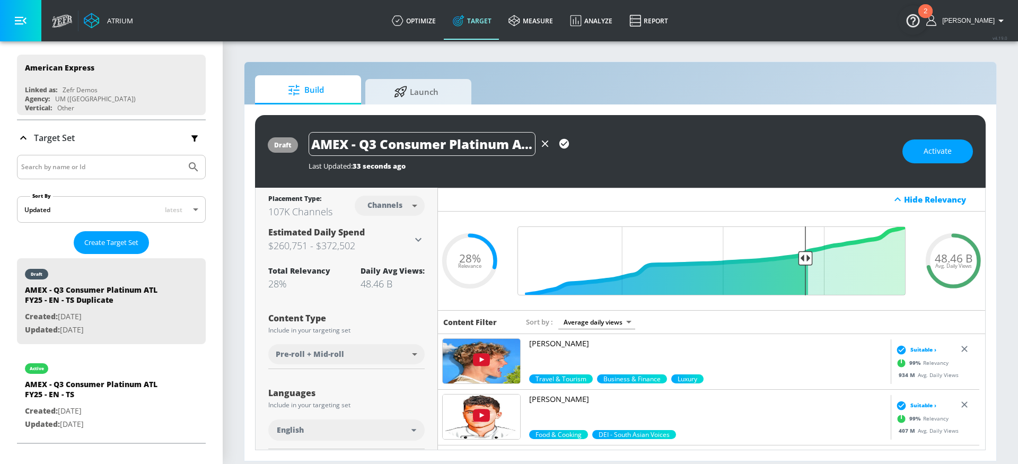
click at [564, 146] on icon "button" at bounding box center [565, 144] width 10 height 10
click at [919, 152] on button "Activate" at bounding box center [938, 151] width 71 height 24
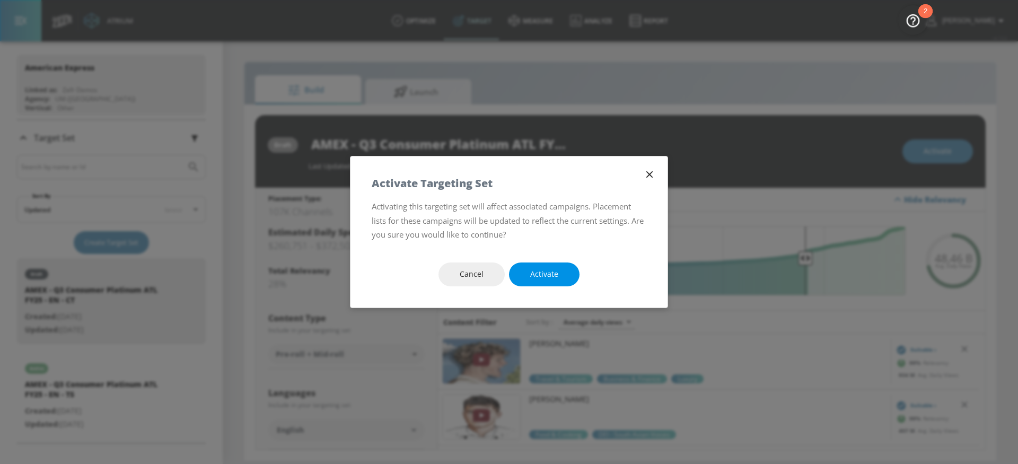
click at [548, 265] on button "Activate" at bounding box center [544, 275] width 71 height 24
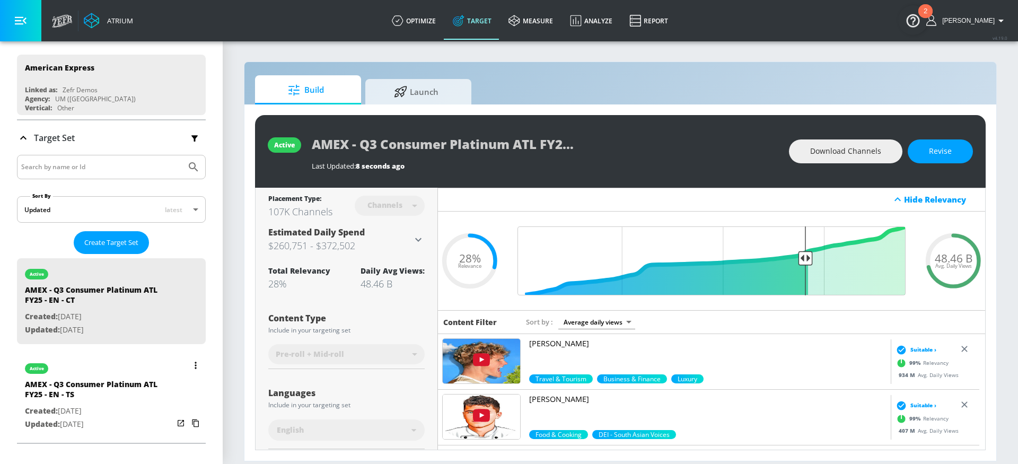
click at [138, 403] on div "AMEX - Q3 Consumer Platinum ATL FY25 - EN - TS" at bounding box center [99, 391] width 148 height 25
type input "AMEX - Q3 Consumer Platinum ATL FY25 - EN - TS"
type input "videos"
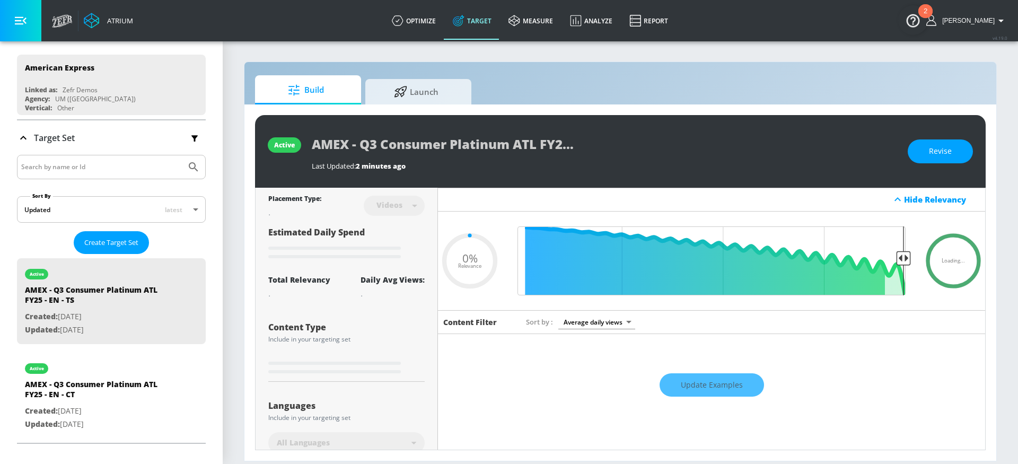
type input "0.29"
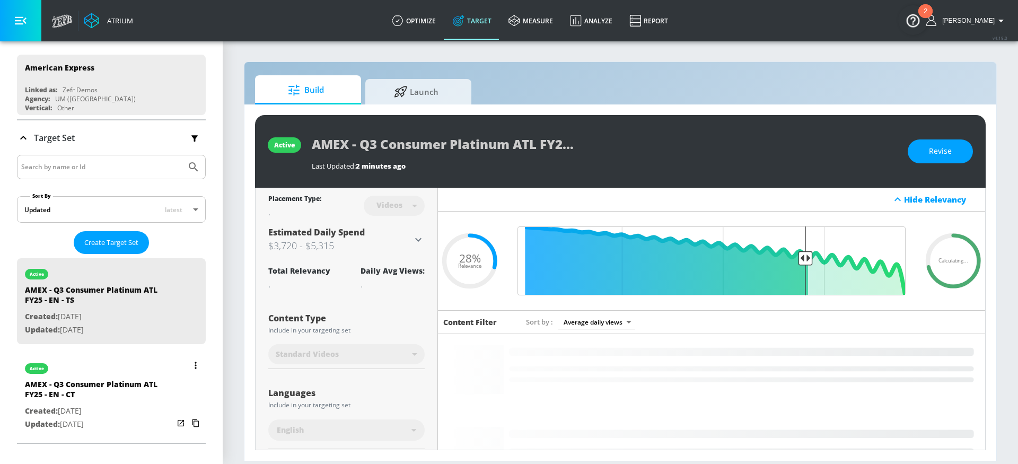
click at [118, 402] on div "AMEX - Q3 Consumer Platinum ATL FY25 - EN - CT" at bounding box center [99, 391] width 148 height 25
type input "AMEX - Q3 Consumer Platinum ATL FY25 - EN - CT"
type input "channels"
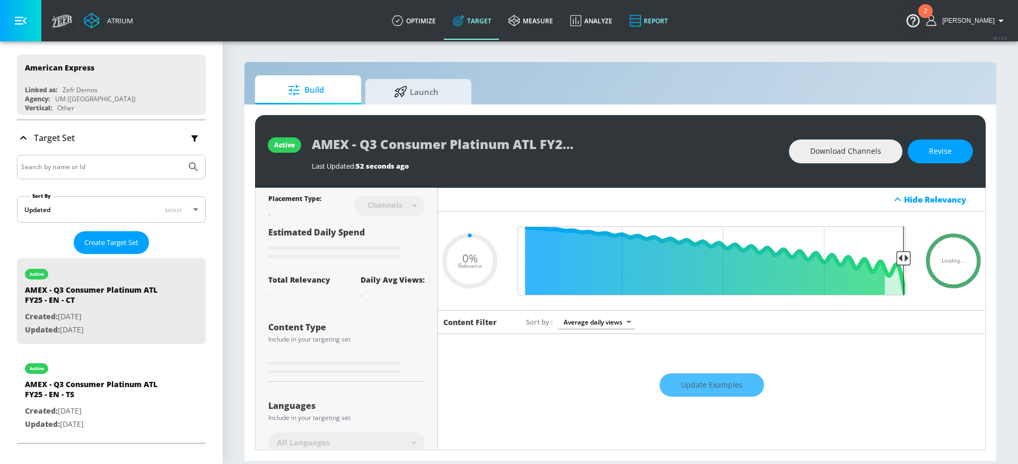
type input "0.29"
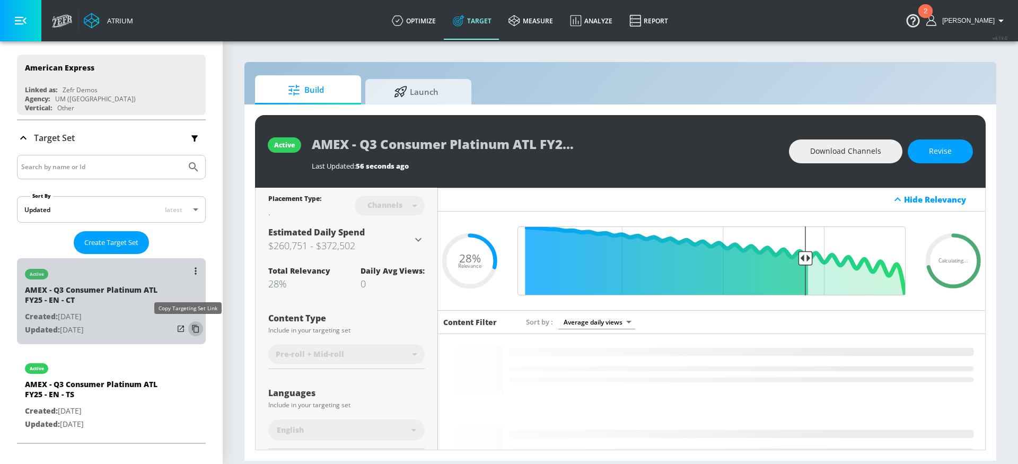
click at [192, 328] on icon "list of Target Set" at bounding box center [195, 329] width 7 height 8
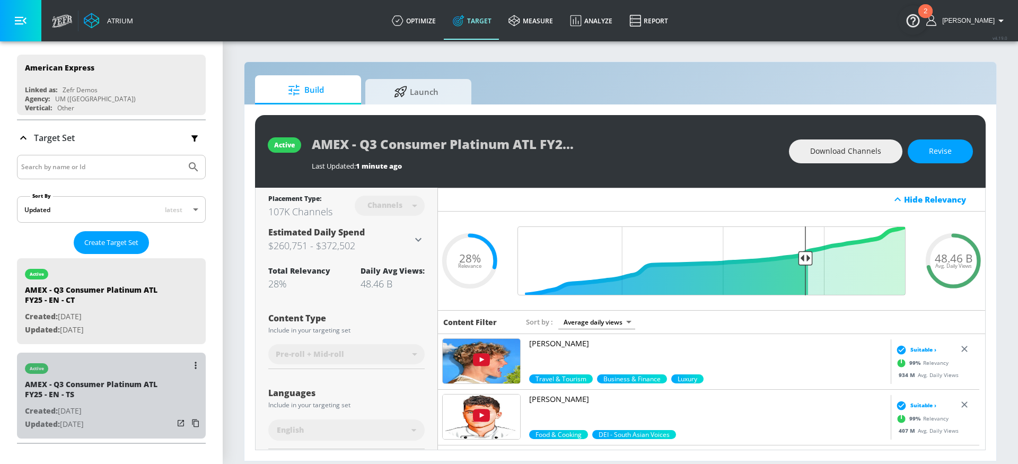
click at [152, 393] on div "AMEX - Q3 Consumer Platinum ATL FY25 - EN - TS" at bounding box center [99, 391] width 148 height 25
type input "AMEX - Q3 Consumer Platinum ATL FY25 - EN - TS"
type input "videos"
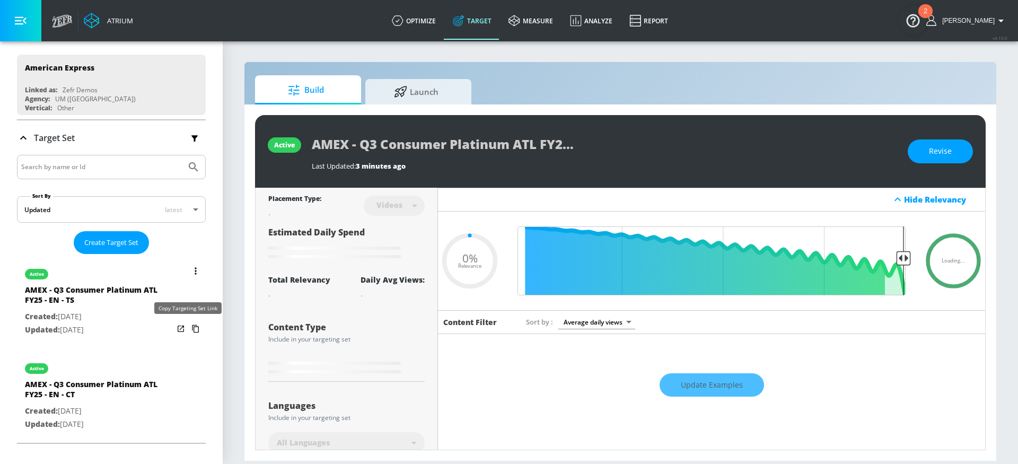
click at [187, 330] on icon "list of Target Set" at bounding box center [195, 328] width 17 height 17
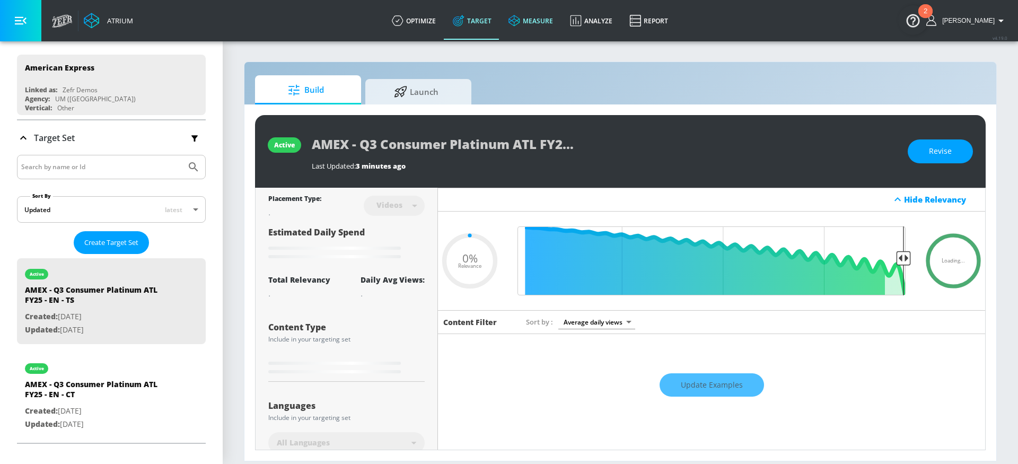
type input "0.29"
